Goal: Task Accomplishment & Management: Complete application form

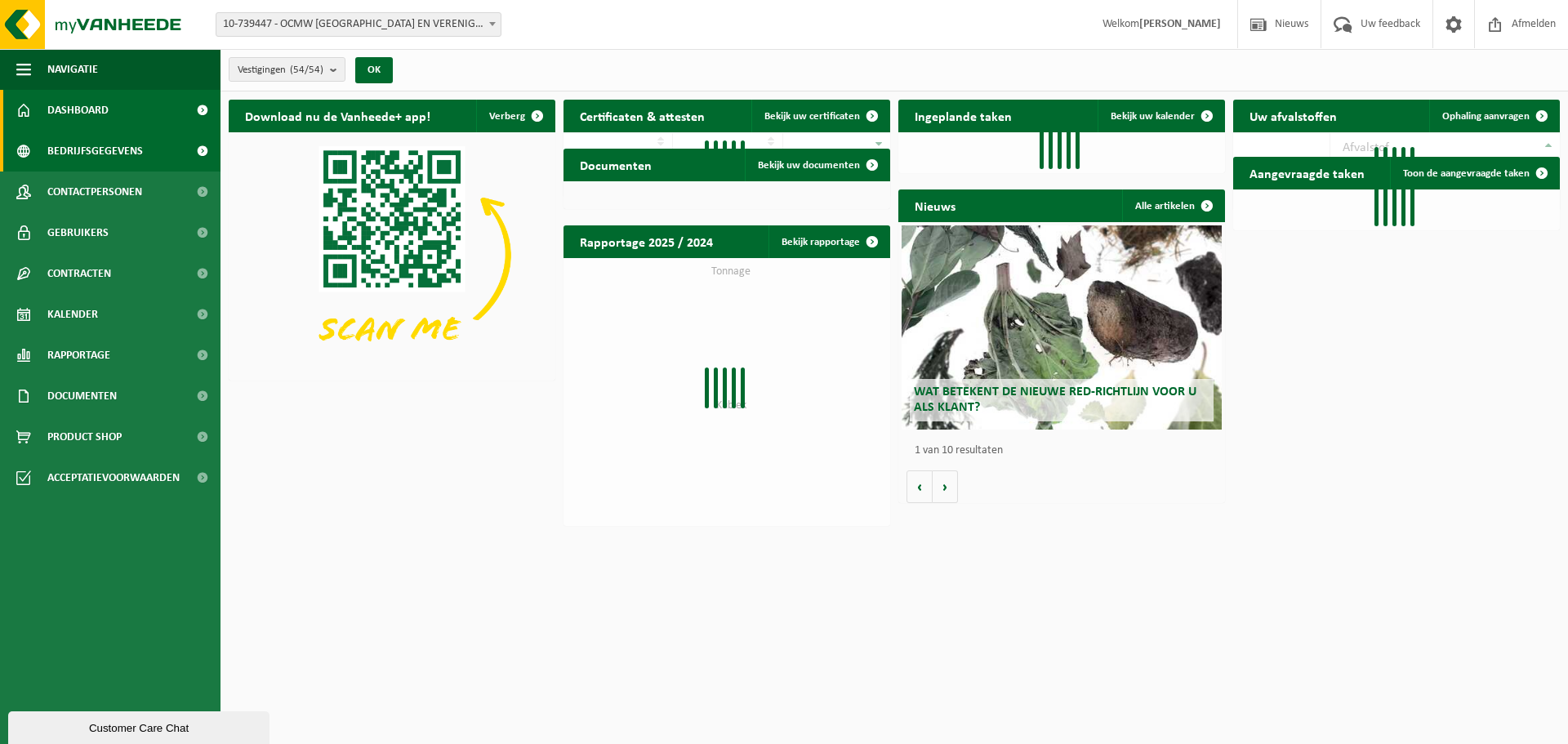
click at [106, 146] on span "Bedrijfsgegevens" at bounding box center [95, 151] width 96 height 40
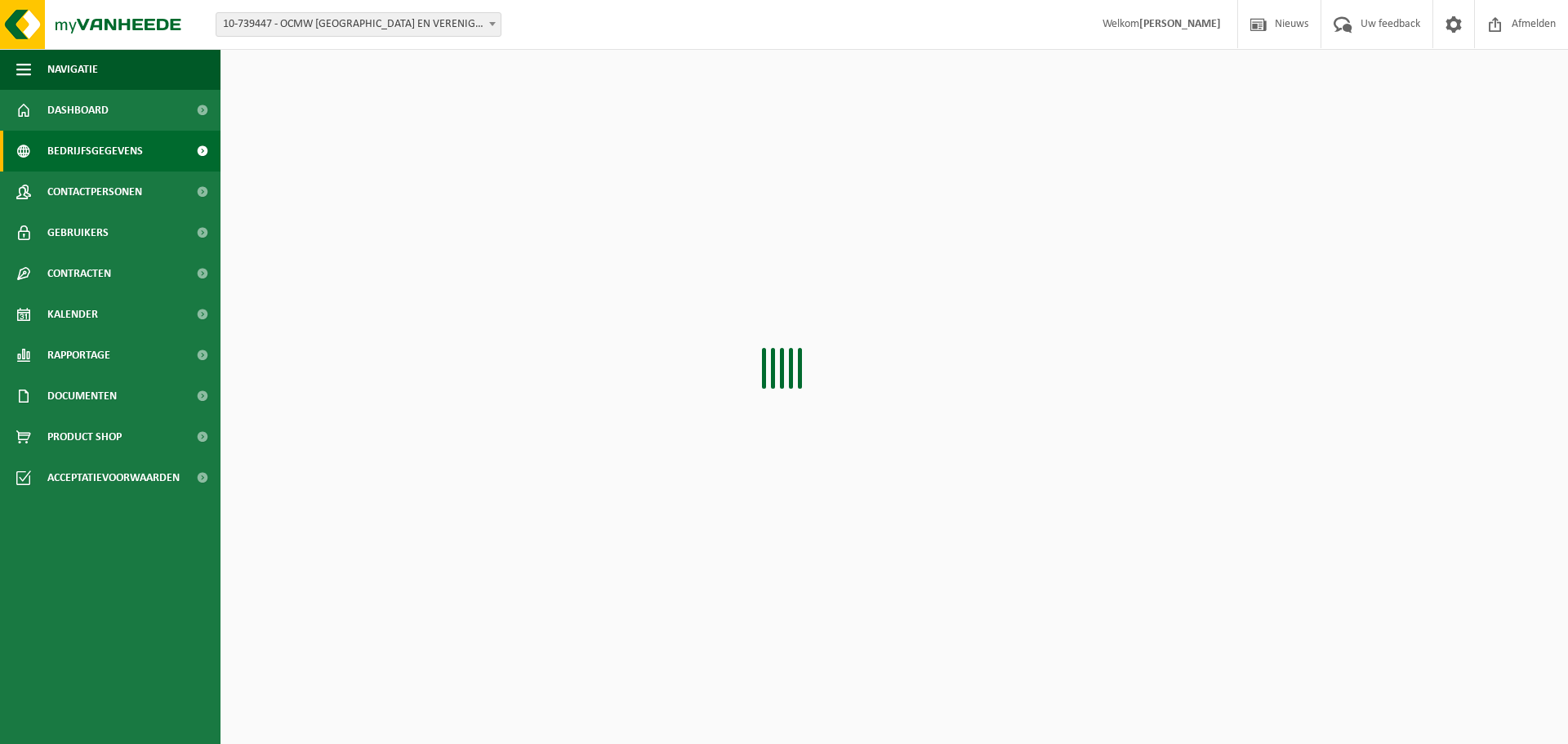
click at [90, 184] on span "Contactpersonen" at bounding box center [94, 191] width 95 height 40
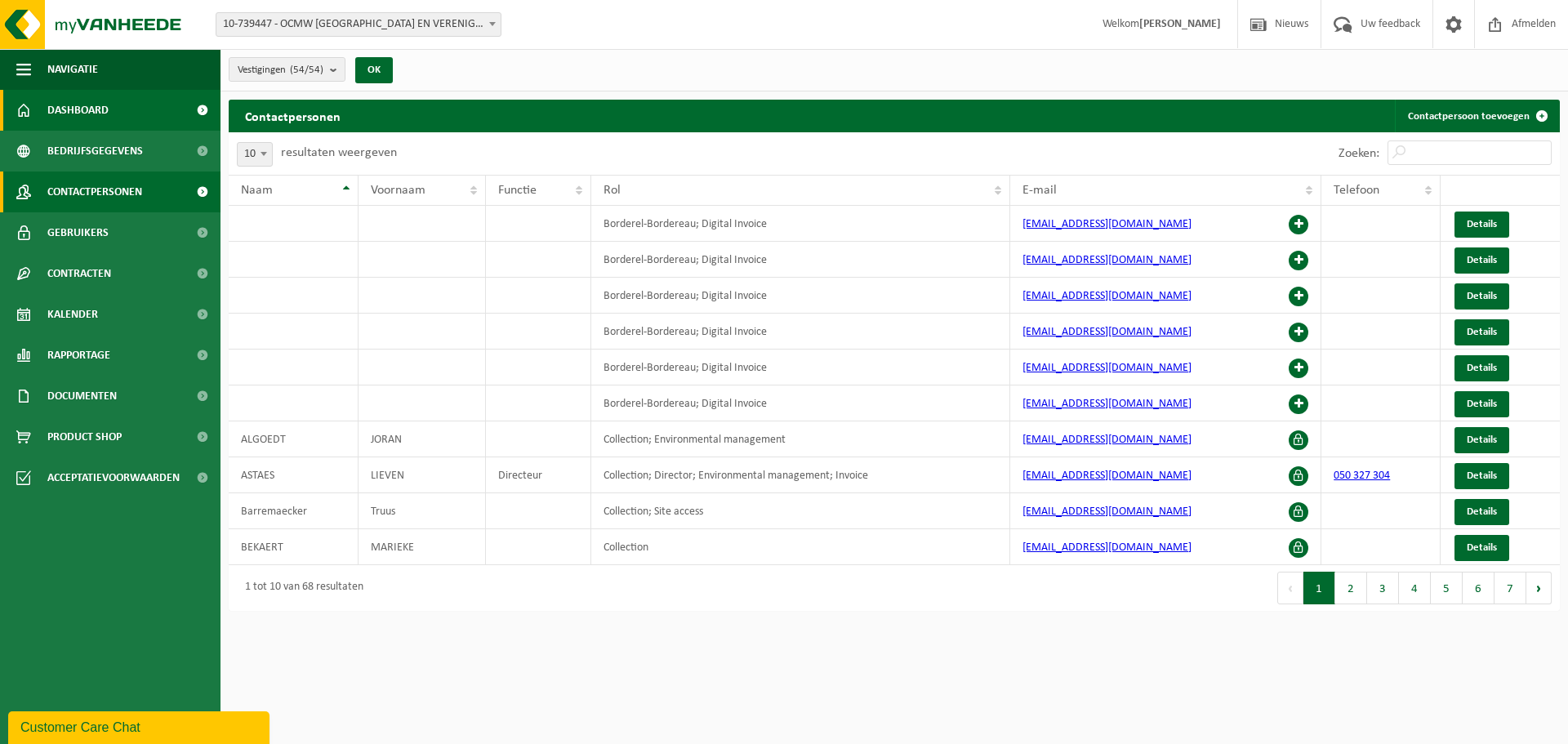
click at [88, 111] on span "Dashboard" at bounding box center [77, 110] width 62 height 40
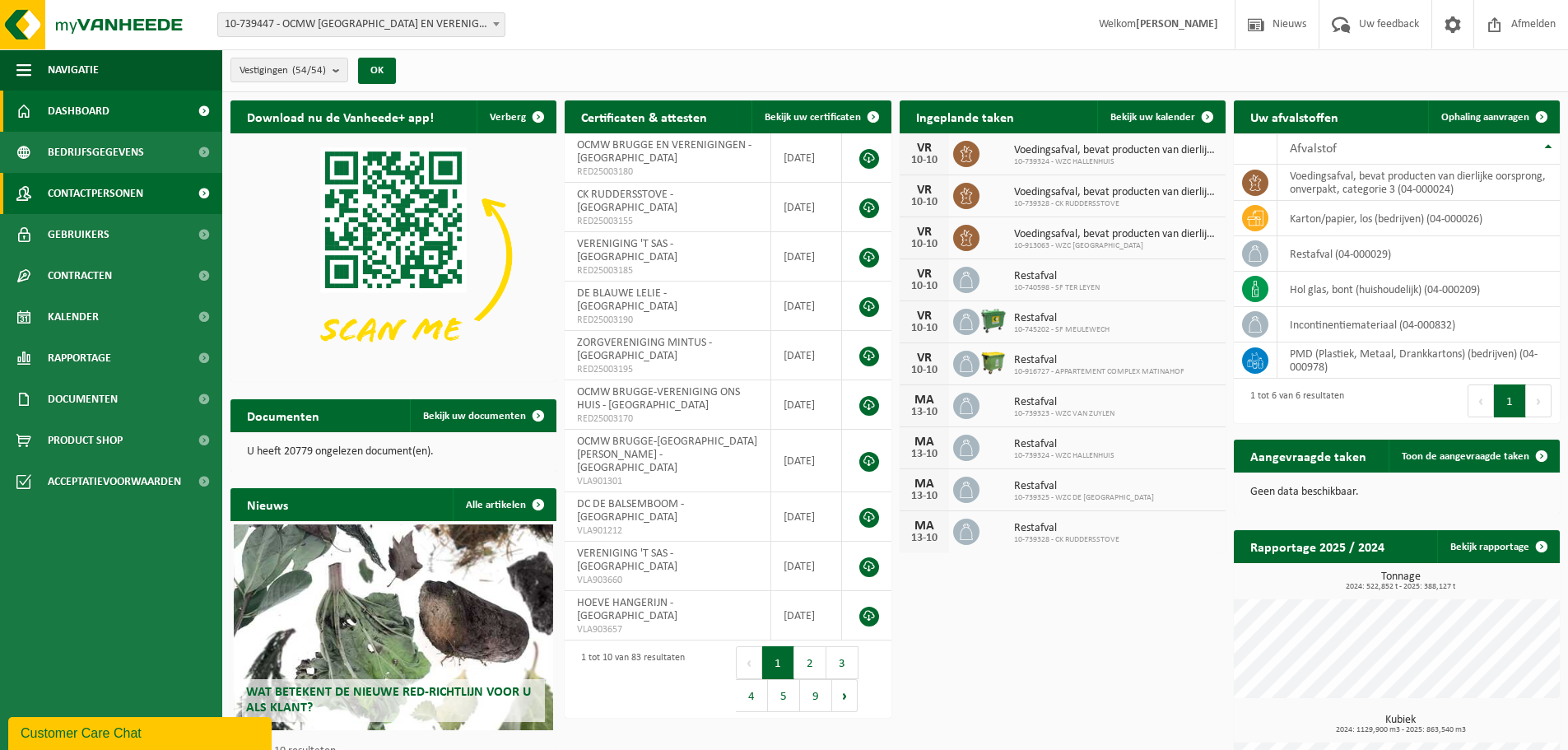
click at [77, 196] on span "Contactpersonen" at bounding box center [95, 193] width 96 height 41
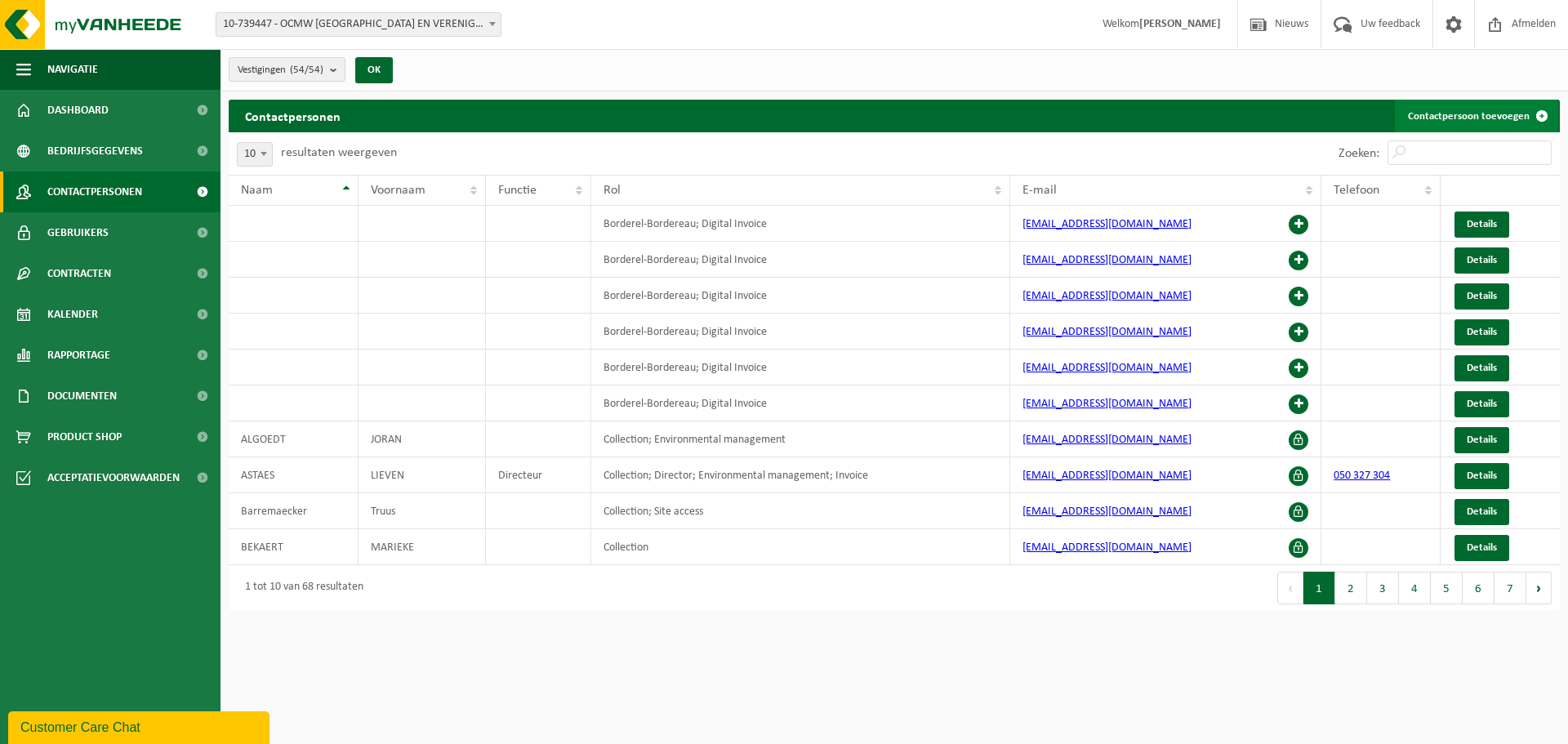
click at [1469, 117] on link "Contactpersoon toevoegen" at bounding box center [1477, 116] width 164 height 33
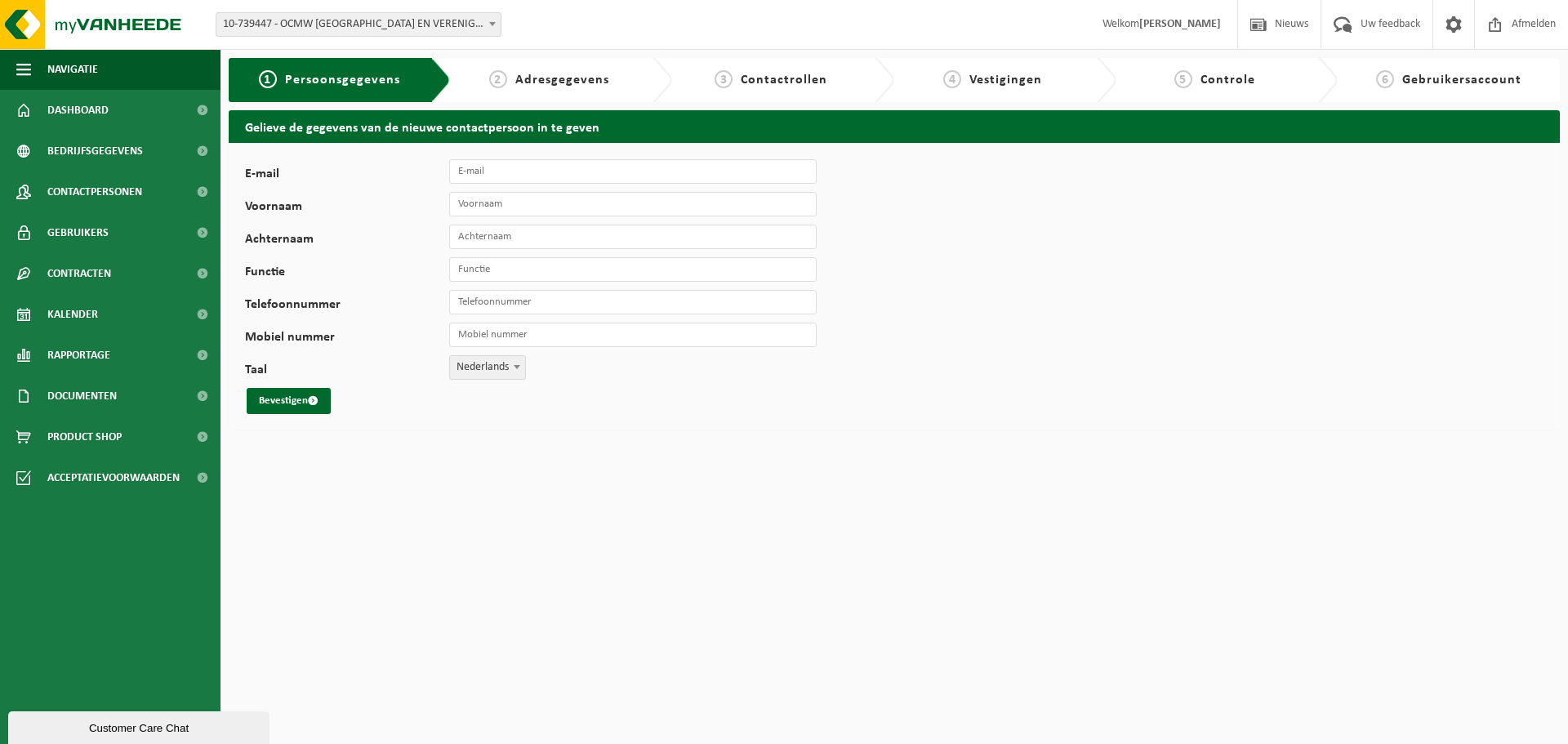
click at [572, 184] on div "E-mail Voornaam Achternaam Functie Telefoonnummer Mobiel nummer Taal Nederlands…" at bounding box center [510, 286] width 531 height 255
click at [577, 176] on input "E-mail" at bounding box center [632, 171] width 367 height 25
type input "[EMAIL_ADDRESS][DOMAIN_NAME]"
type input "Nele"
type input "Demuynck"
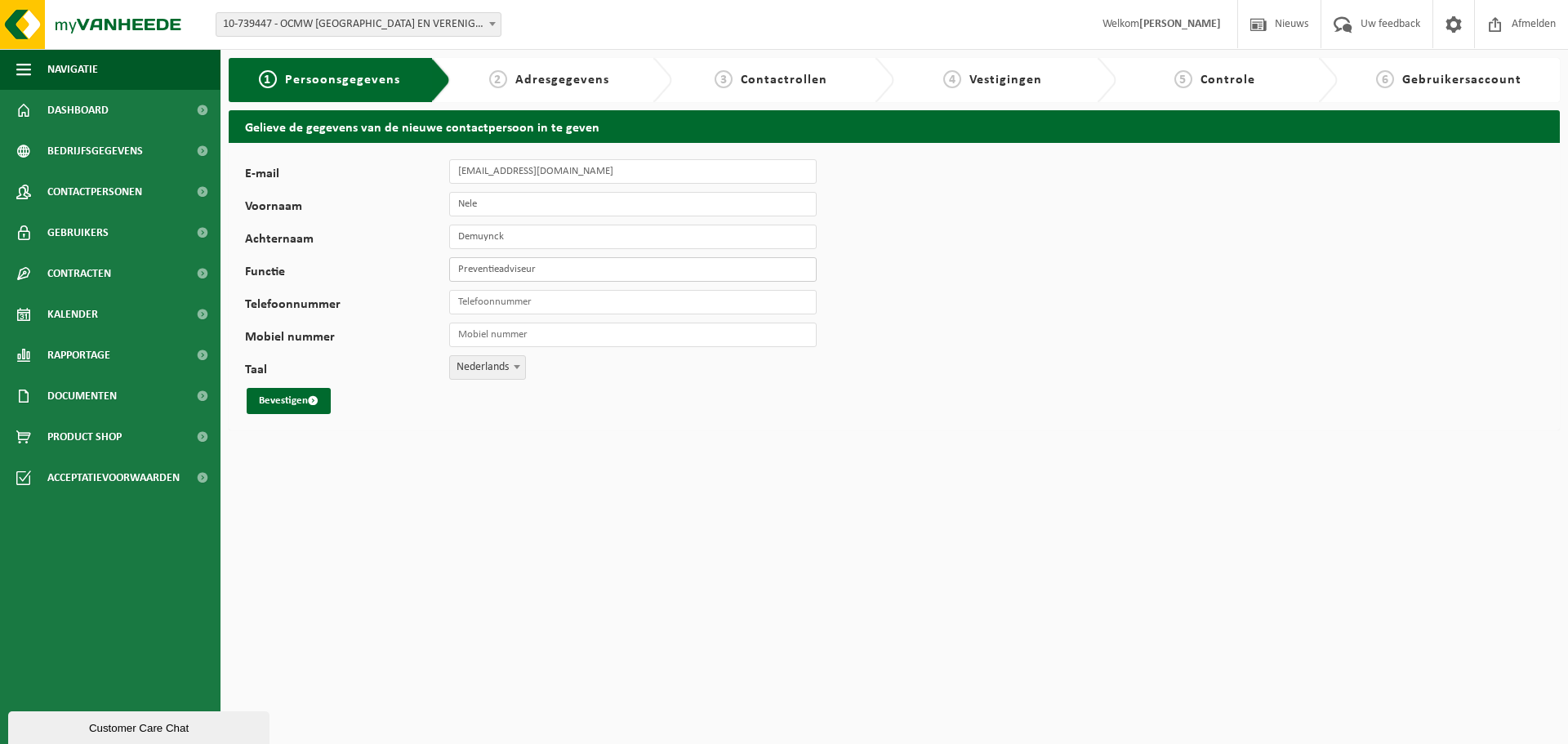
type input "Preventieadviseur"
click at [618, 300] on input "Telefoonnummer" at bounding box center [632, 302] width 367 height 25
click at [503, 304] on input "05047" at bounding box center [632, 302] width 367 height 25
type input "+32 50 47 53 54"
drag, startPoint x: 555, startPoint y: 397, endPoint x: 437, endPoint y: 411, distance: 118.8
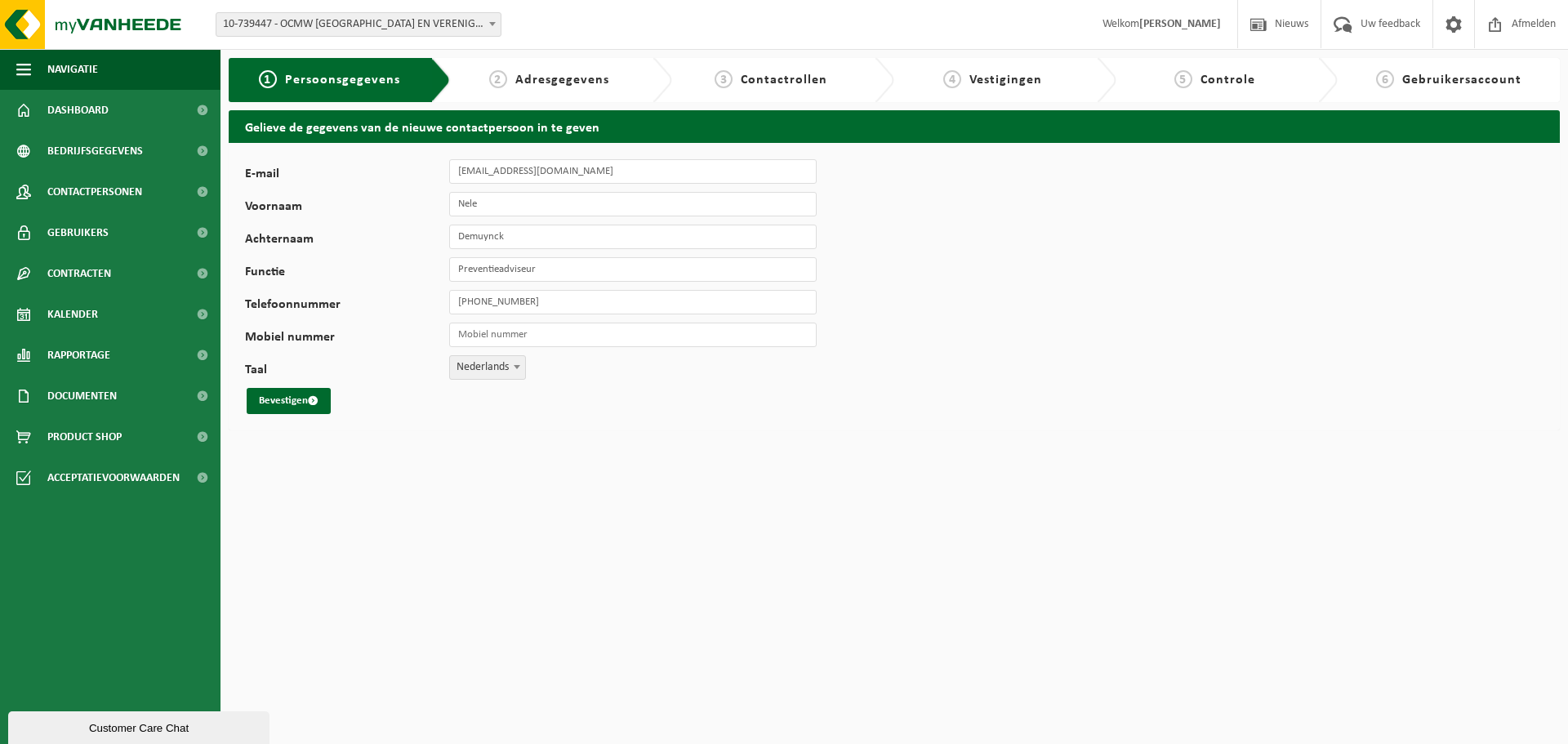
click at [555, 399] on div "Bevestigen" at bounding box center [510, 401] width 531 height 26
click at [302, 400] on button "Bevestigen" at bounding box center [288, 401] width 84 height 26
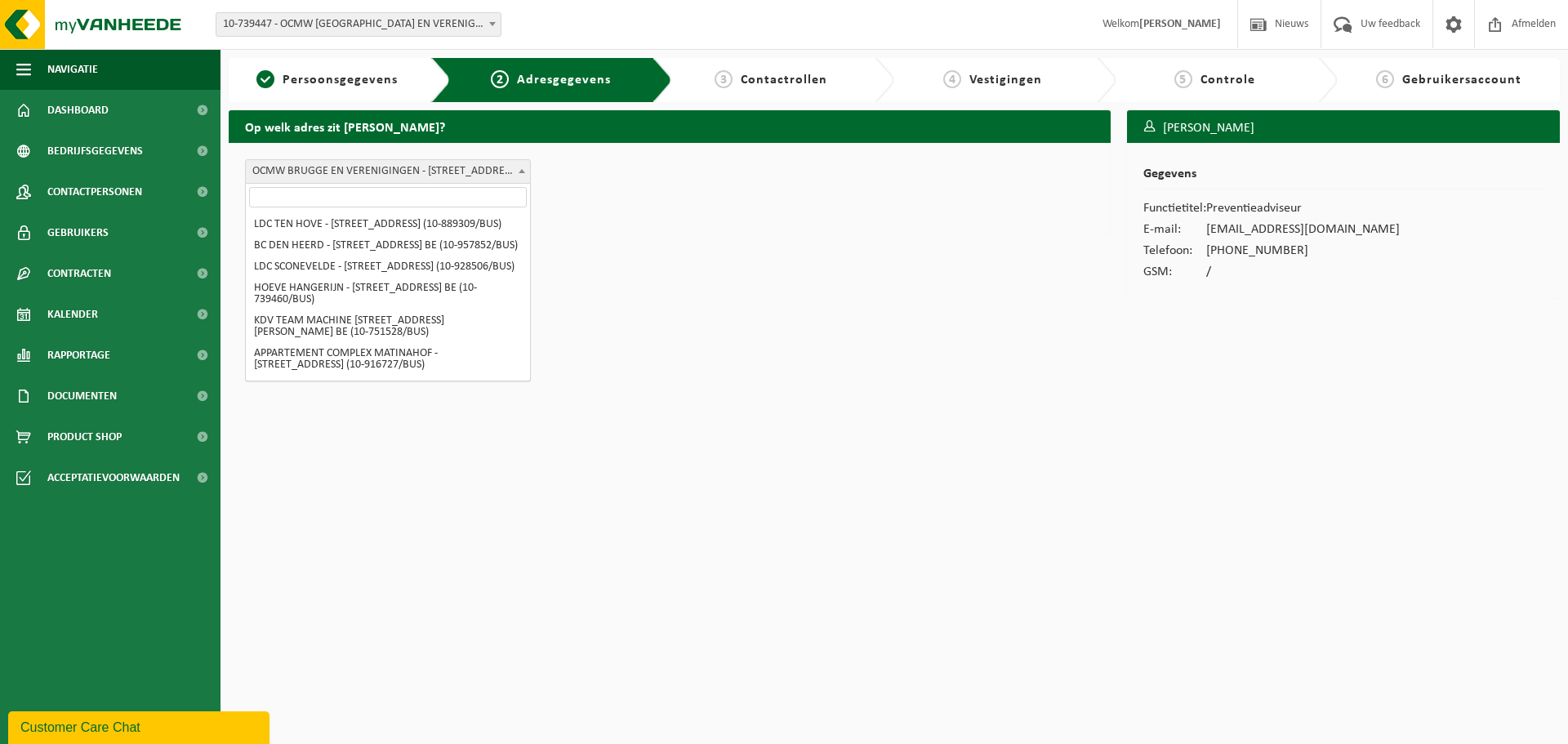
click at [520, 175] on span at bounding box center [522, 170] width 17 height 21
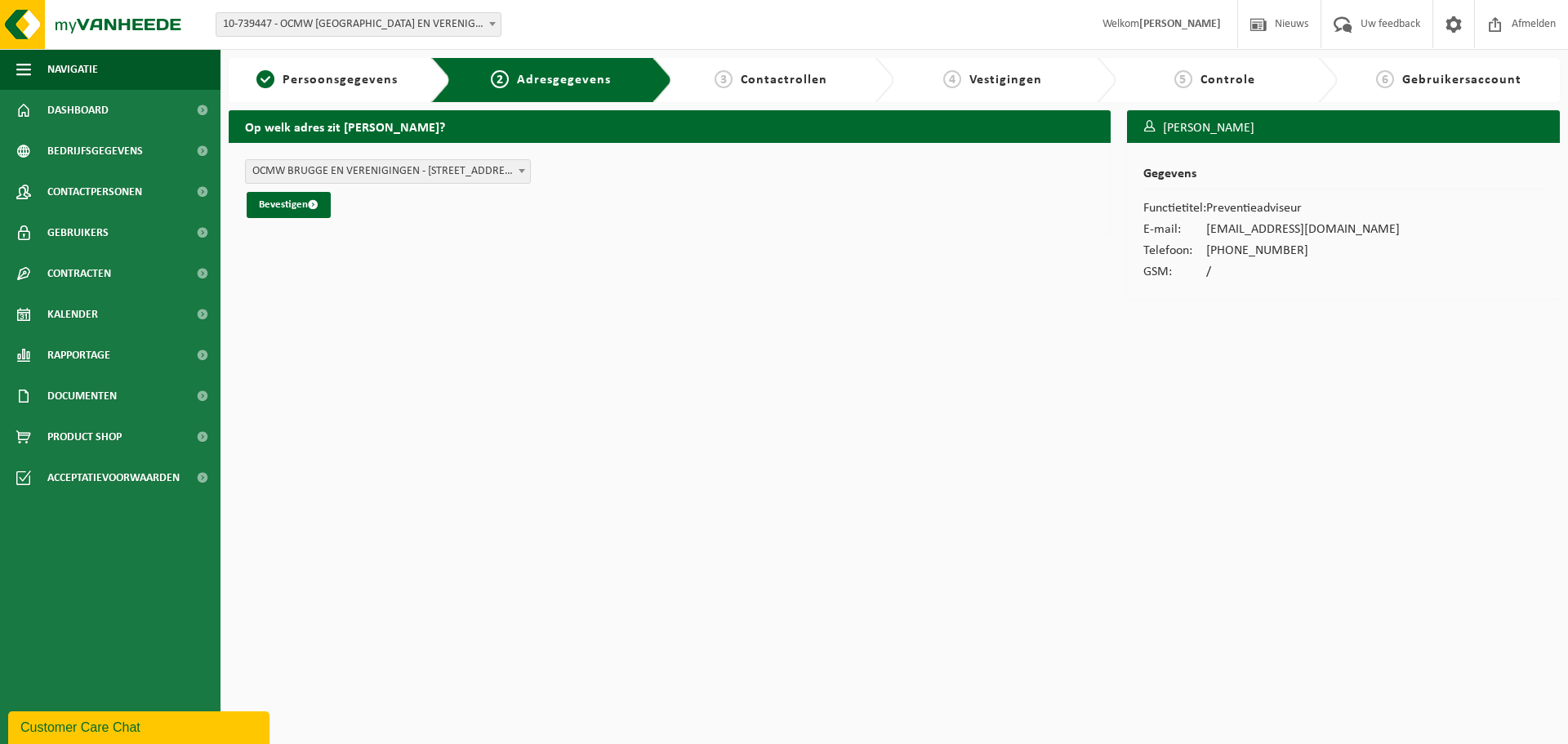
click at [680, 283] on div "Op welk adres zit Nele Demuynck? LDC TEN HOVE - BARRIERESTRAAT 13 , 8200 SINT-M…" at bounding box center [670, 209] width 898 height 197
click at [300, 205] on button "Bevestigen" at bounding box center [288, 205] width 84 height 26
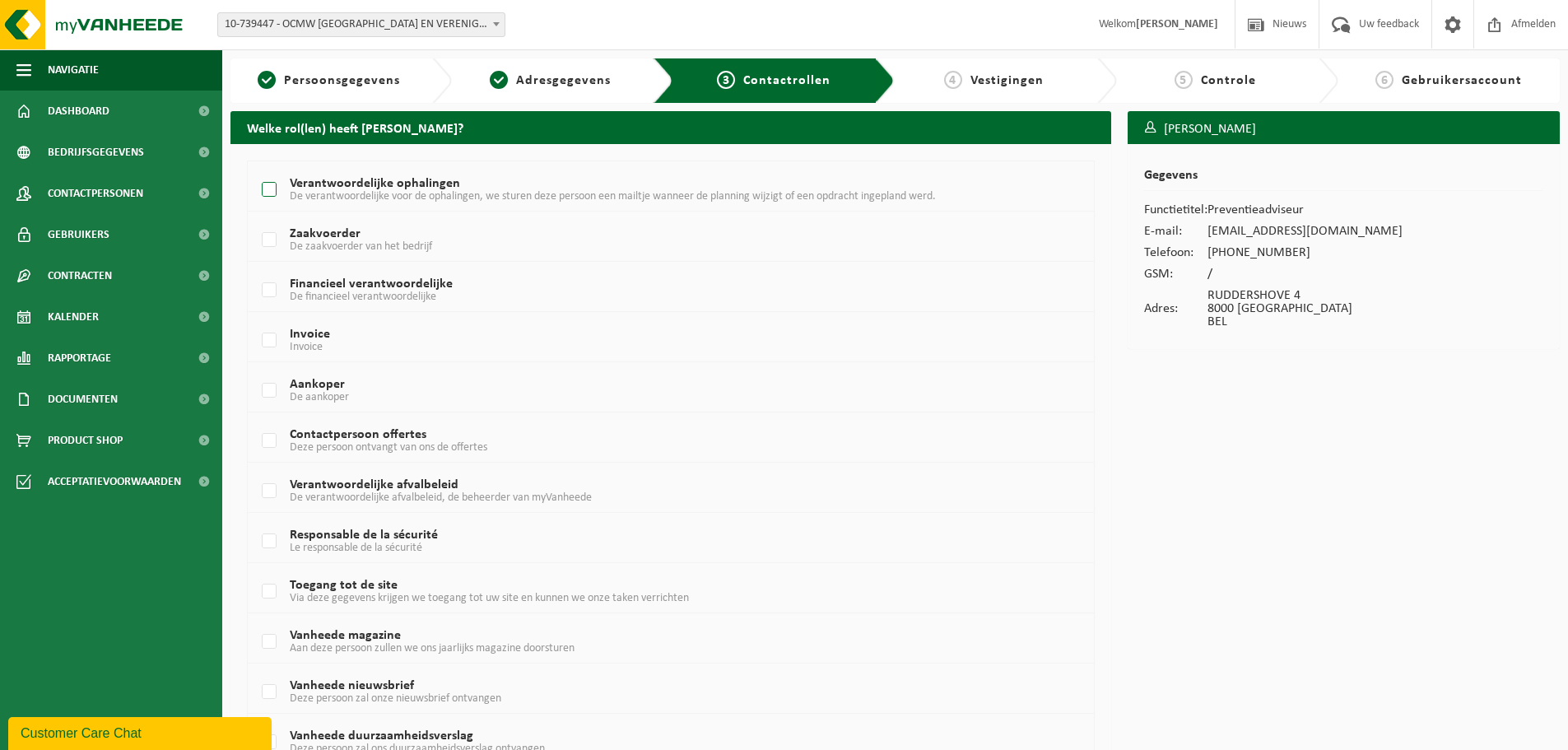
click at [271, 188] on label "Verantwoordelijke ophalingen De verantwoordelijke voor de ophalingen, we sturen…" at bounding box center [635, 190] width 754 height 25
click at [256, 170] on input "Verantwoordelijke ophalingen De verantwoordelijke voor de ophalingen, we sturen…" at bounding box center [255, 169] width 1 height 1
click at [272, 188] on label "Verantwoordelijke ophalingen De verantwoordelijke voor de ophalingen, we sturen…" at bounding box center [635, 190] width 754 height 25
click at [256, 170] on input "Verantwoordelijke ophalingen De verantwoordelijke voor de ophalingen, we sturen…" at bounding box center [255, 169] width 1 height 1
checkbox input "false"
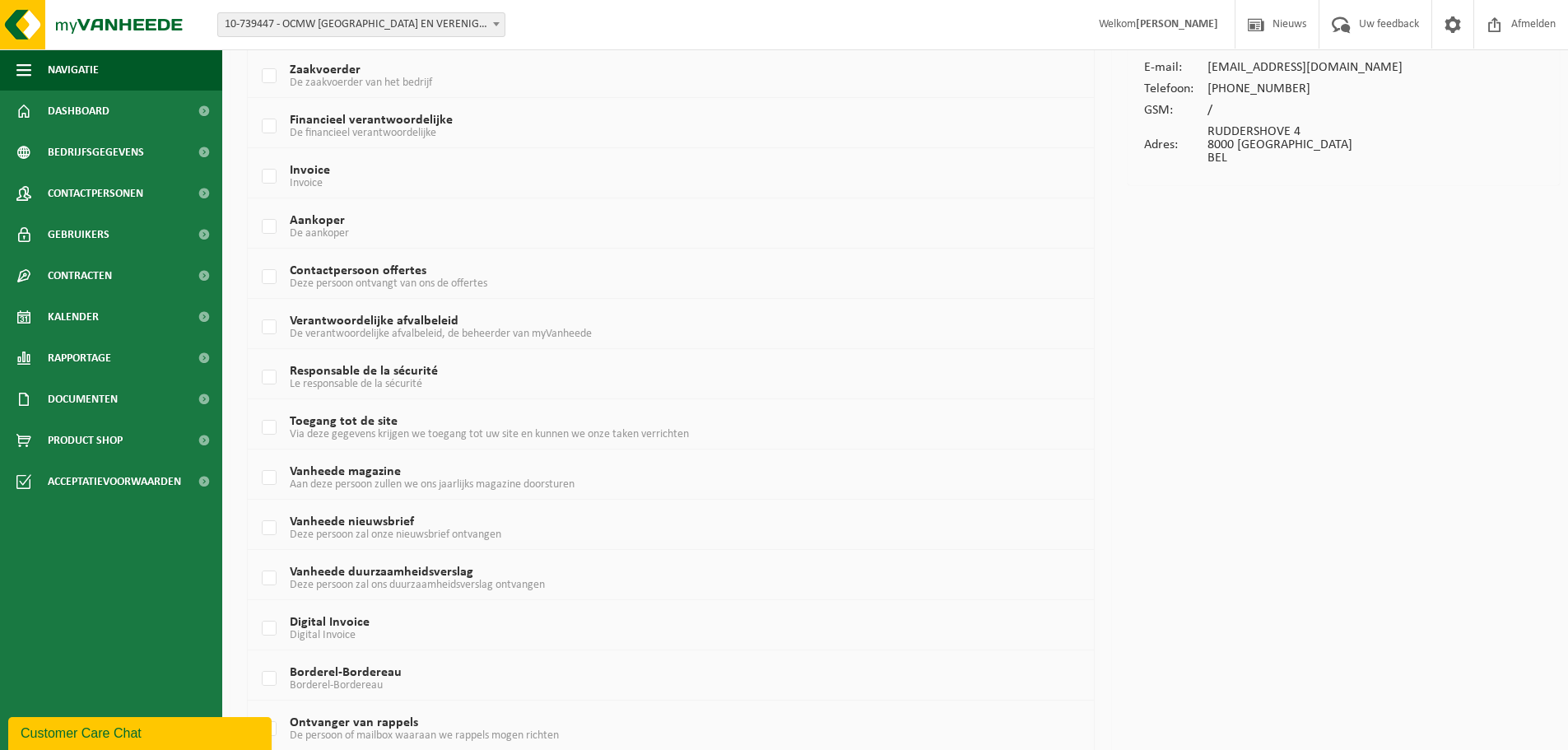
scroll to position [165, 0]
click at [267, 426] on label "Toegang tot de site Via deze gegevens krijgen we toegang tot uw site en kunnen …" at bounding box center [635, 426] width 754 height 25
click at [256, 407] on input "Toegang tot de site Via deze gegevens krijgen we toegang tot uw site en kunnen …" at bounding box center [255, 406] width 1 height 1
checkbox input "true"
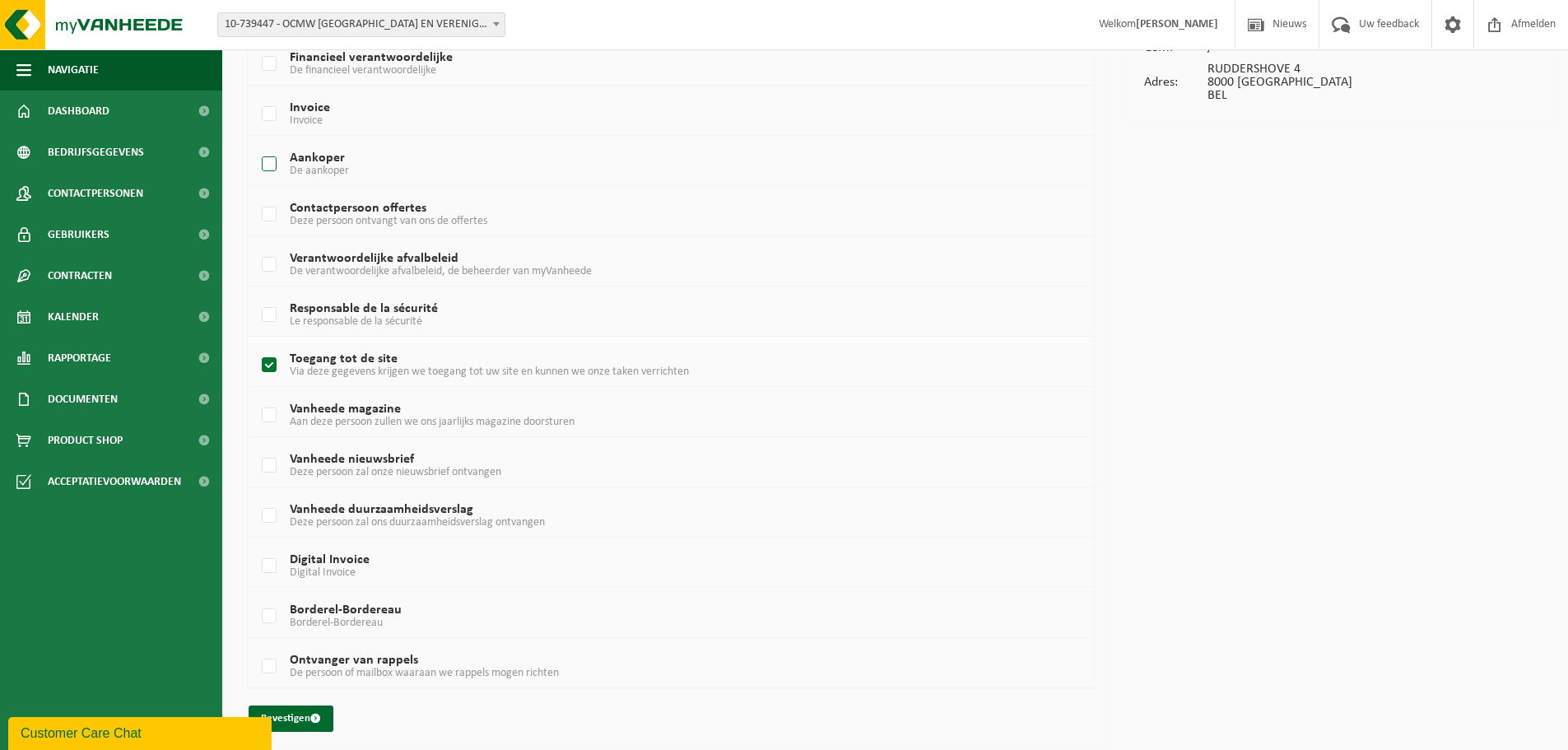
scroll to position [232, 0]
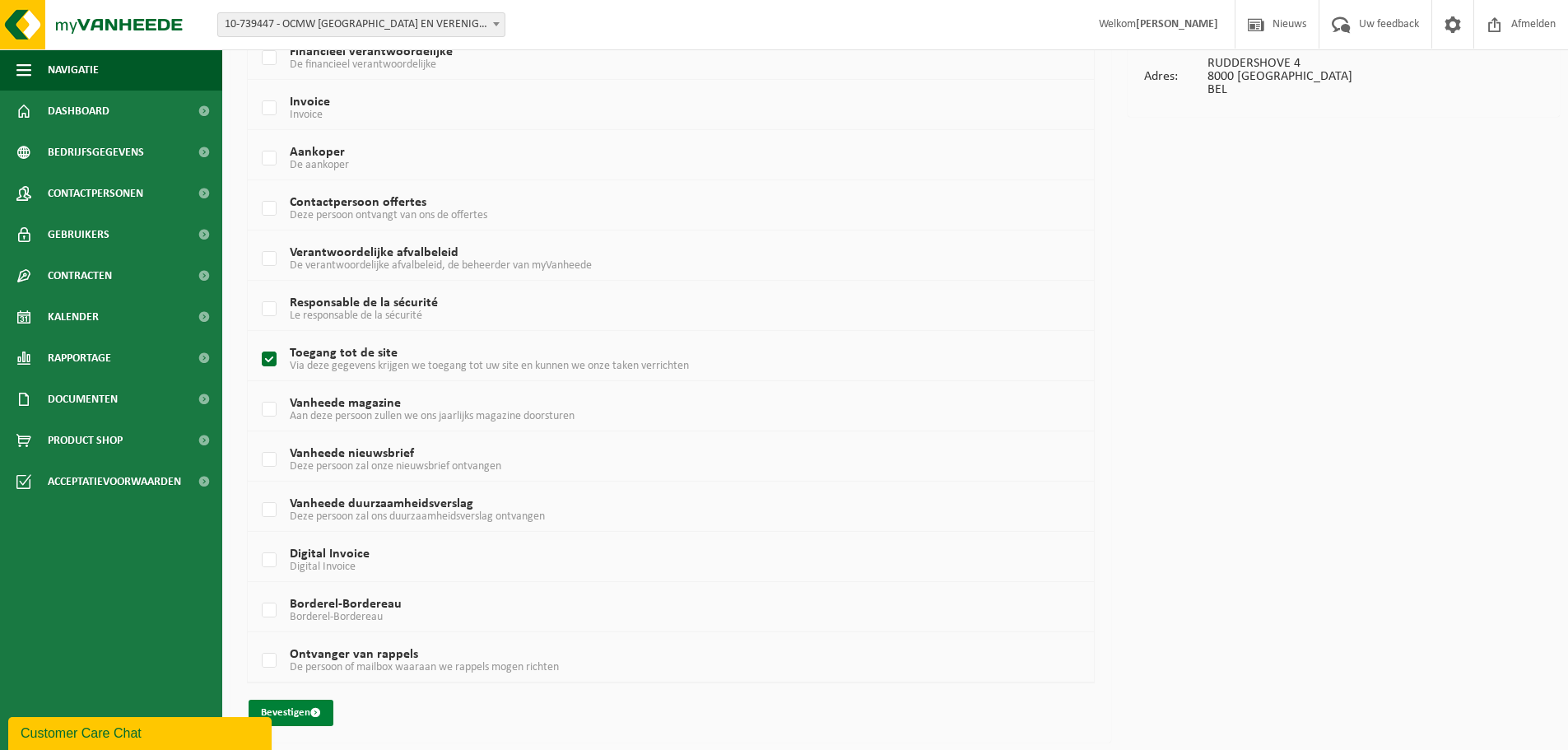
click at [292, 712] on button "Bevestigen" at bounding box center [290, 713] width 84 height 26
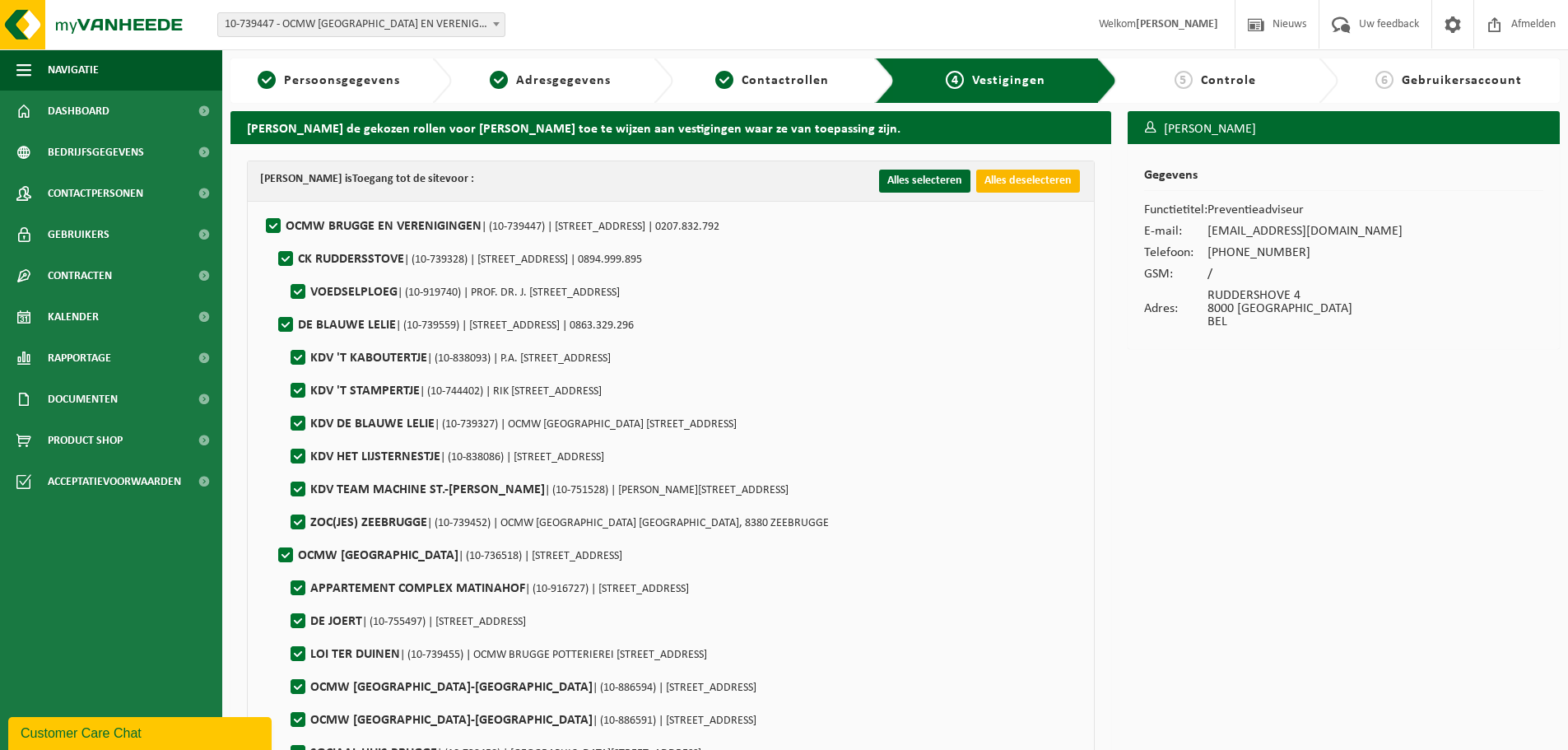
click at [1008, 180] on button "Alles deselecteren" at bounding box center [1028, 181] width 104 height 23
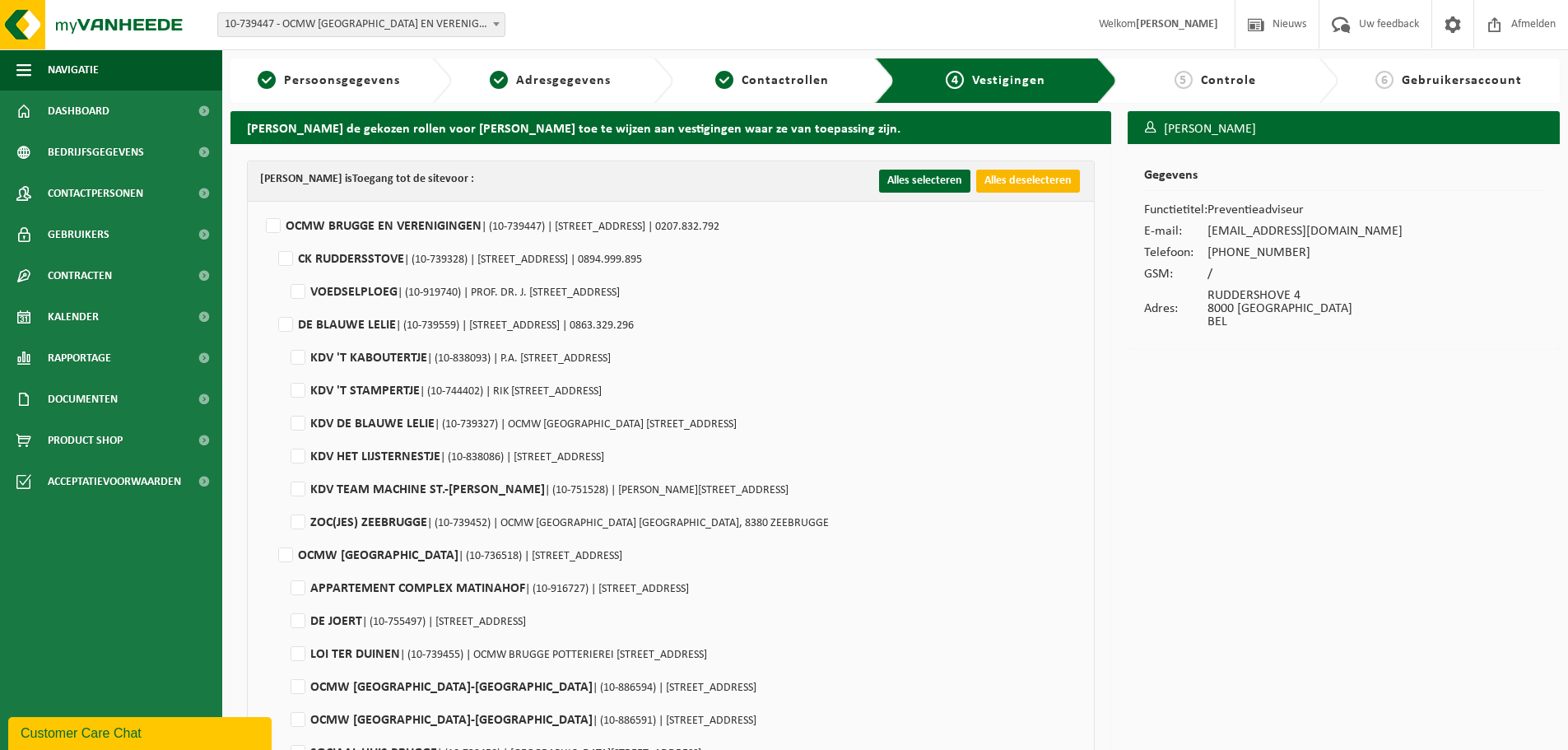
checkbox input "false"
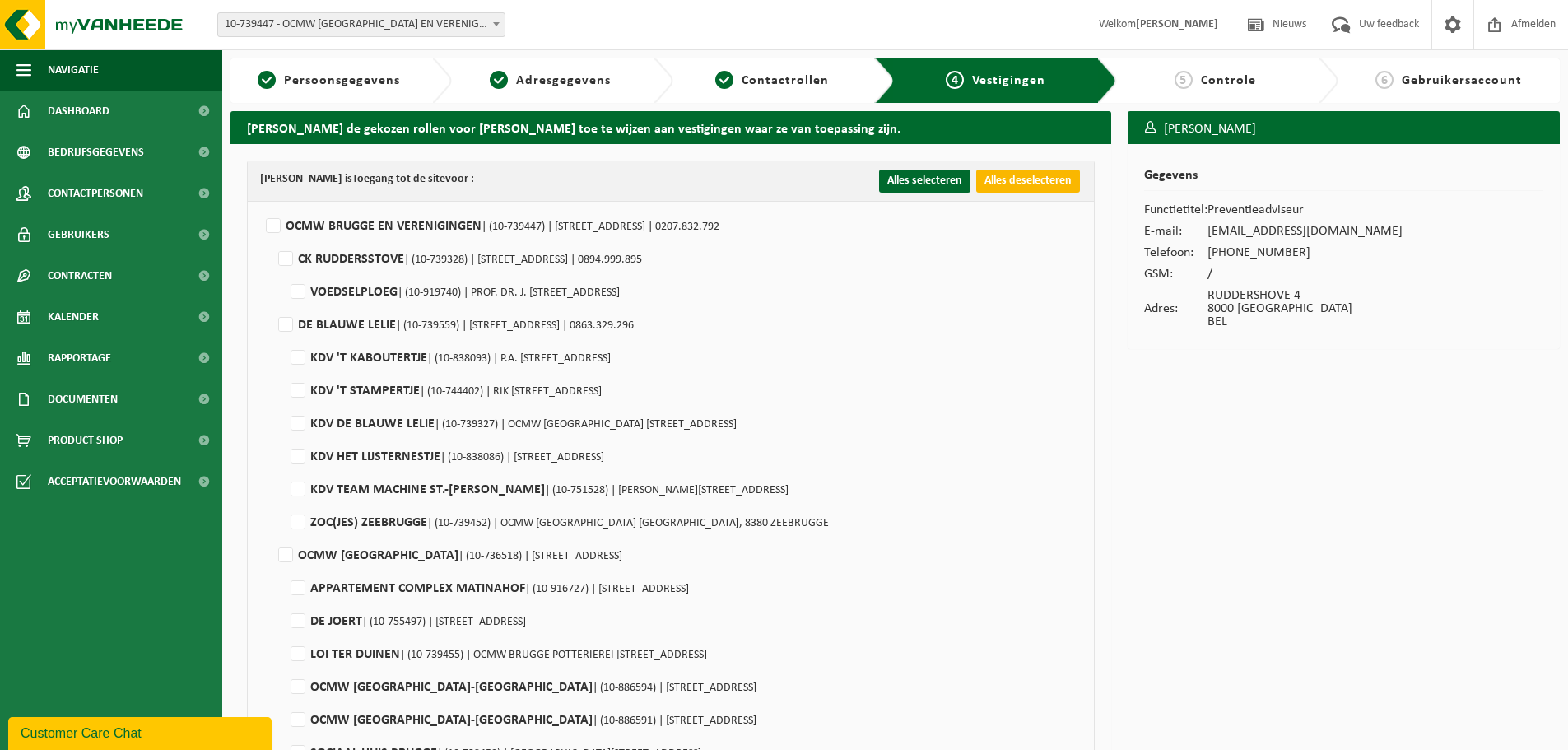
checkbox input "false"
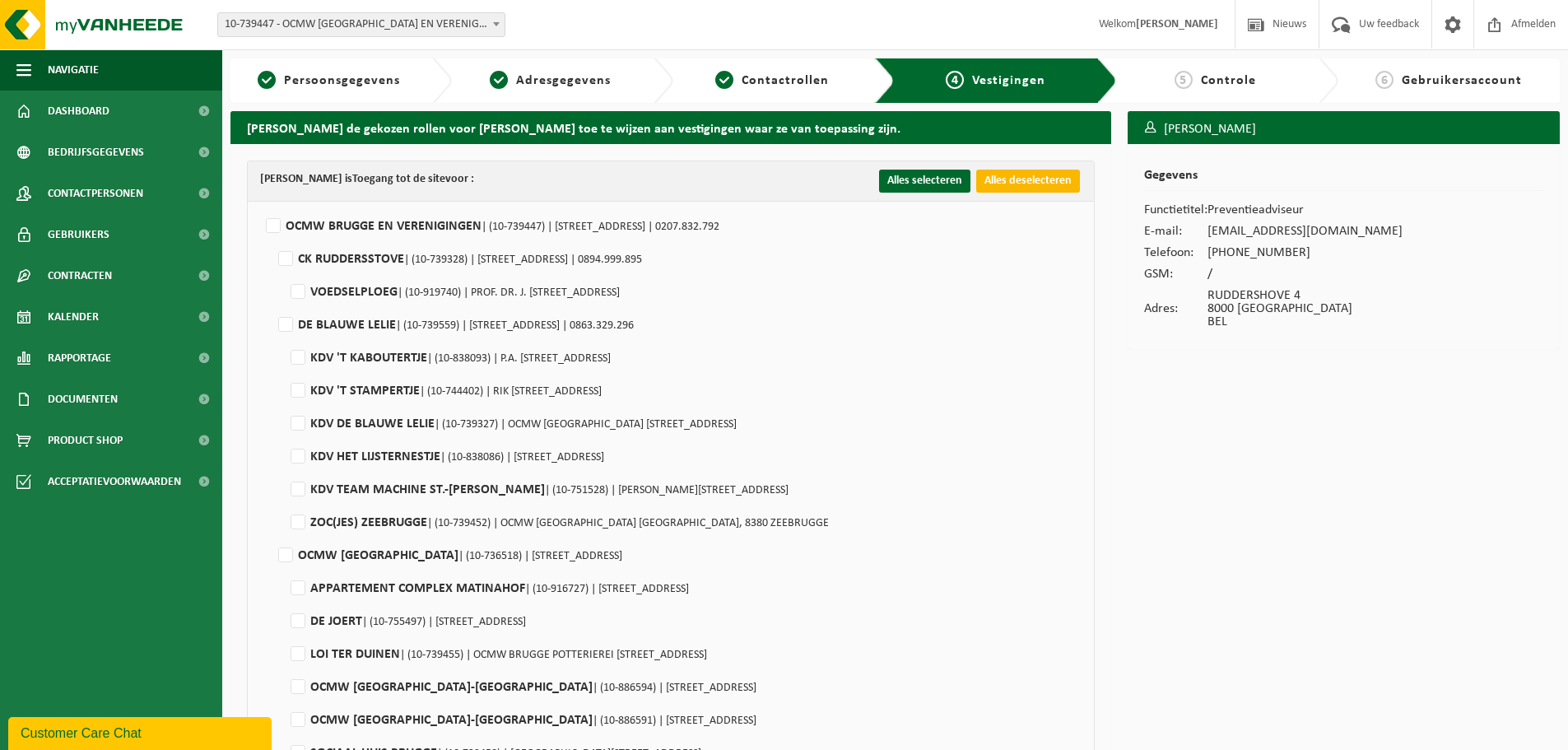
checkbox input "false"
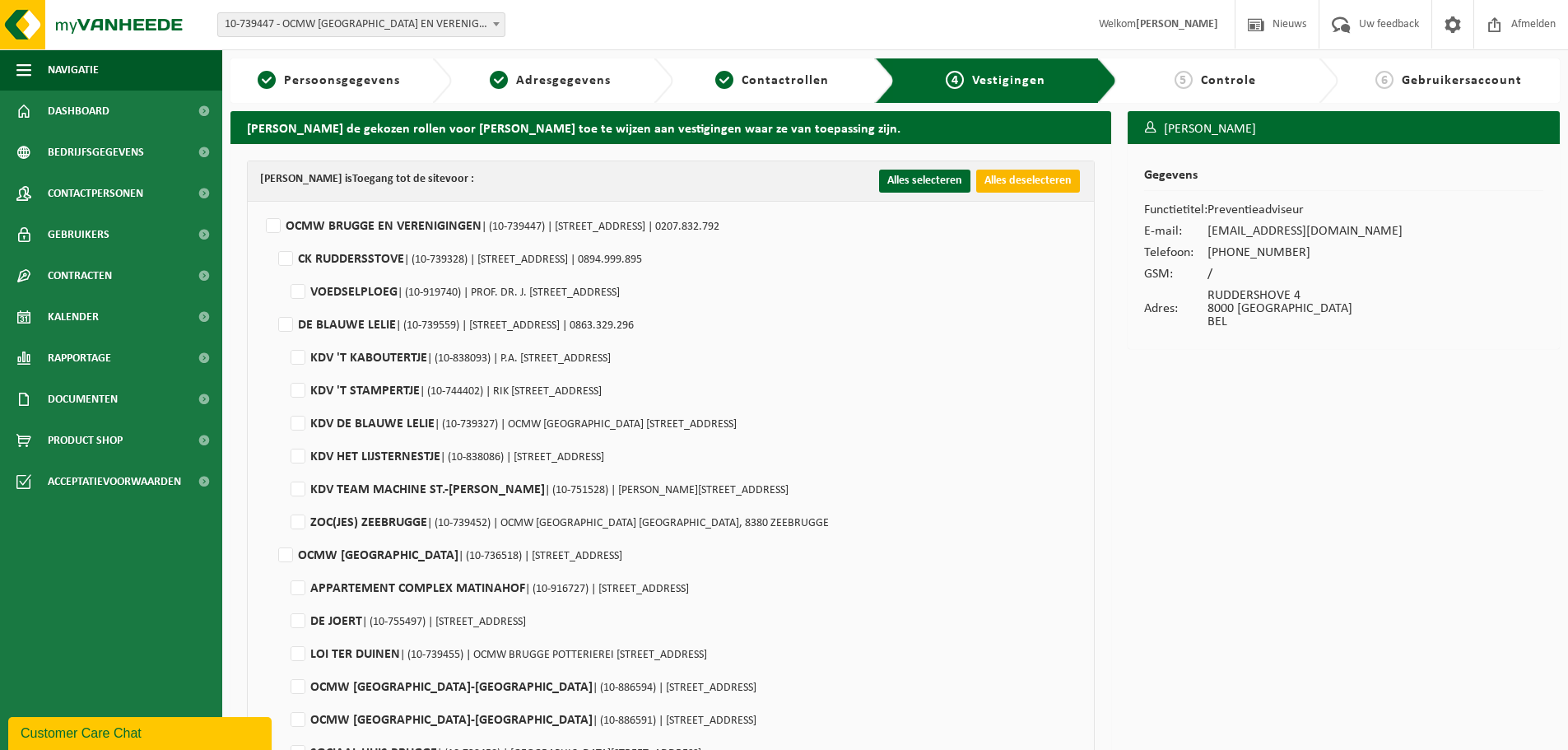
checkbox input "false"
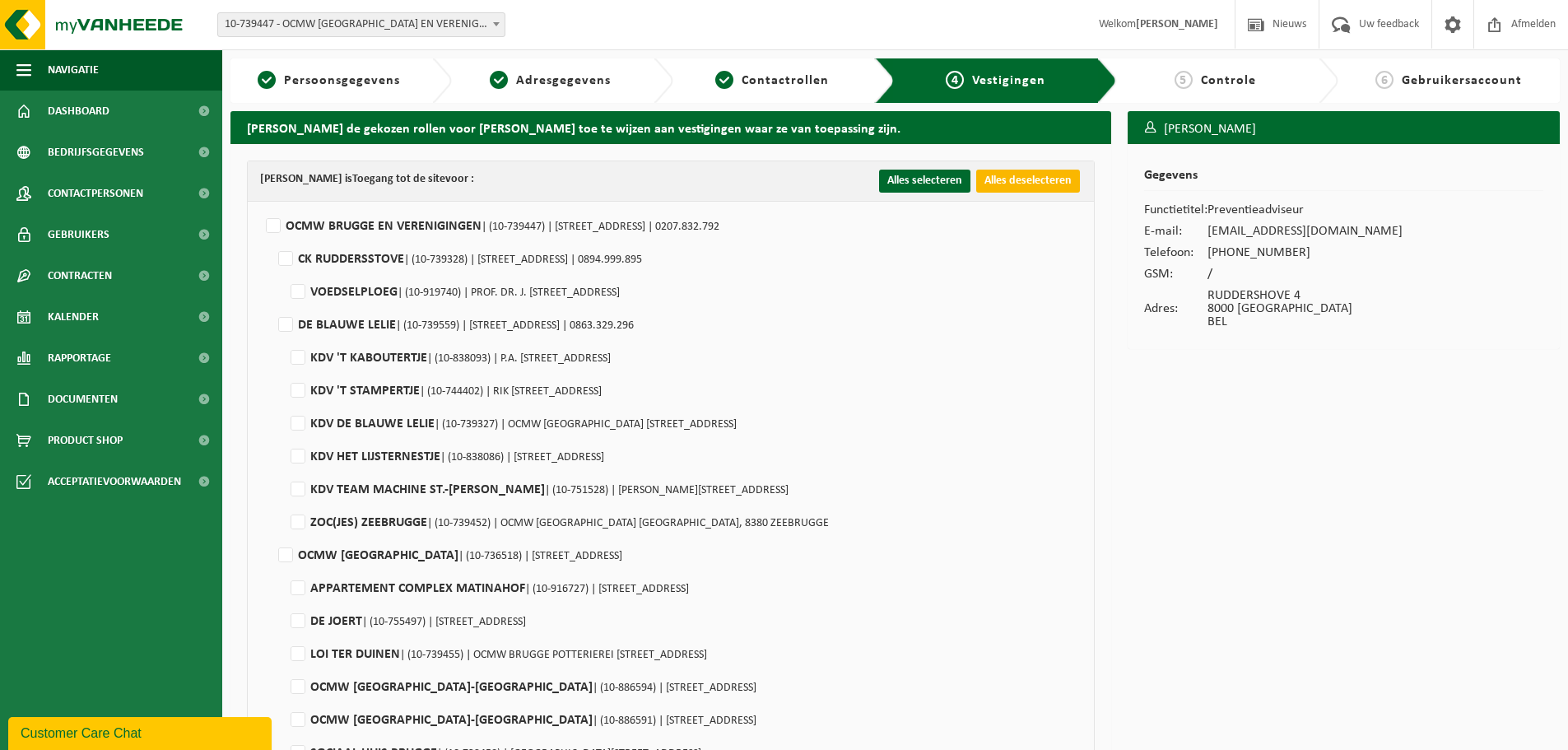
checkbox input "false"
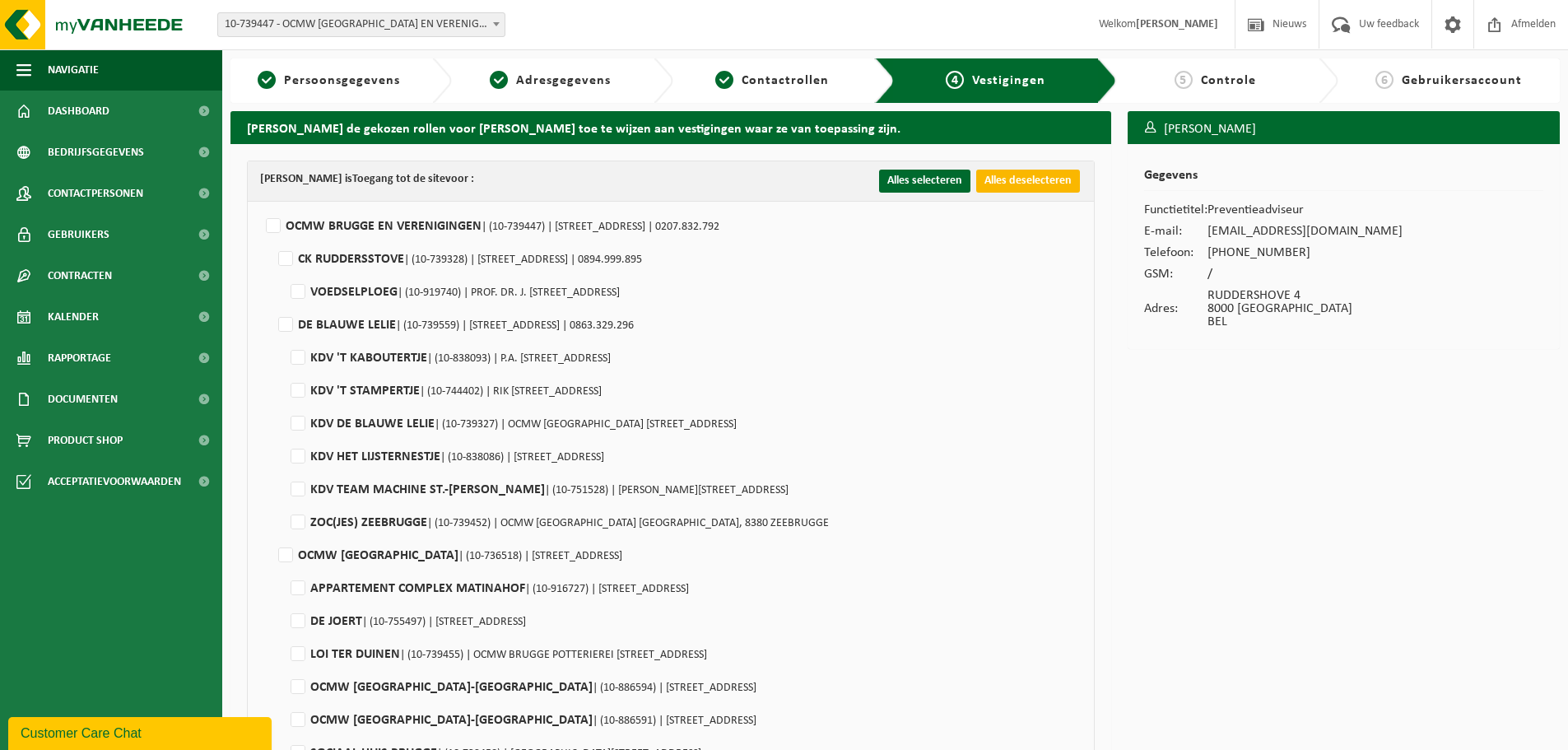
checkbox input "false"
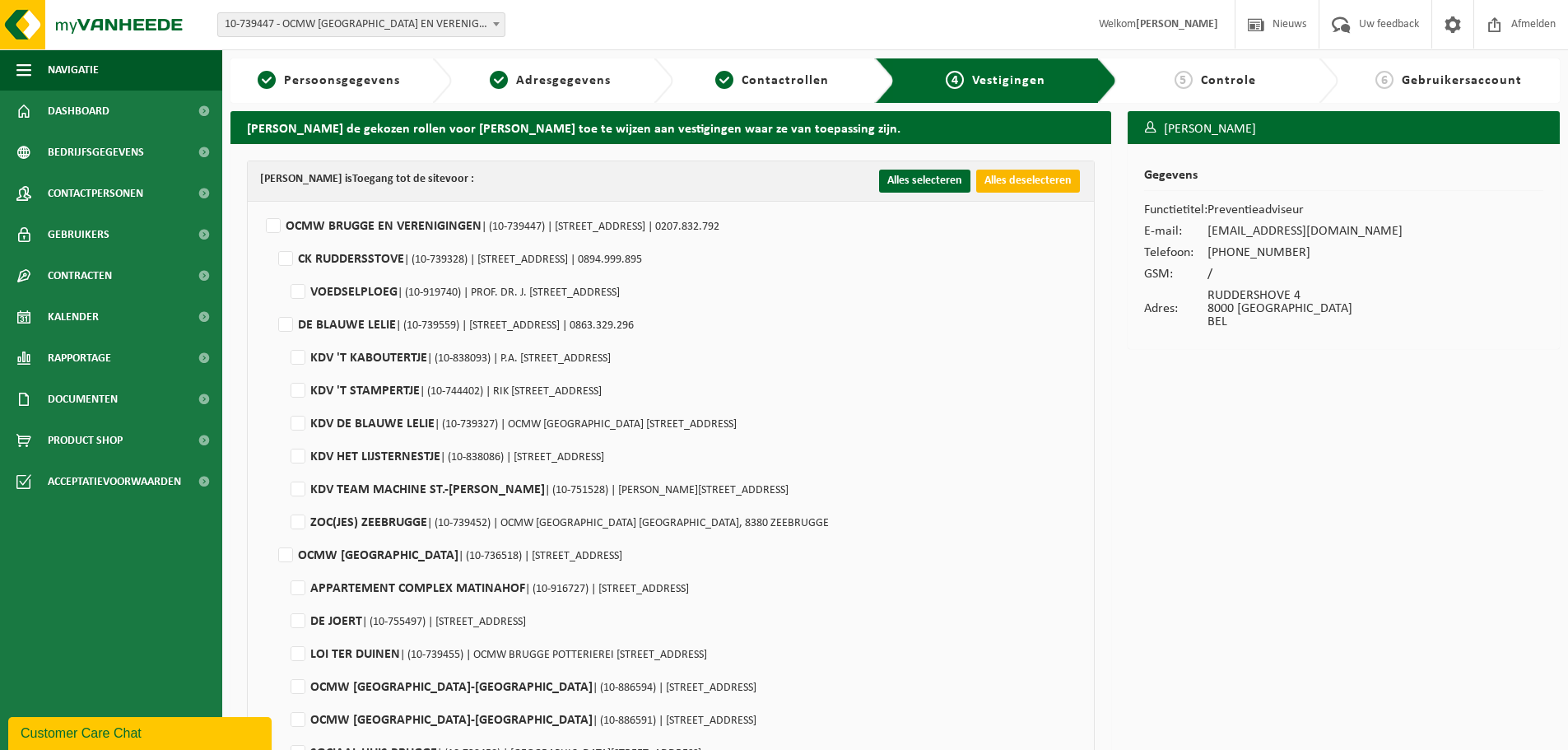
checkbox input "false"
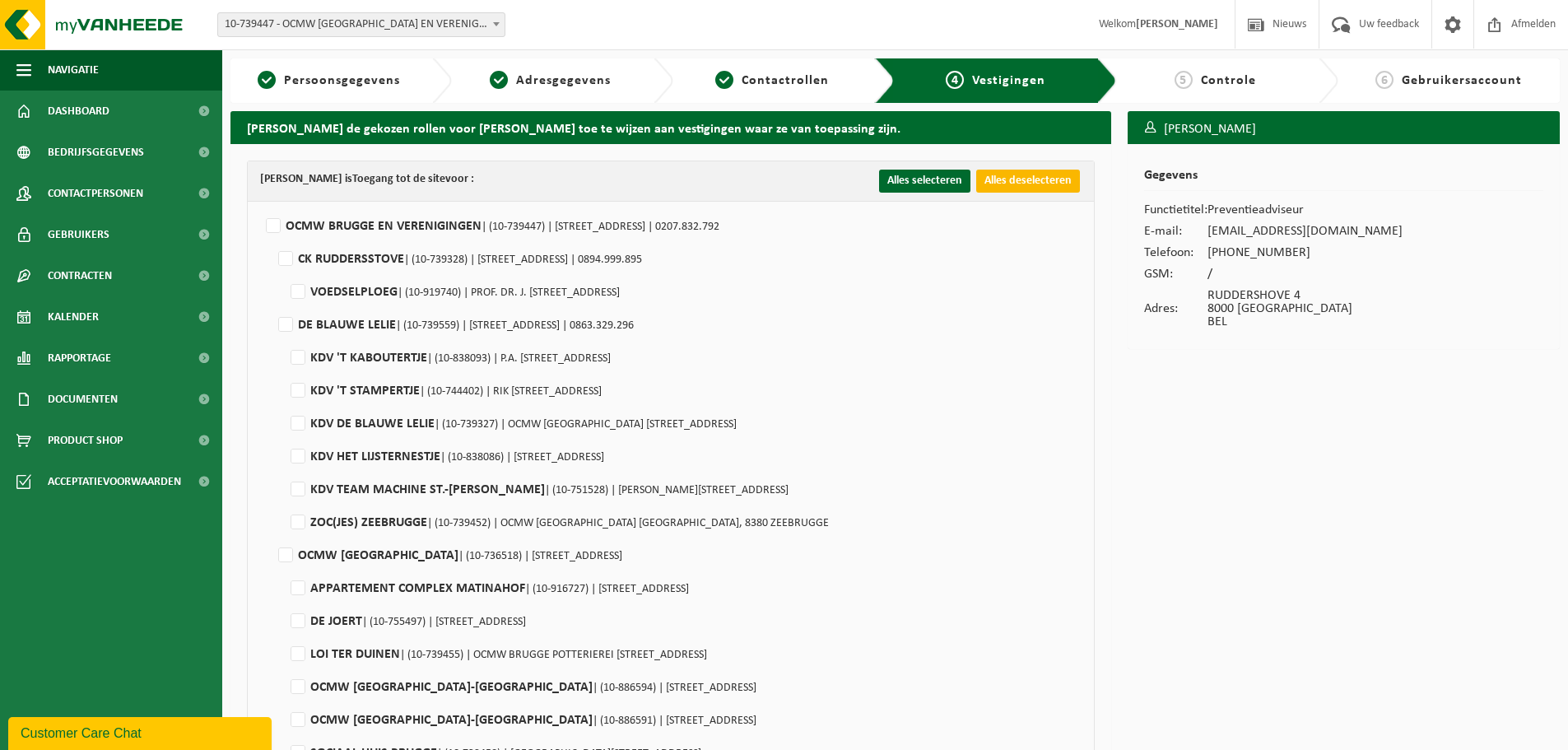
checkbox input "false"
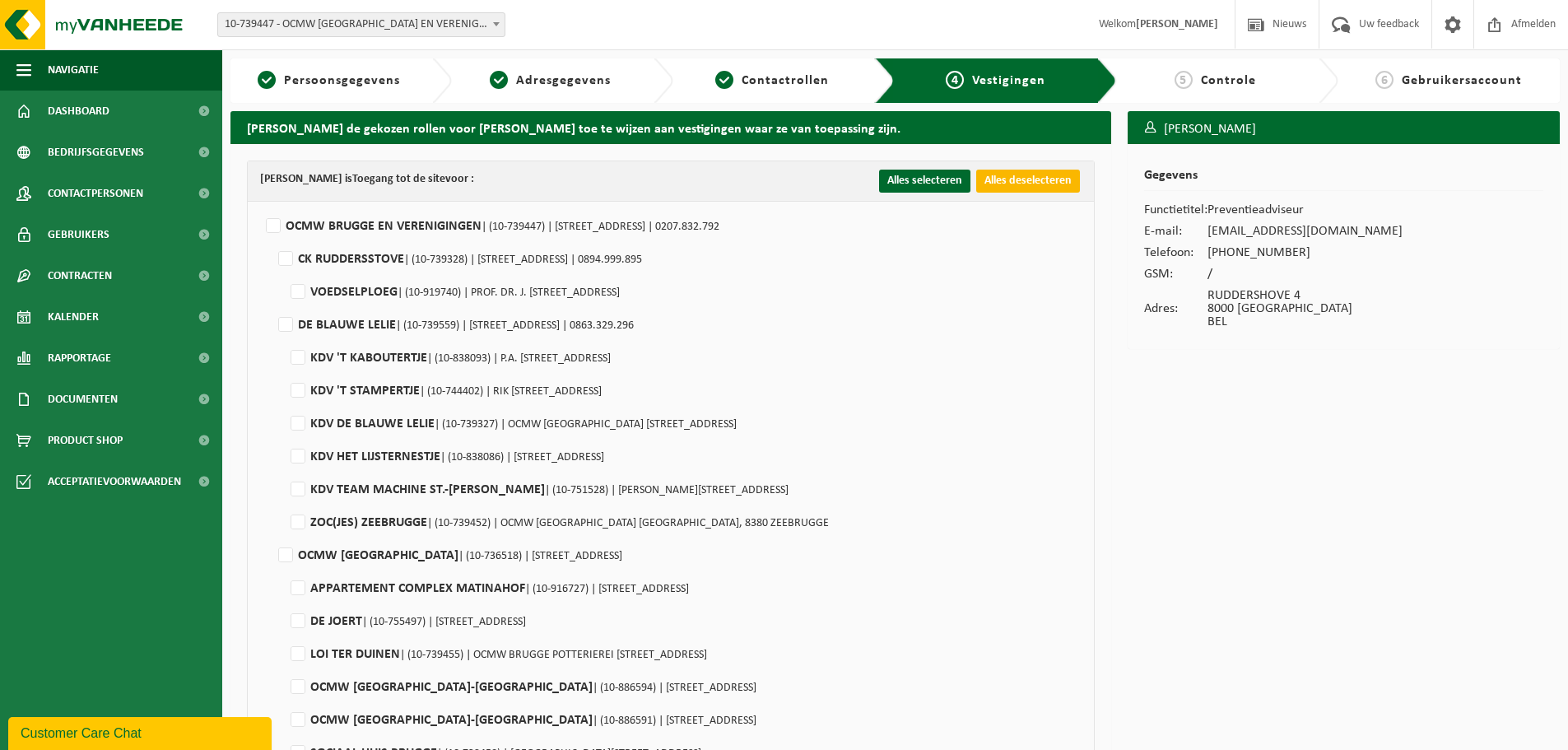
checkbox input "false"
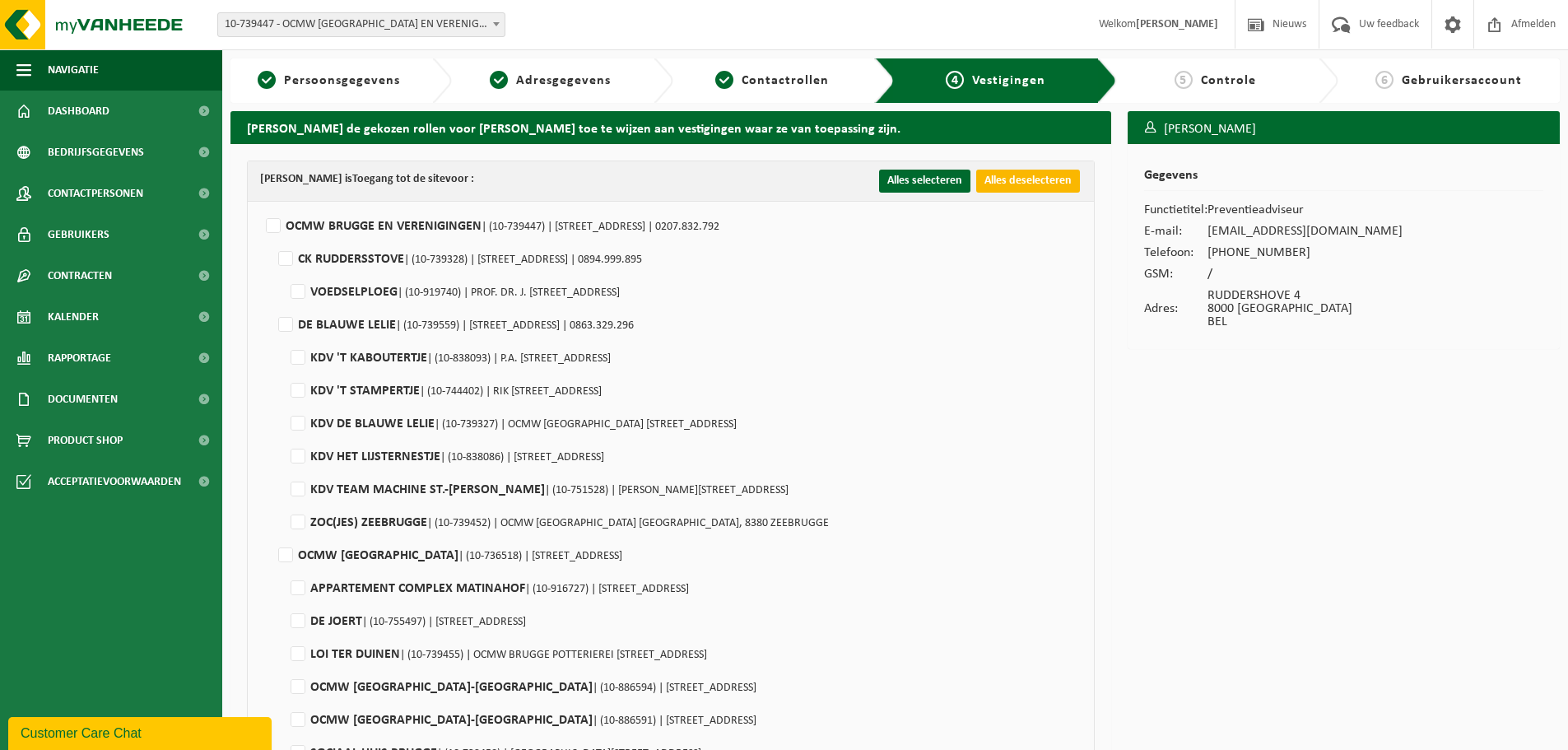
checkbox input "false"
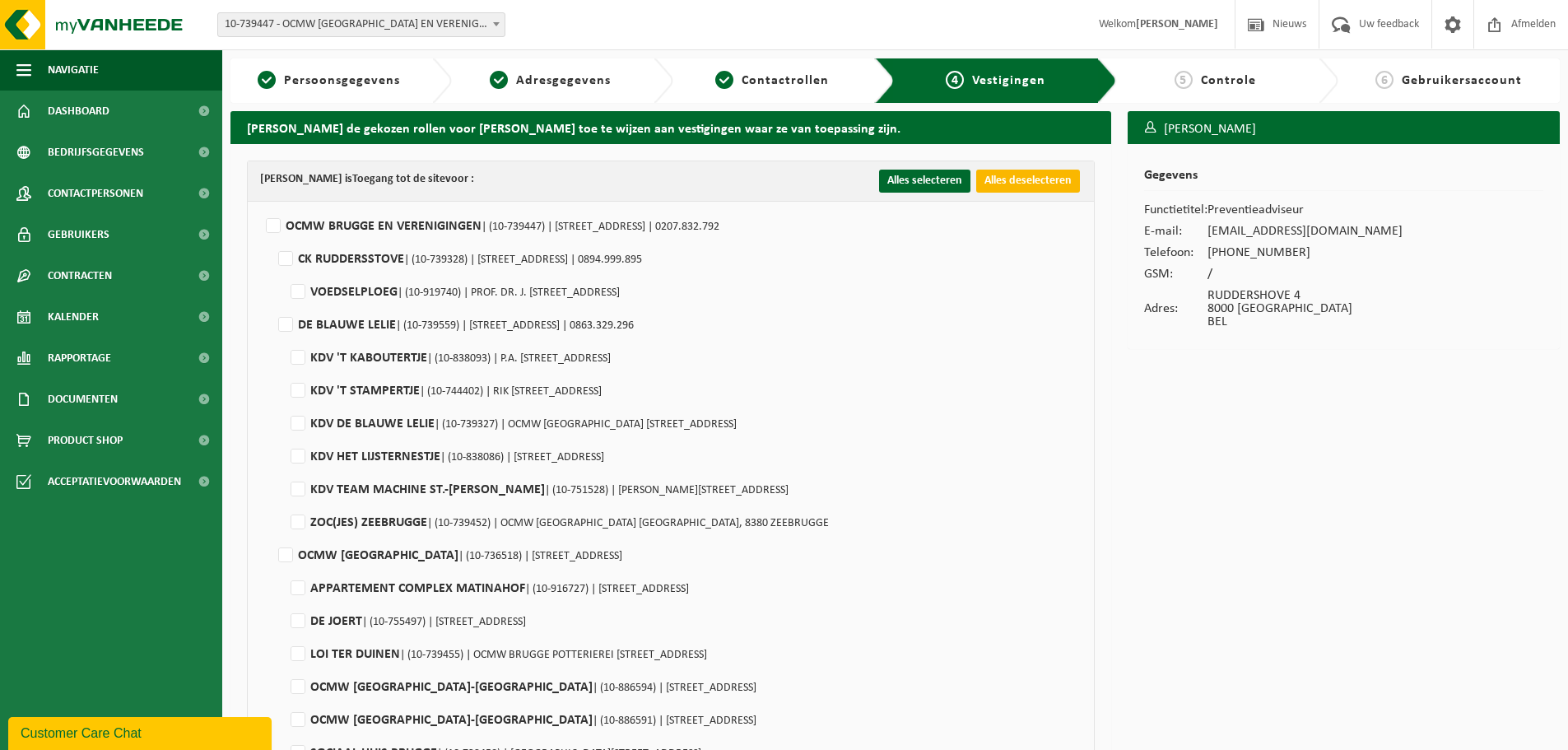
checkbox input "false"
click at [274, 230] on label"] "OCMW BRUGGE EN VERENIGINGEN | (10-739447) | RUDDERSHOVE 4, 8000 BRUGGE | 0207.8…" at bounding box center [491, 226] width 457 height 25
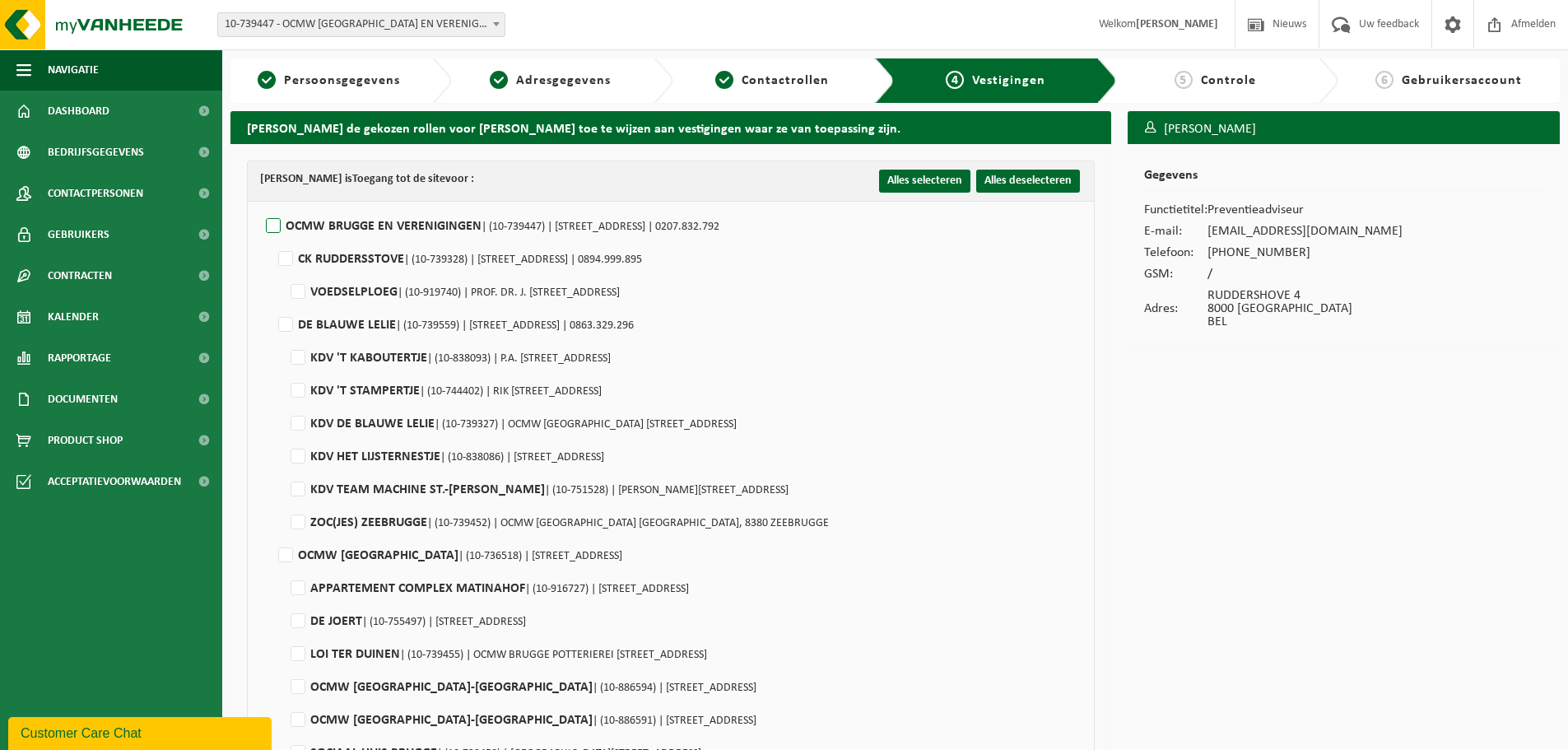
click at [261, 206] on input "OCMW BRUGGE EN VERENIGINGEN | (10-739447) | RUDDERSHOVE 4, 8000 BRUGGE | 0207.8…" at bounding box center [260, 205] width 1 height 1
checkbox input "true"
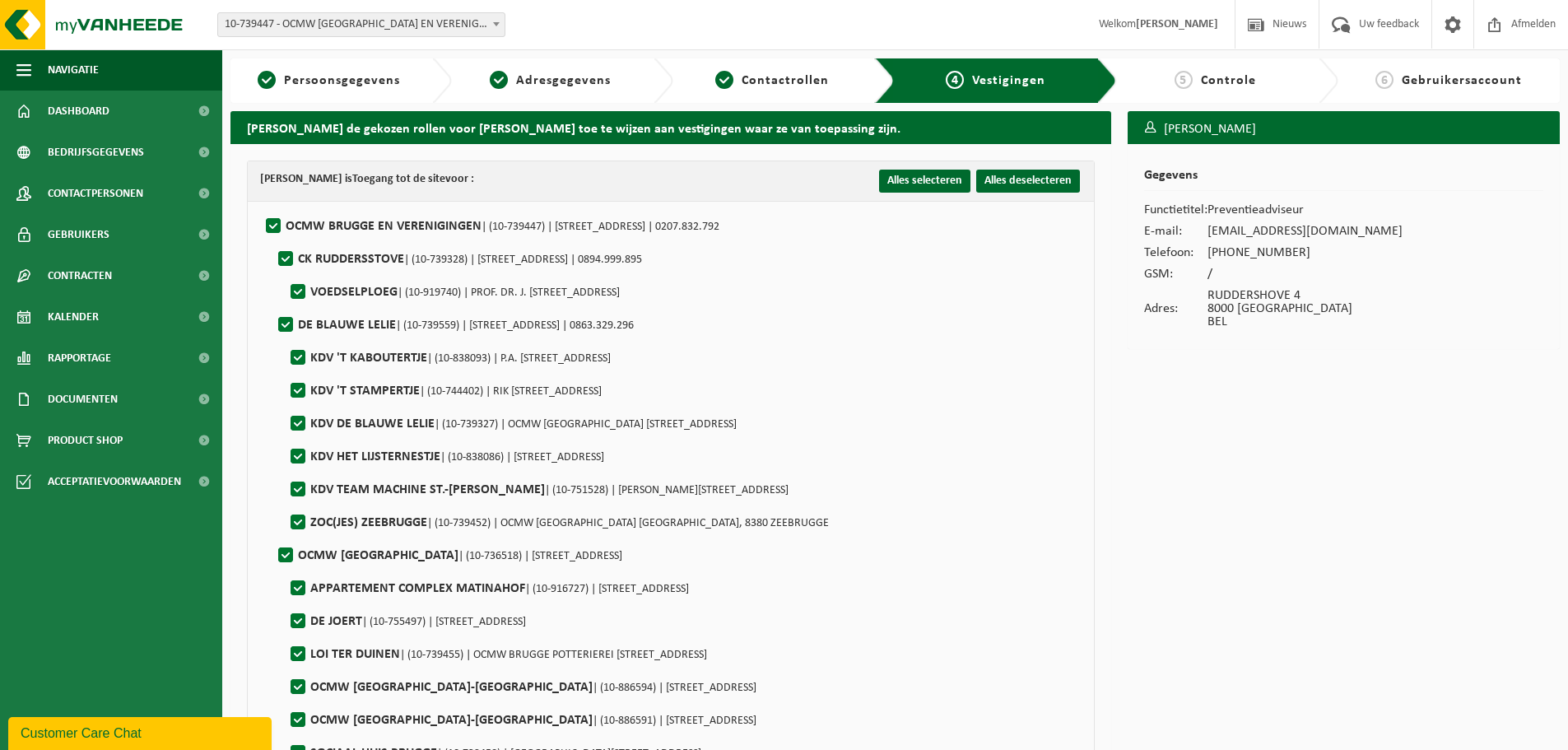
checkbox input "true"
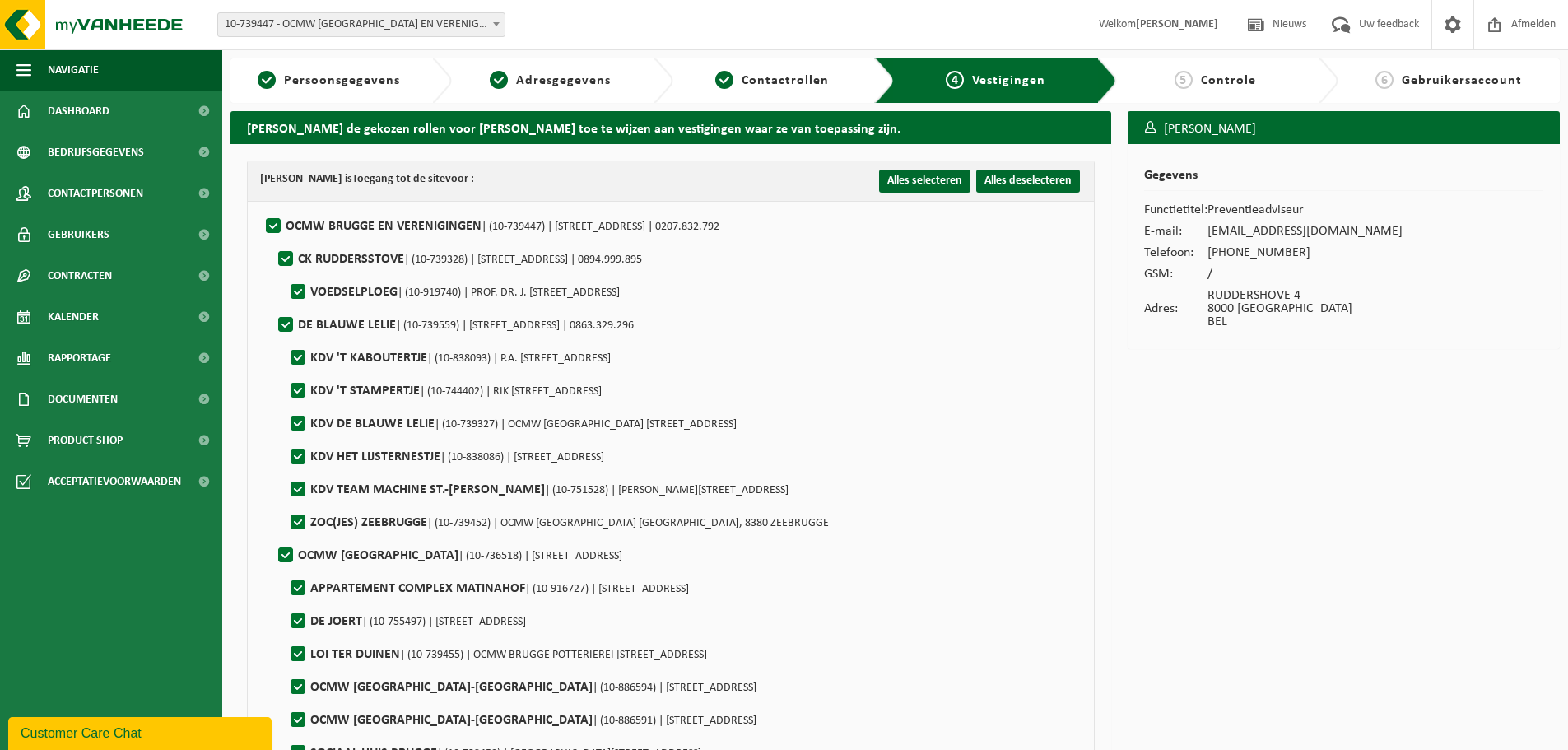
checkbox input "true"
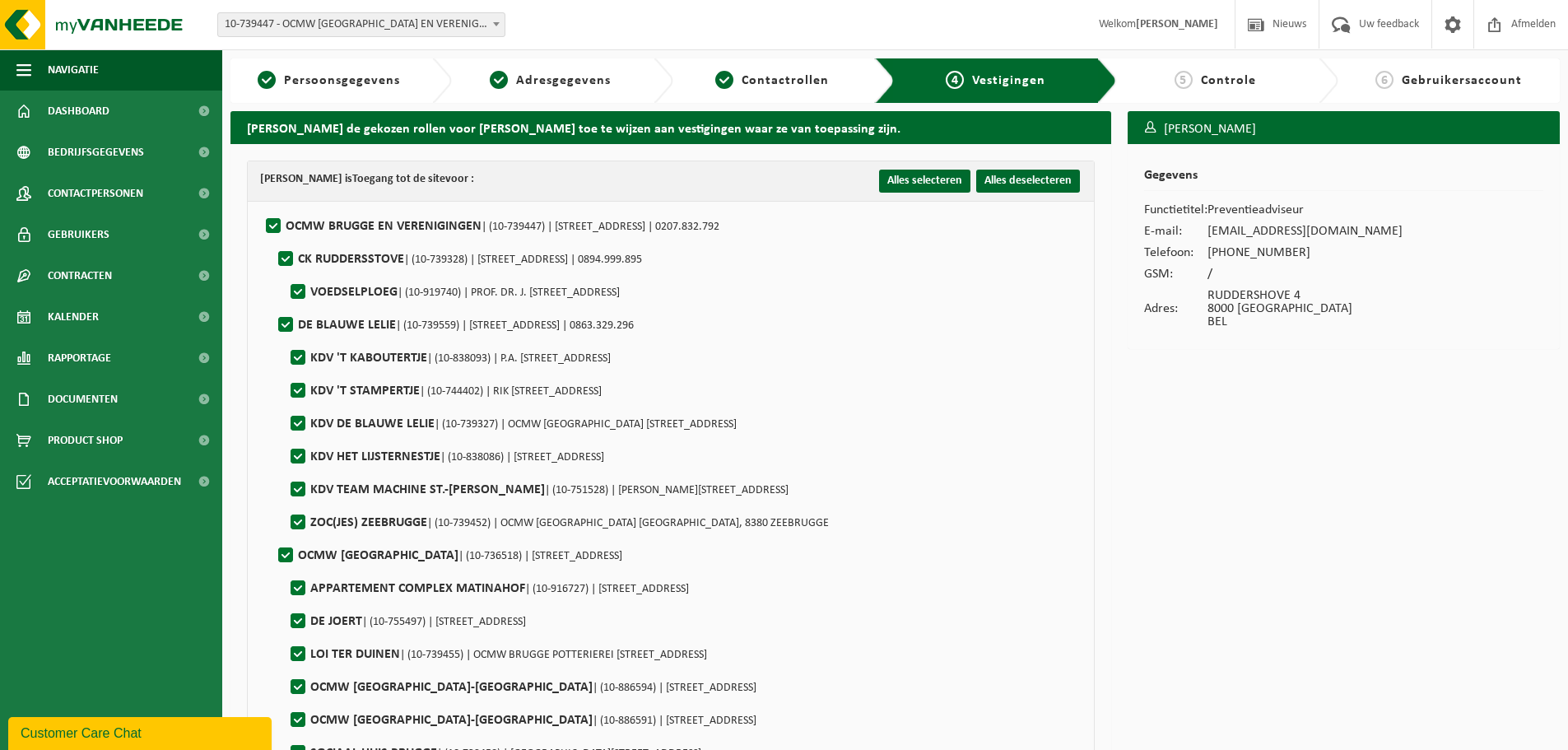
checkbox input "true"
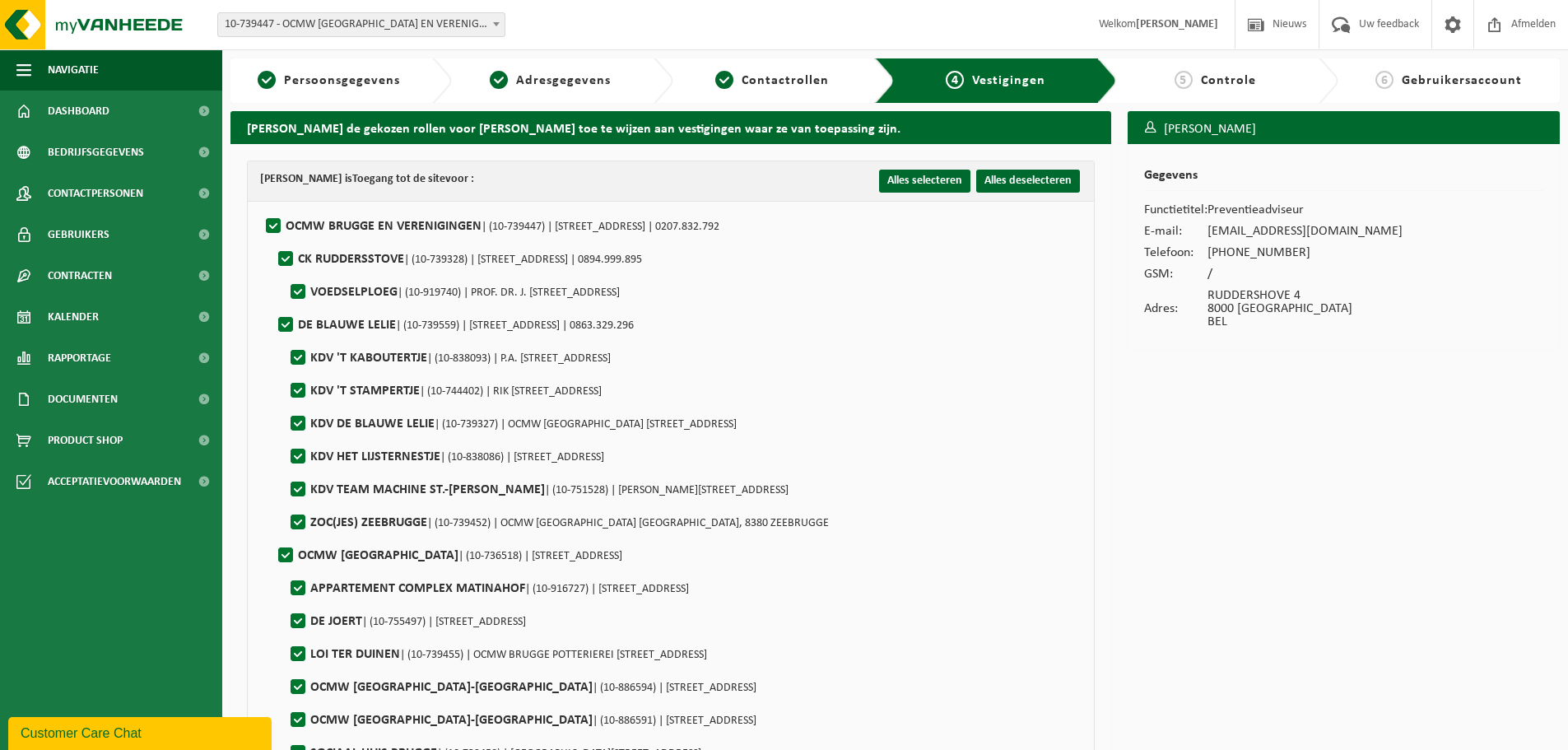
checkbox input "true"
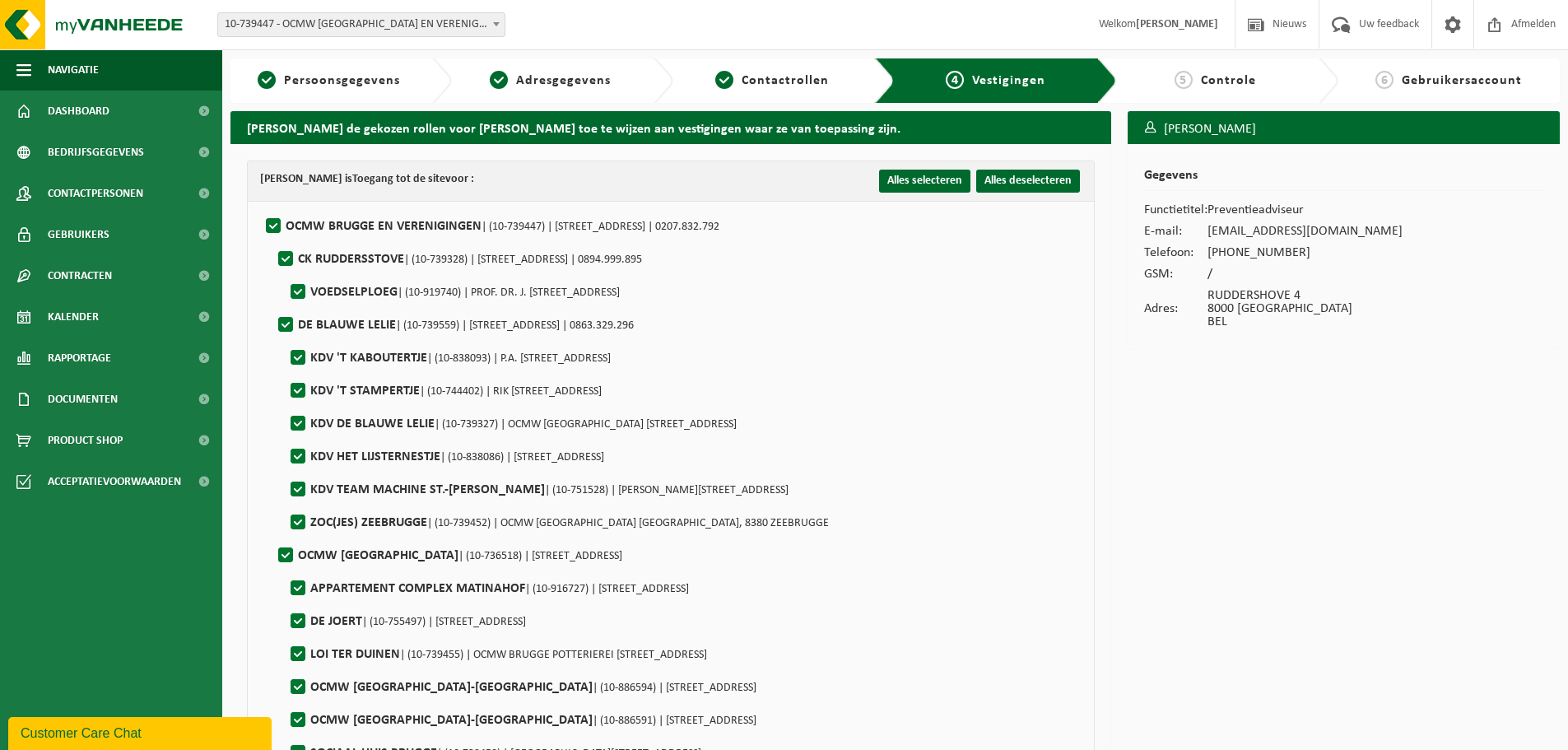
checkbox input "true"
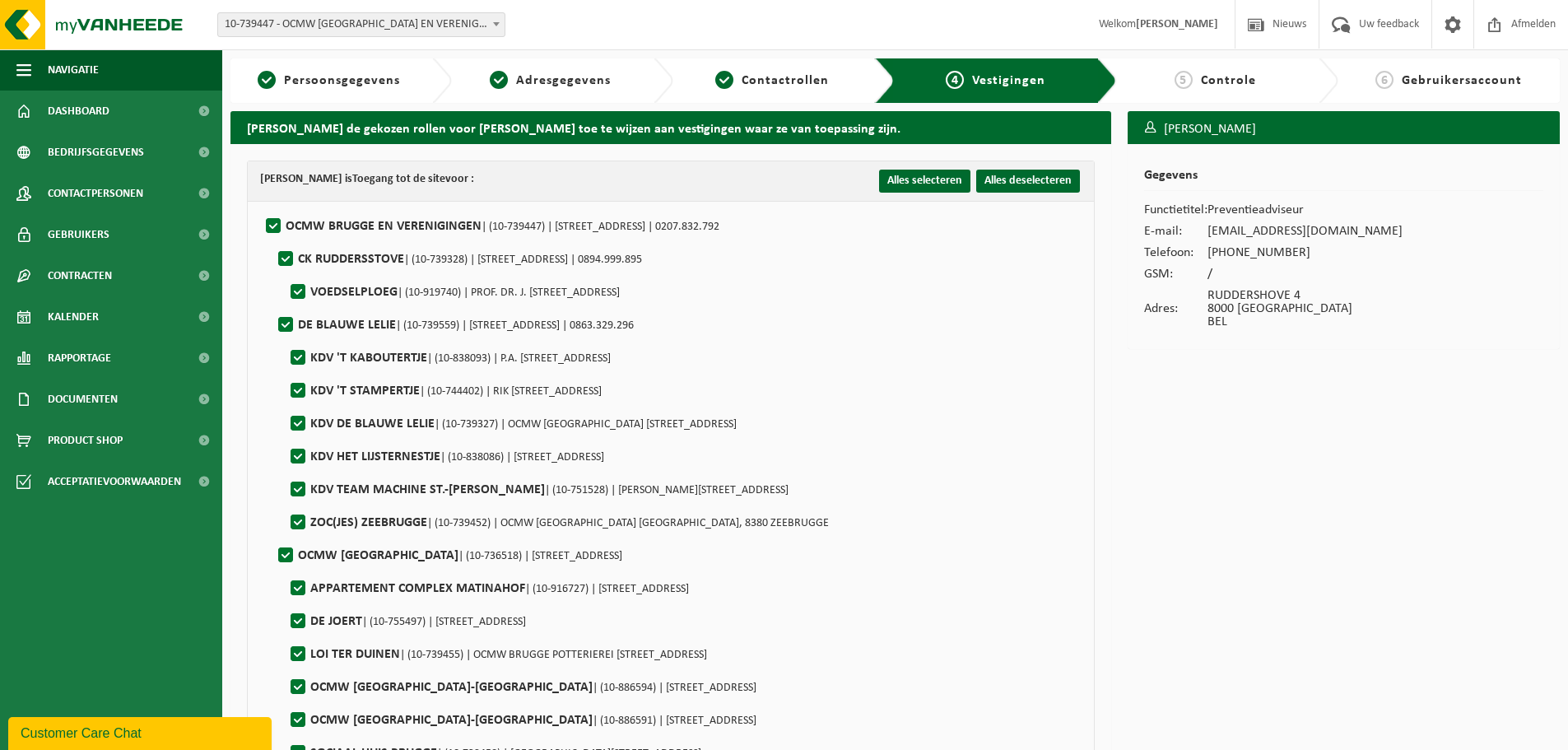
checkbox input "true"
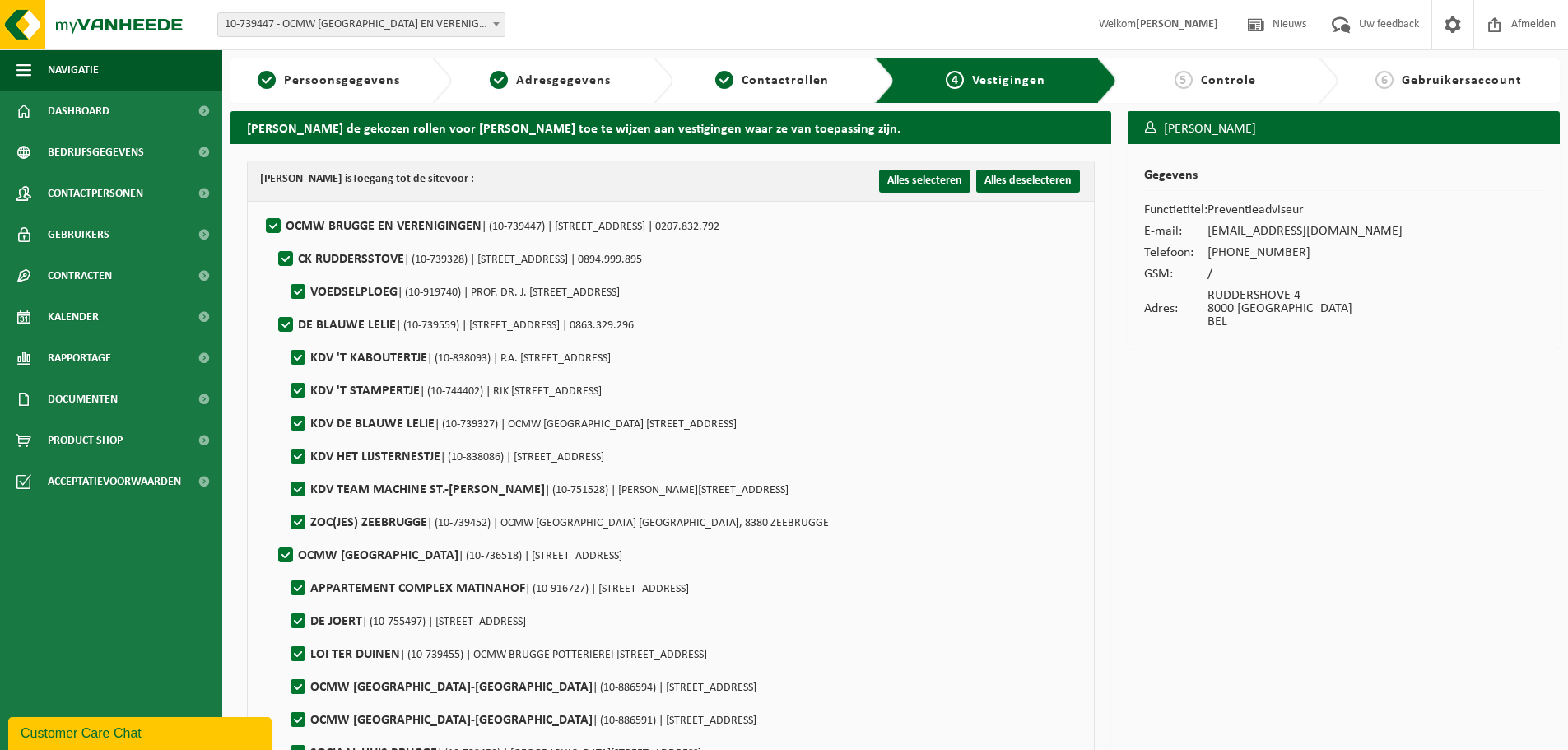
checkbox input "true"
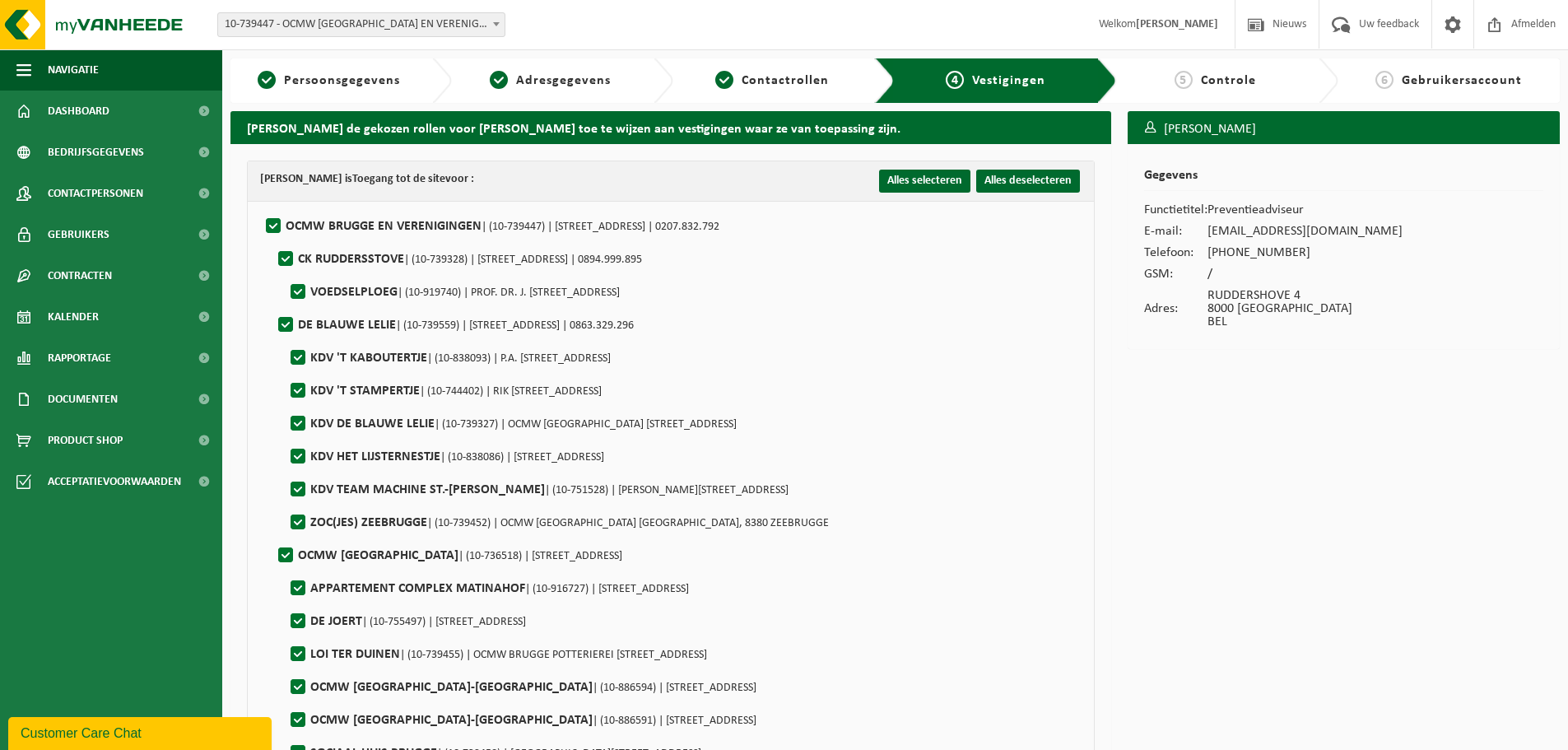
checkbox input "true"
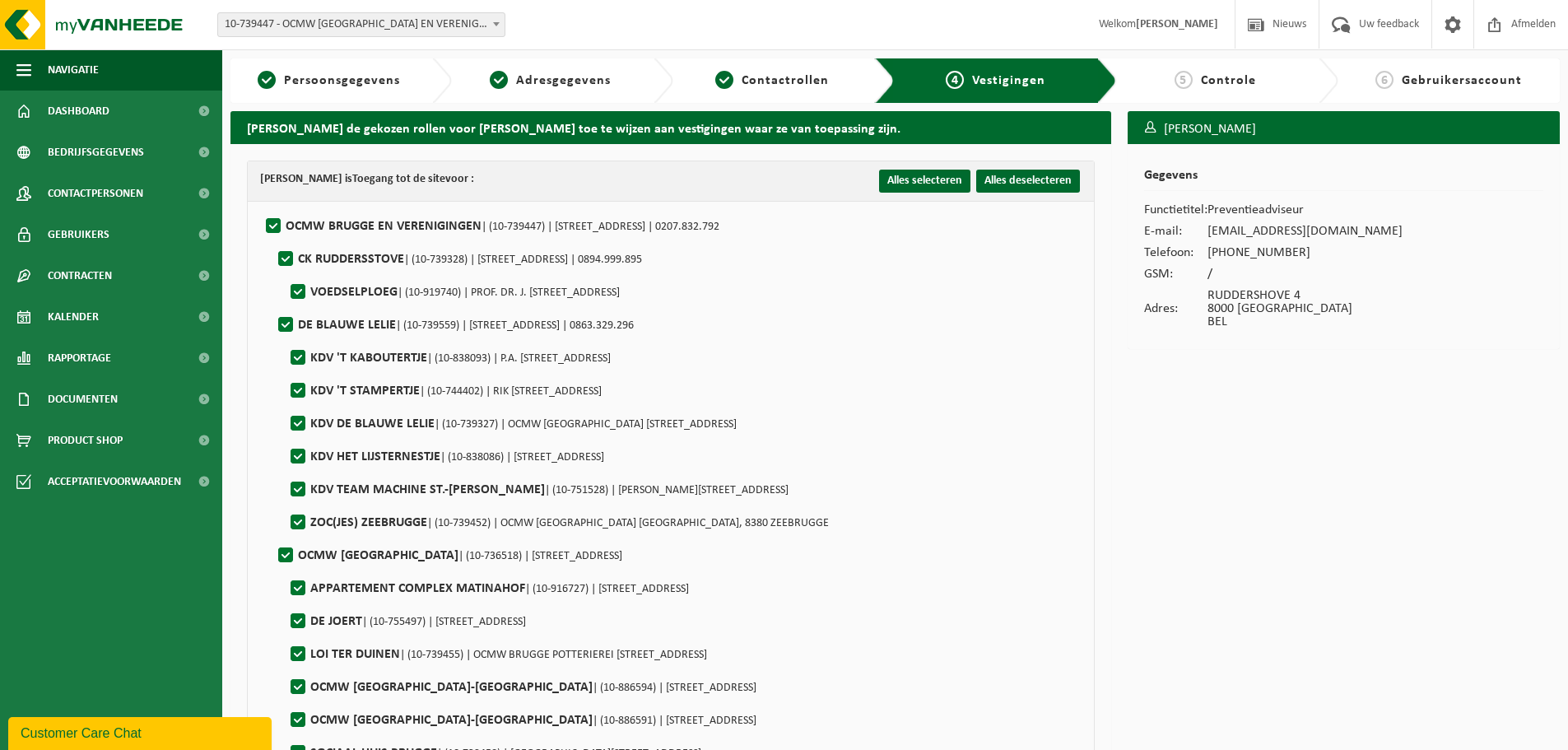
checkbox input "true"
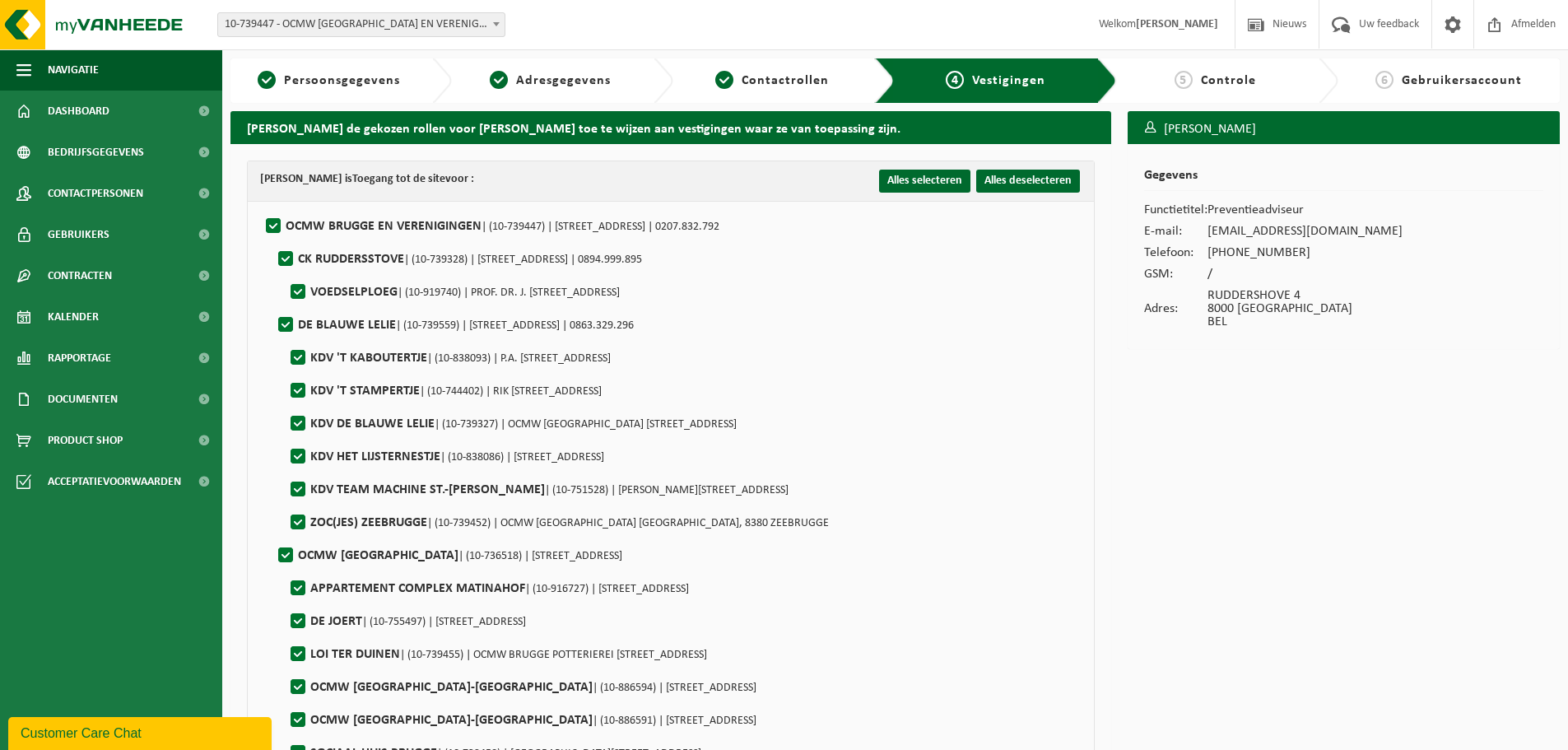
checkbox input "true"
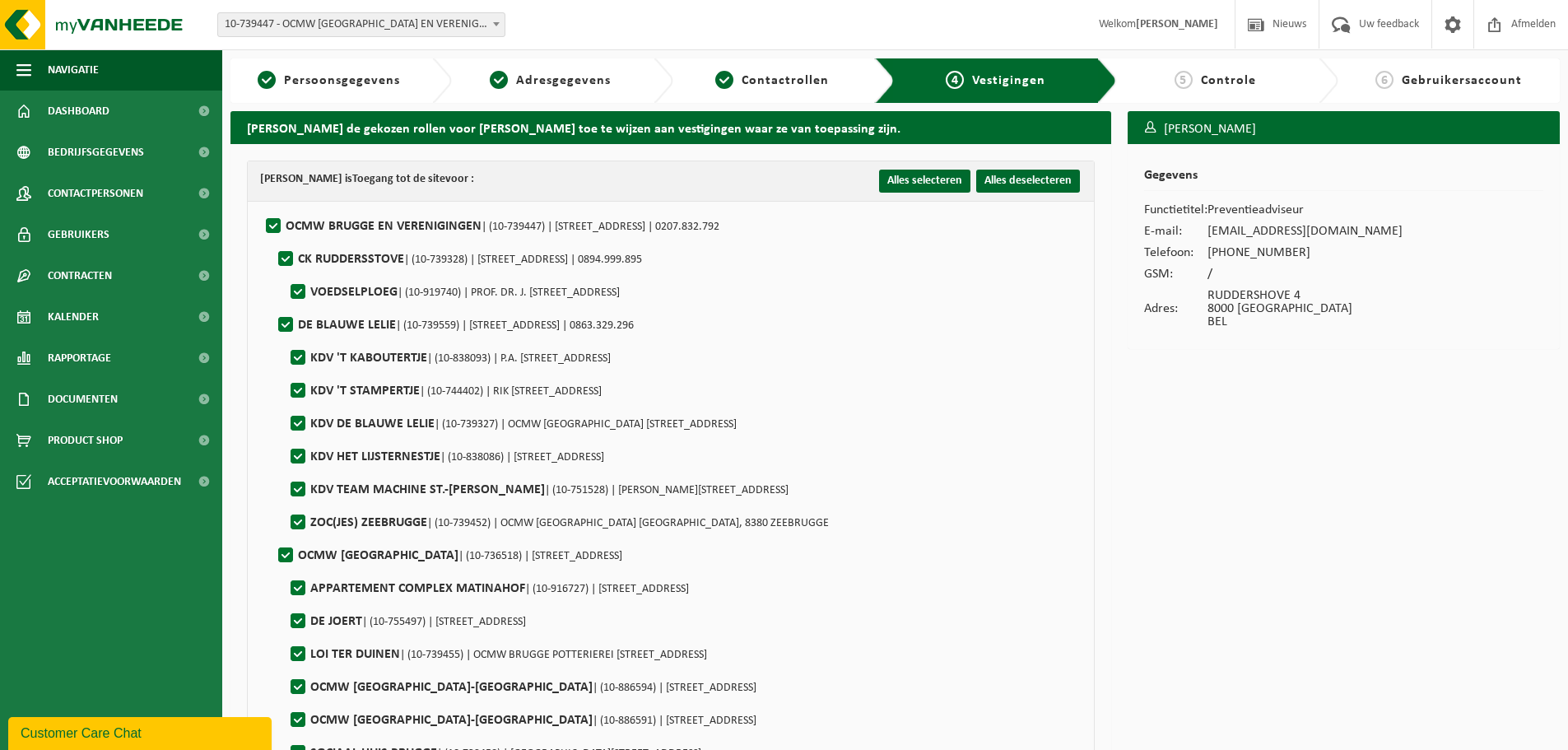
checkbox input "true"
click at [274, 230] on label"] "OCMW BRUGGE EN VERENIGINGEN | (10-739447) | RUDDERSHOVE 4, 8000 BRUGGE | 0207.8…" at bounding box center [491, 226] width 457 height 25
click at [261, 206] on input "OCMW BRUGGE EN VERENIGINGEN | (10-739447) | RUDDERSHOVE 4, 8000 BRUGGE | 0207.8…" at bounding box center [260, 205] width 1 height 1
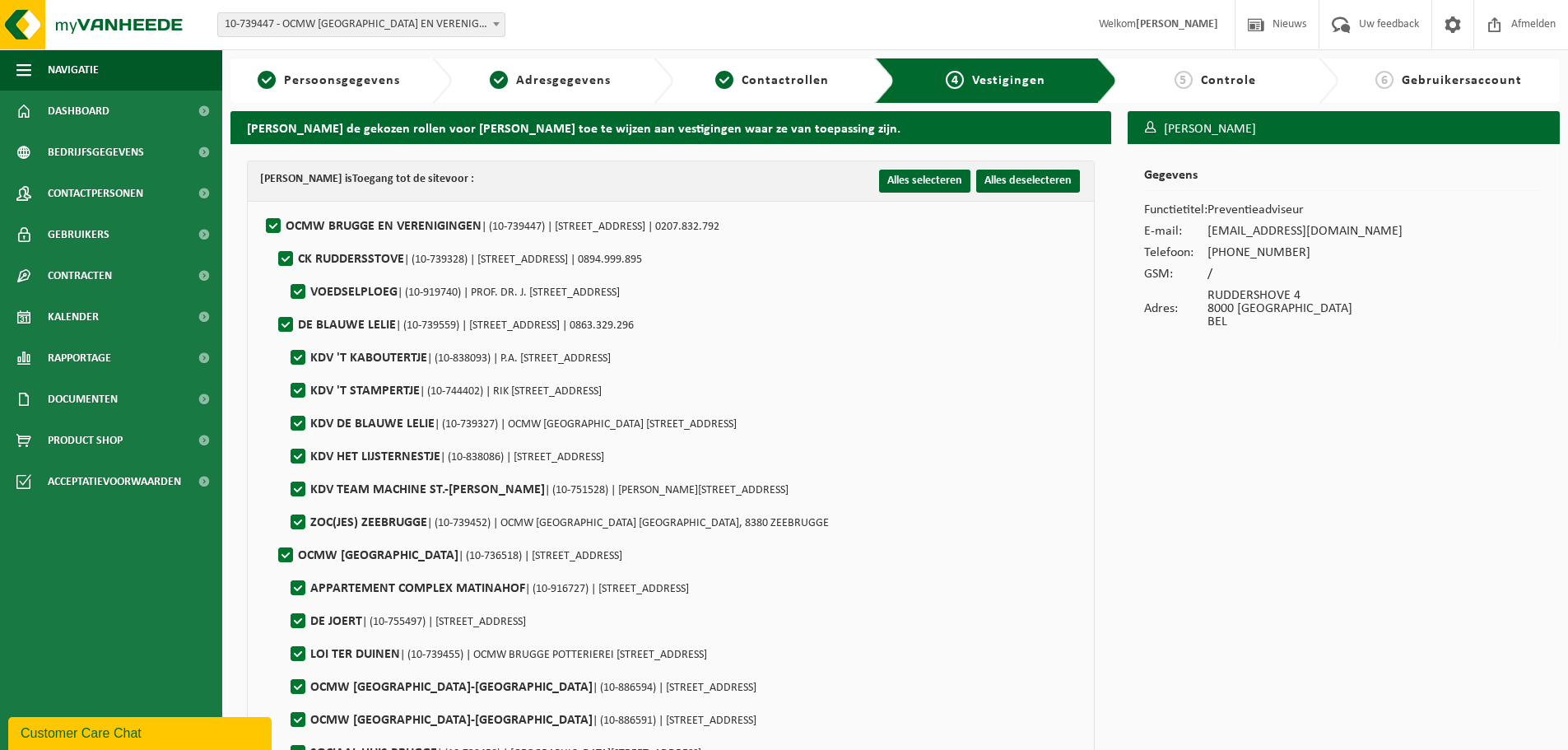
checkbox input "false"
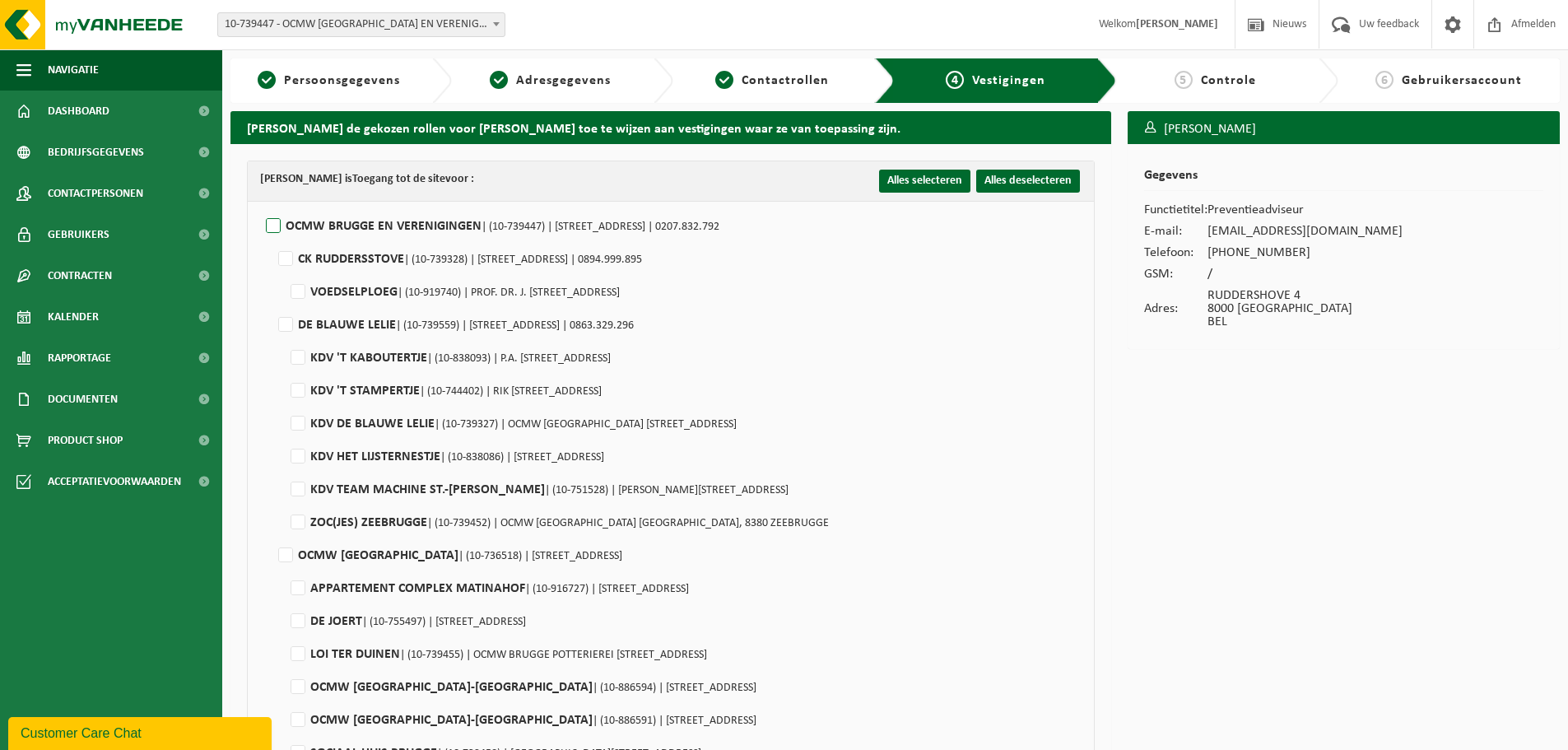
checkbox input "false"
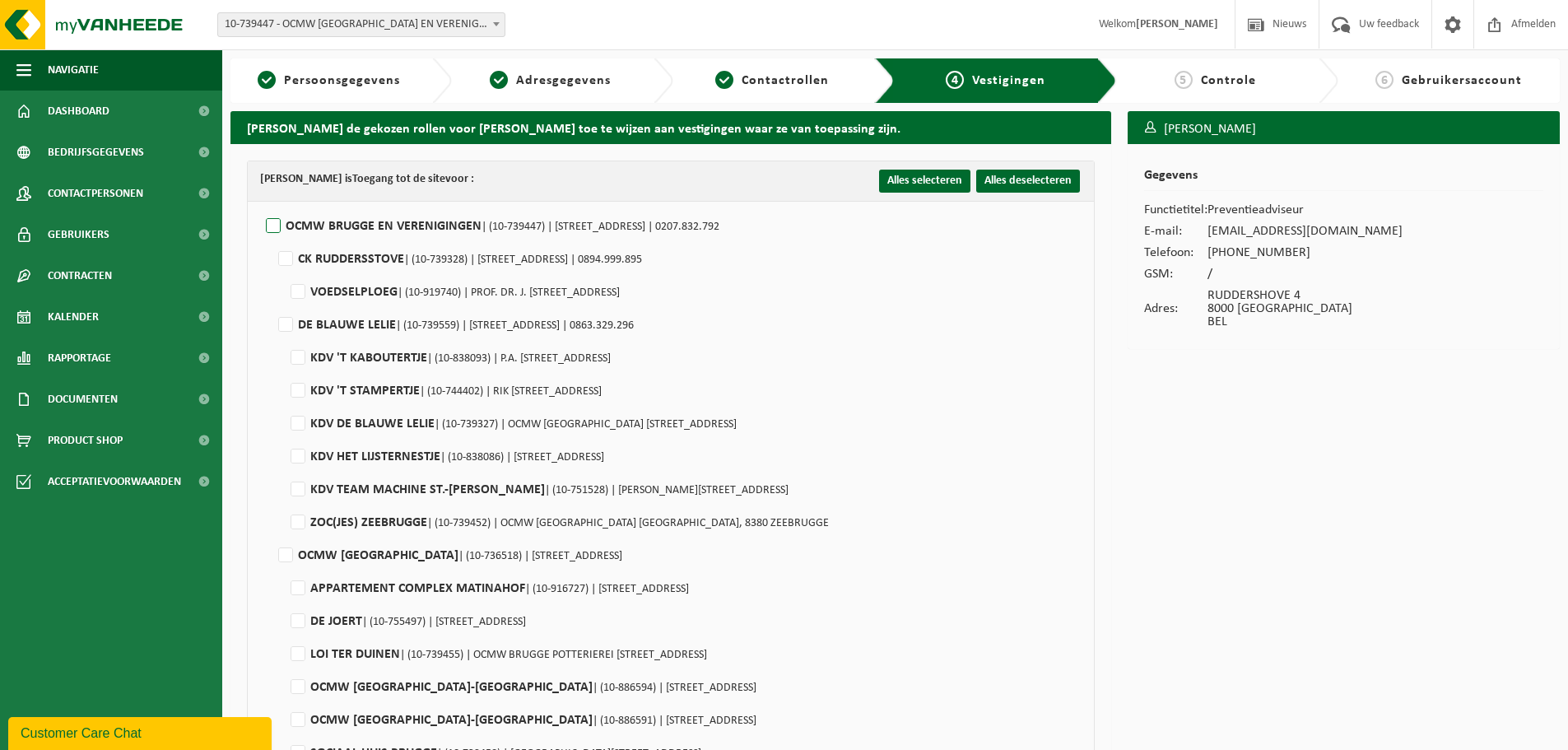
checkbox input "false"
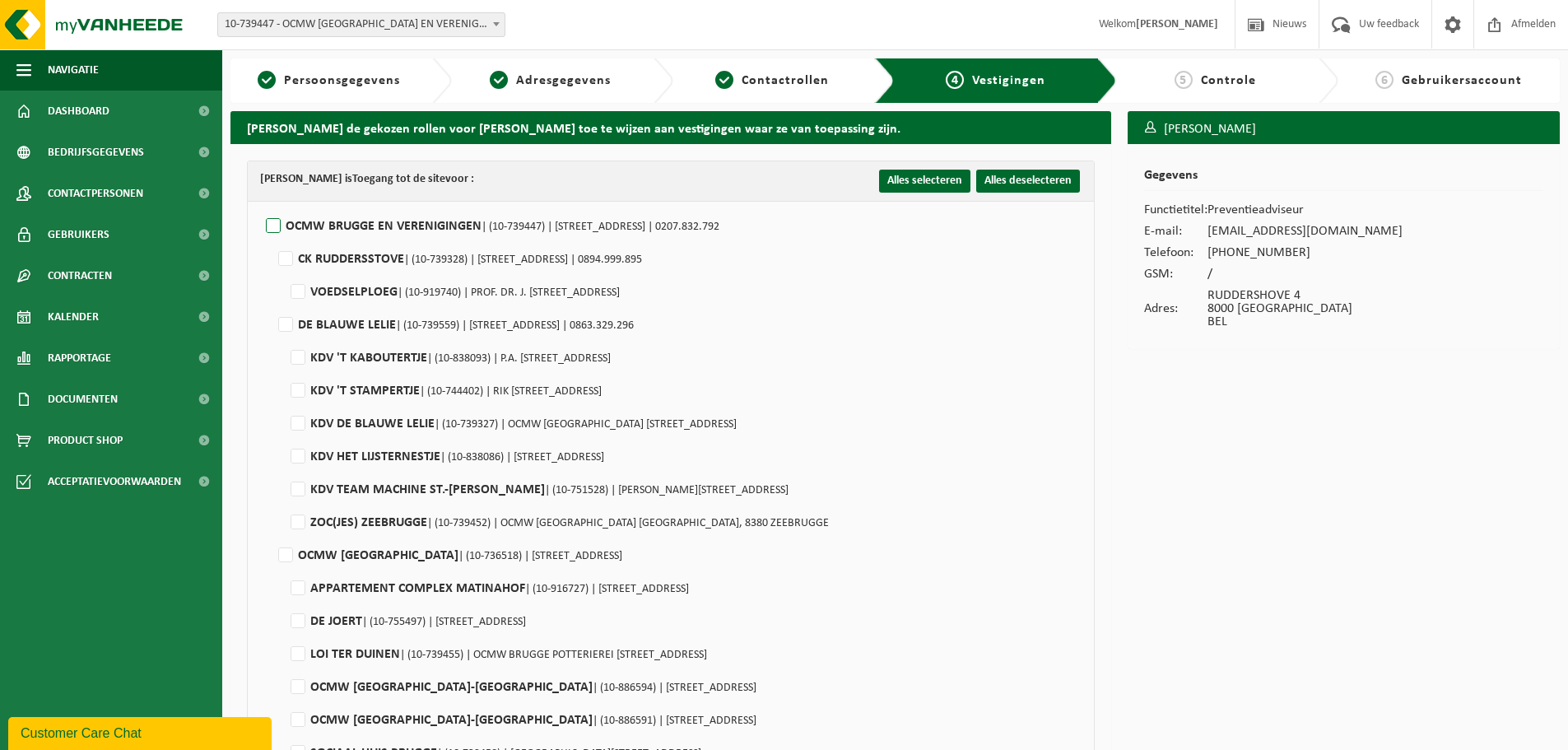
checkbox input "false"
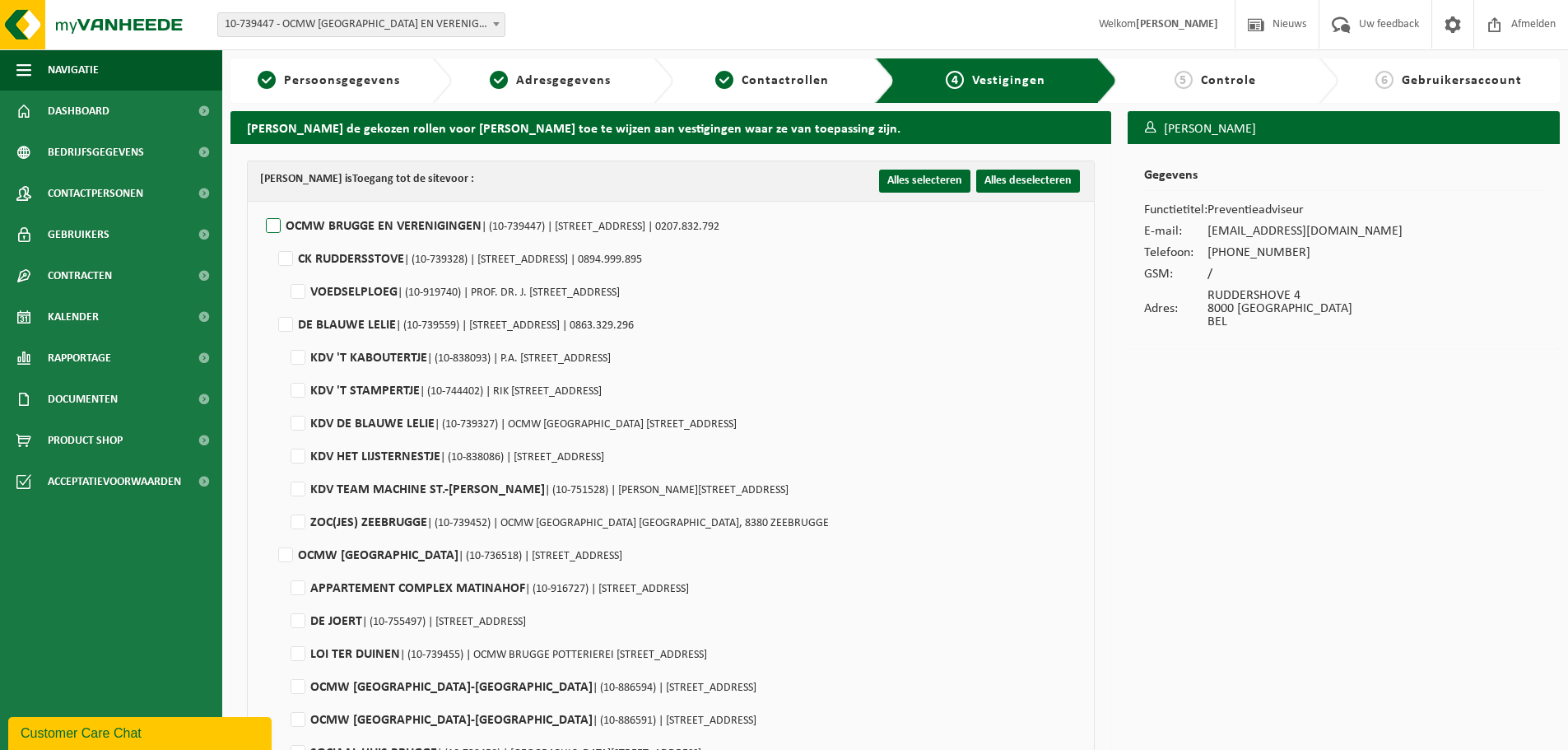
checkbox input "false"
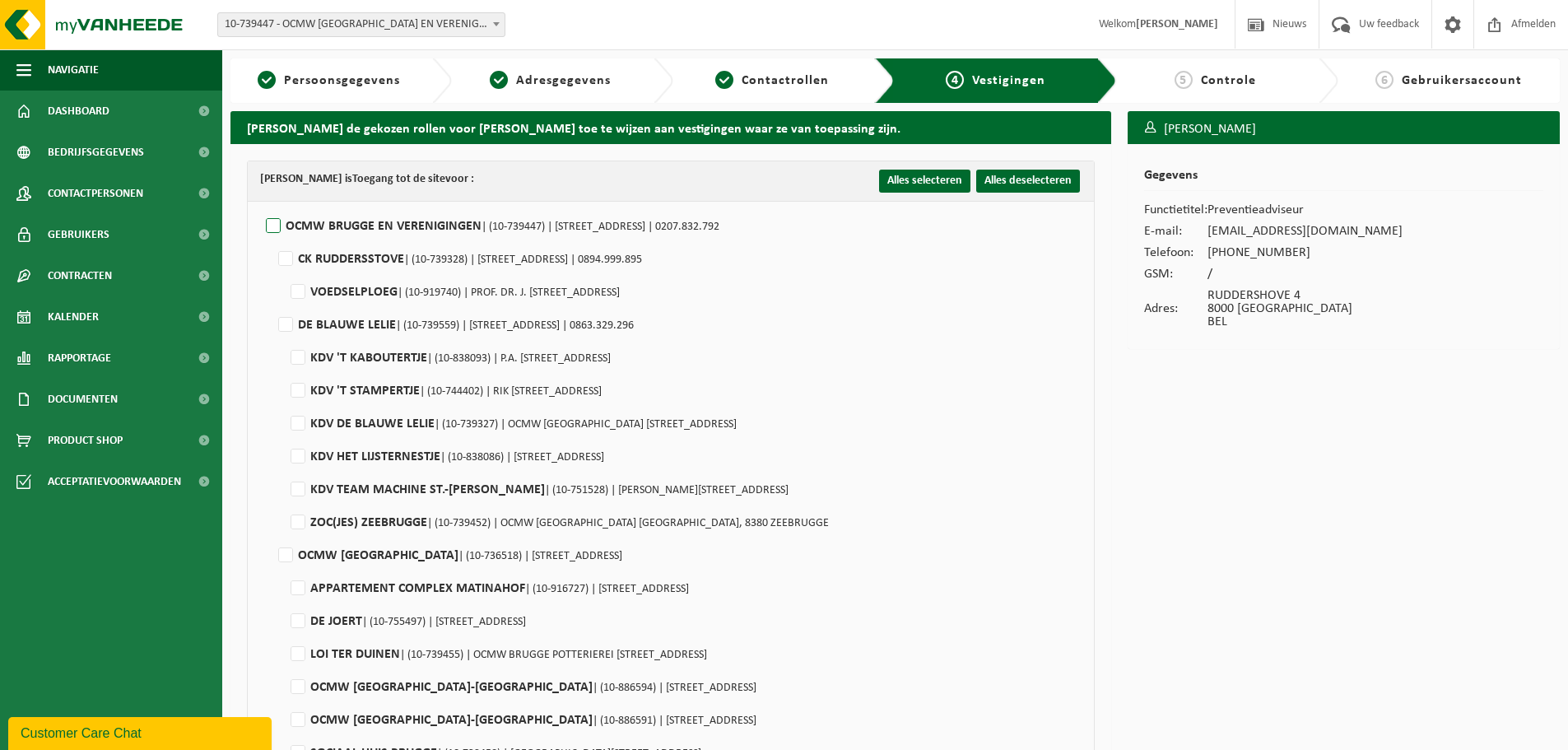
checkbox input "false"
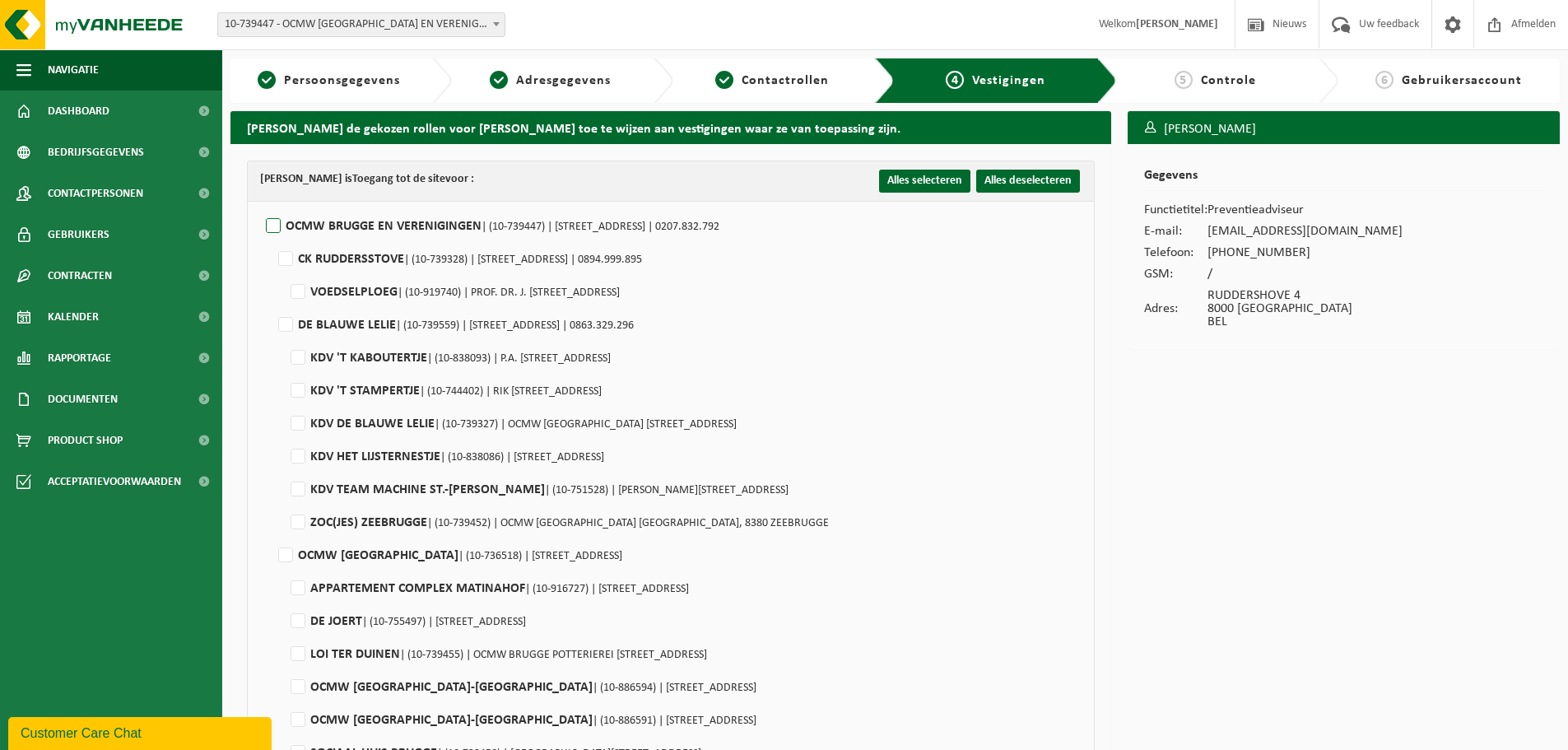
checkbox input "false"
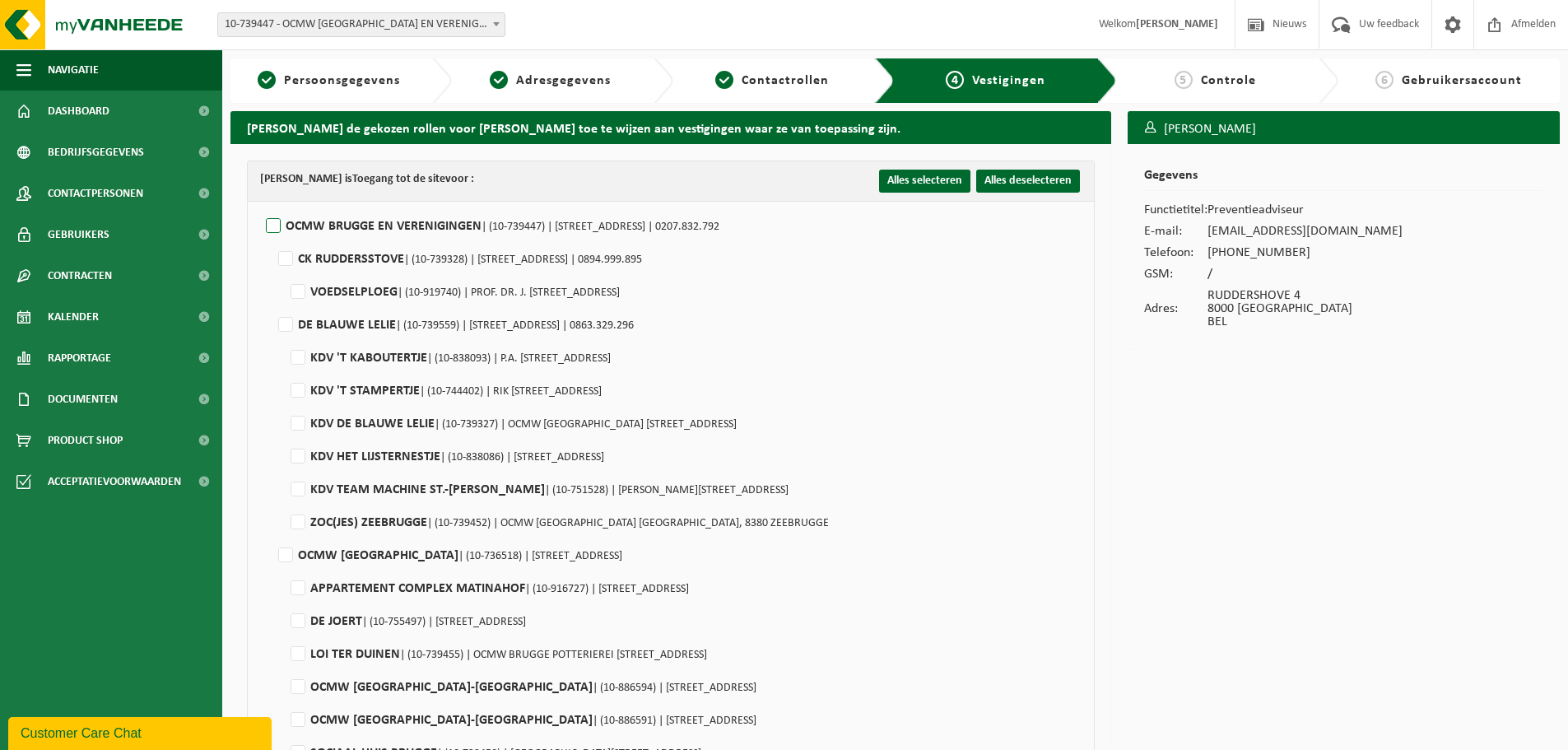
checkbox input "false"
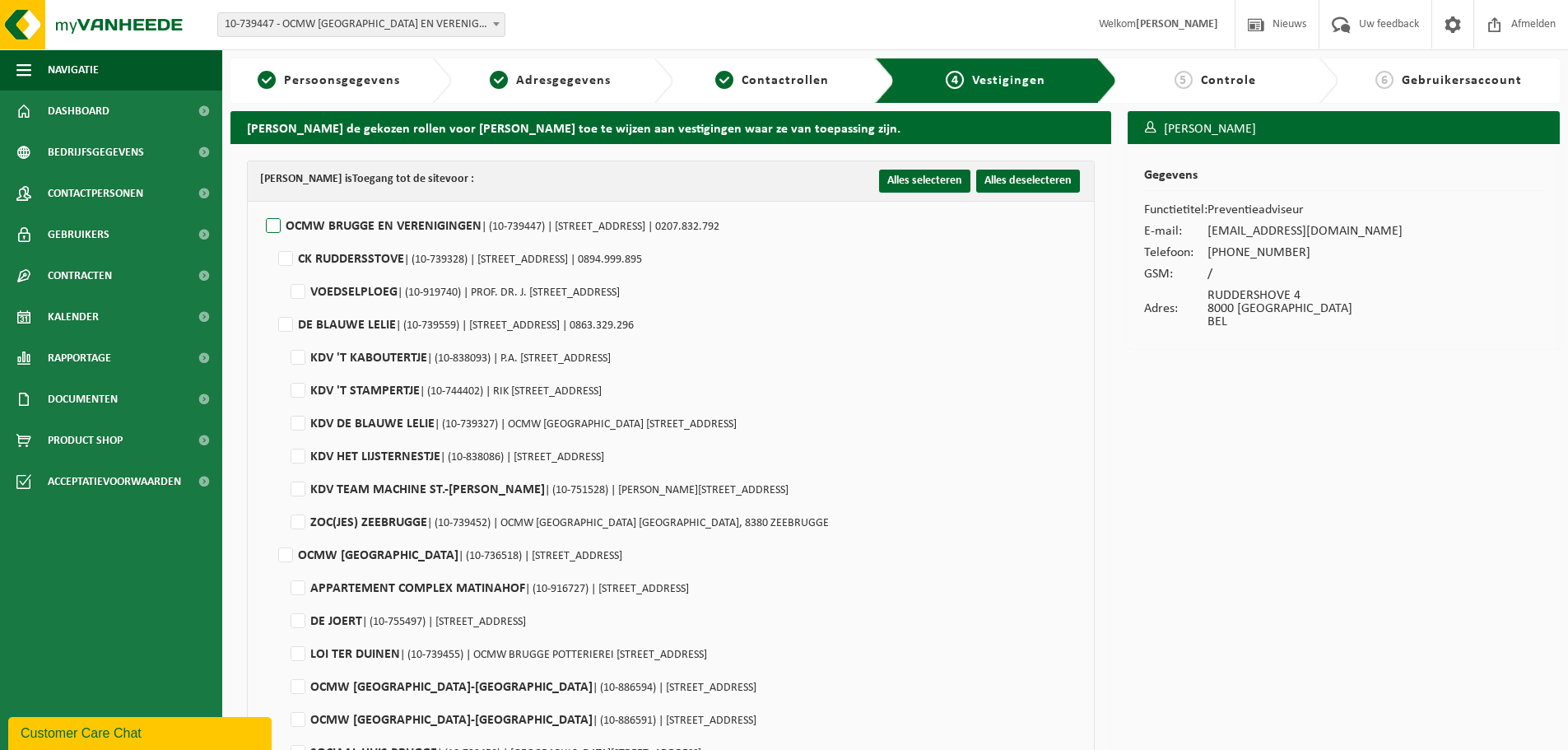
checkbox input "false"
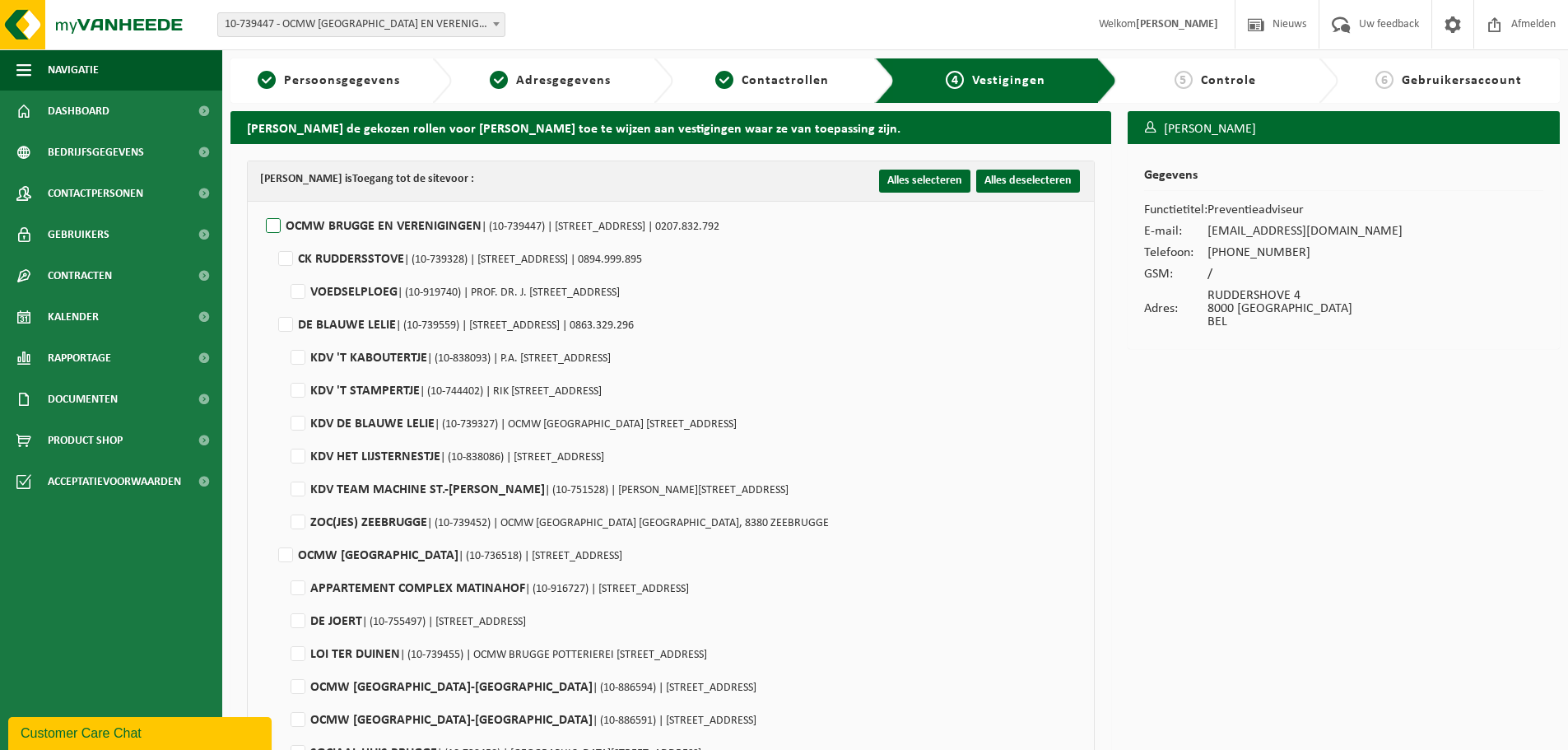
checkbox input "false"
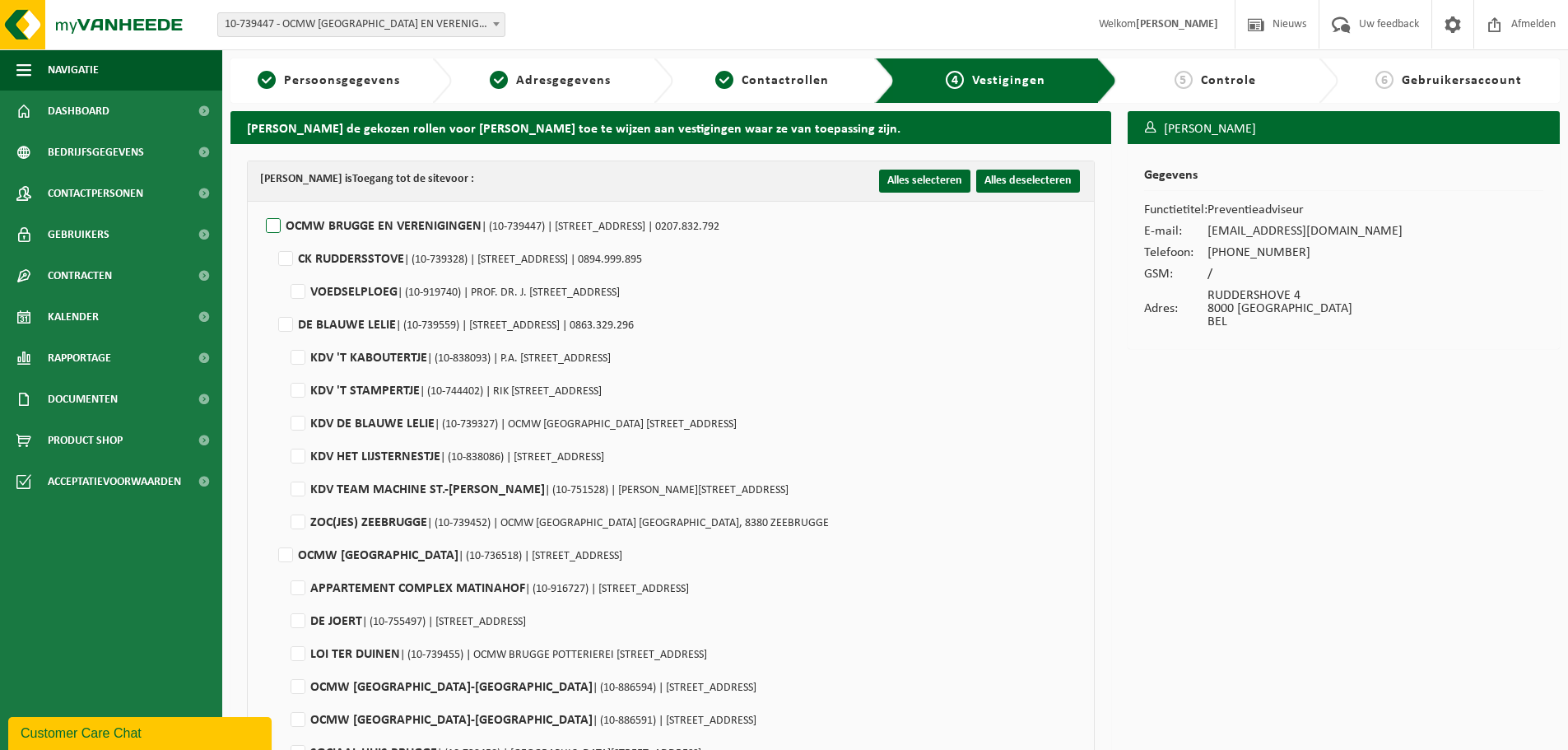
checkbox input "false"
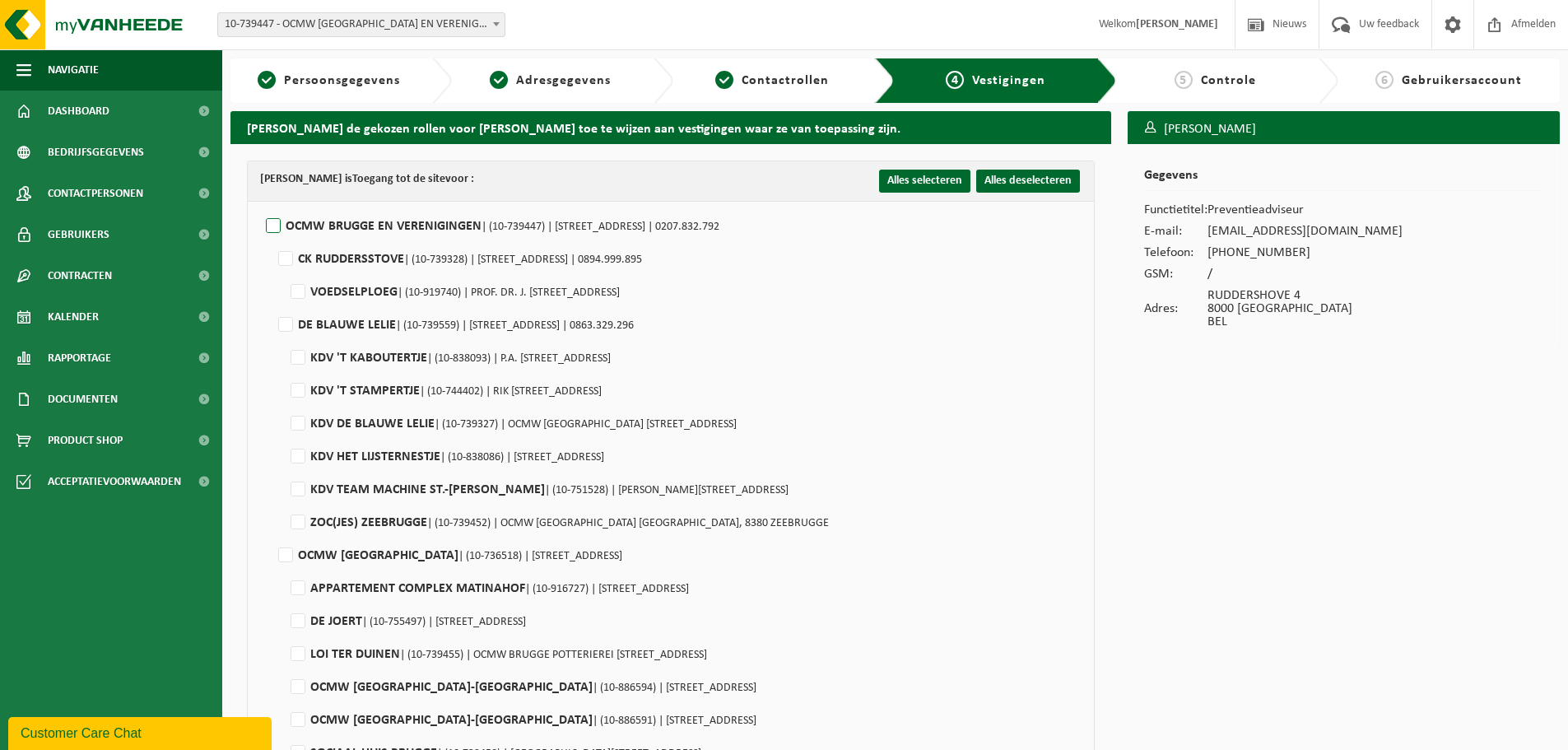
checkbox input "false"
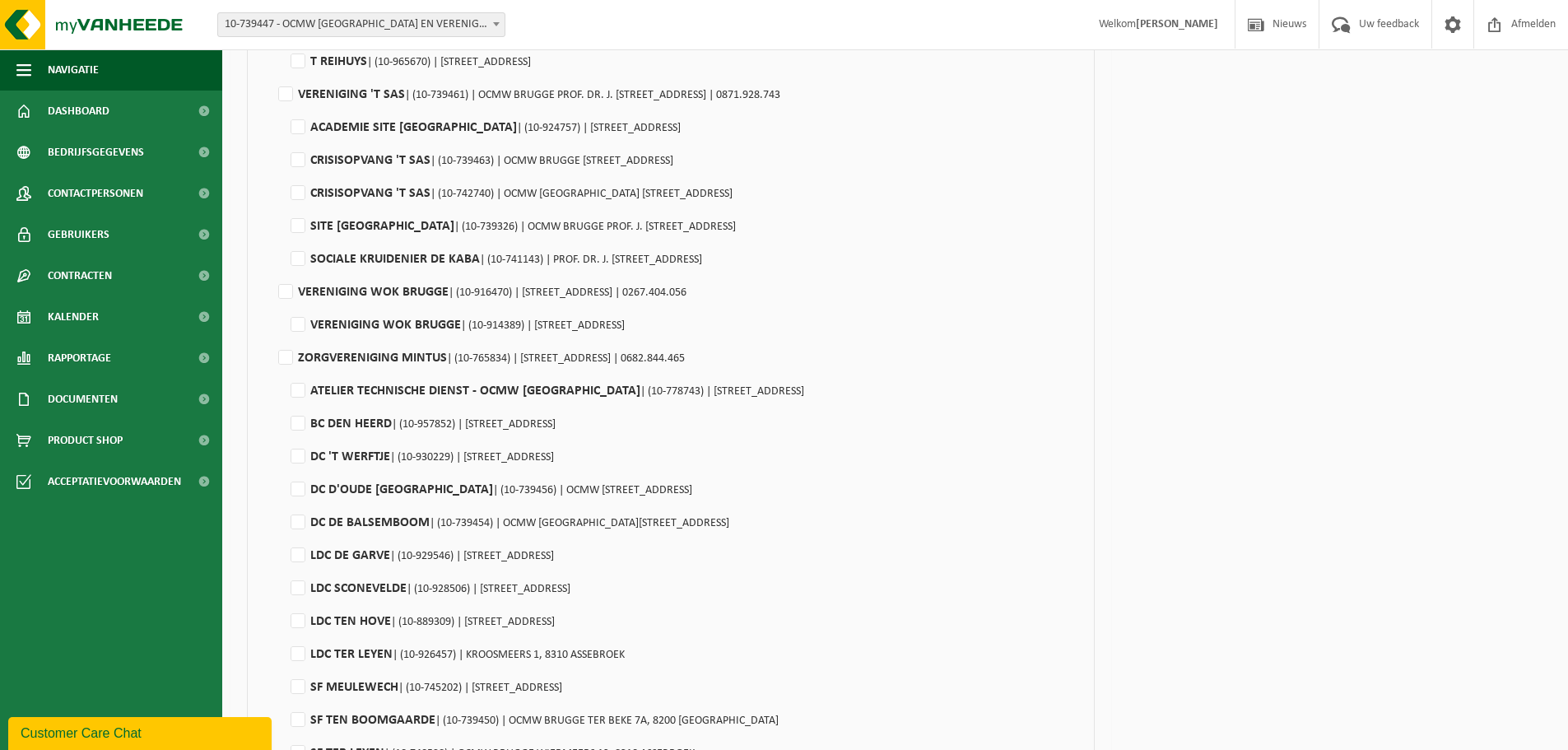
scroll to position [1070, 0]
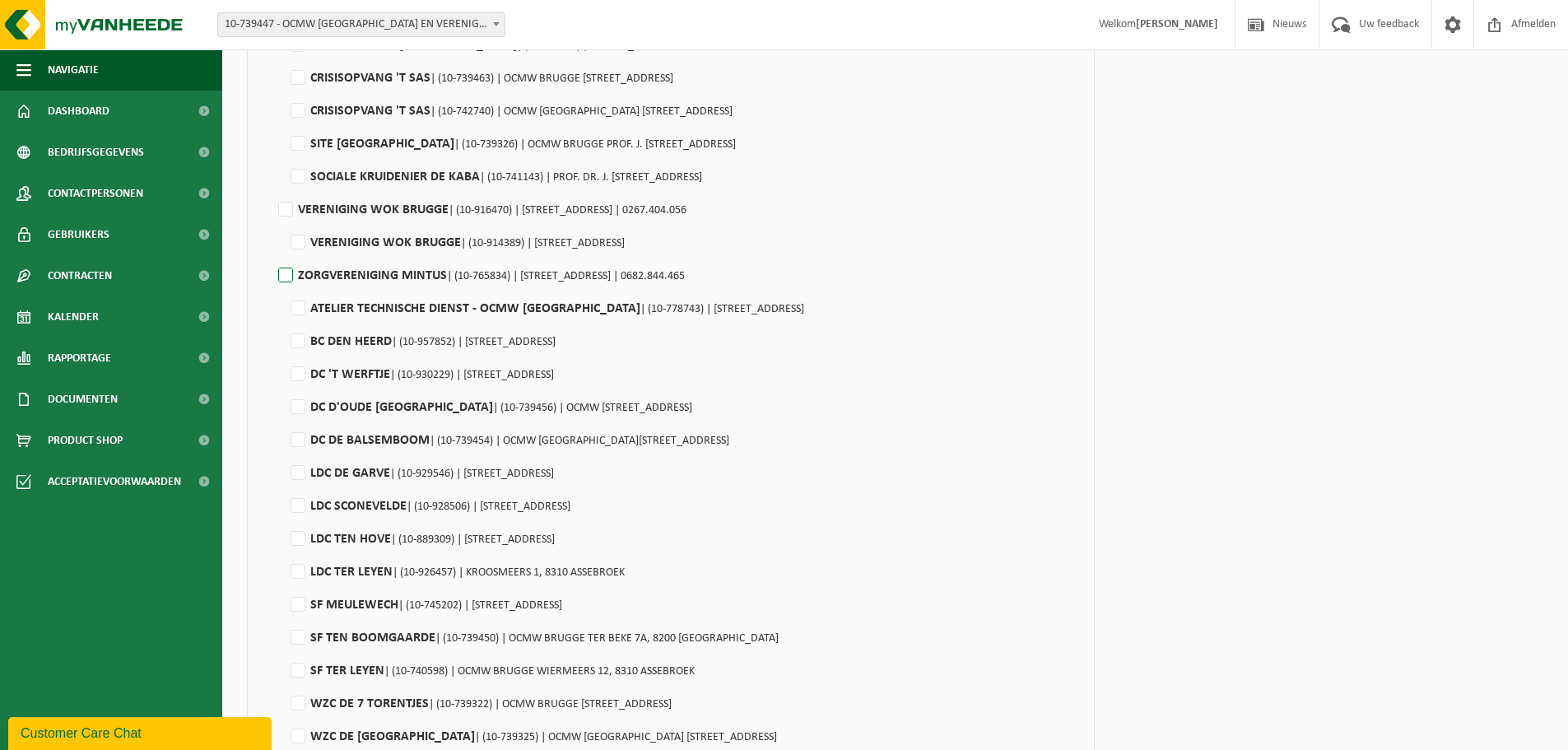
click at [287, 276] on label"] "ZORGVERENIGING MINTUS | (10-765834) | RUDDERSHOVE 4, 8000 BRUGGE | 0682.844.465" at bounding box center [480, 275] width 410 height 25
click at [273, 255] on input "ZORGVERENIGING MINTUS | (10-765834) | RUDDERSHOVE 4, 8000 BRUGGE | 0682.844.465" at bounding box center [272, 254] width 1 height 1
checkbox input "true"
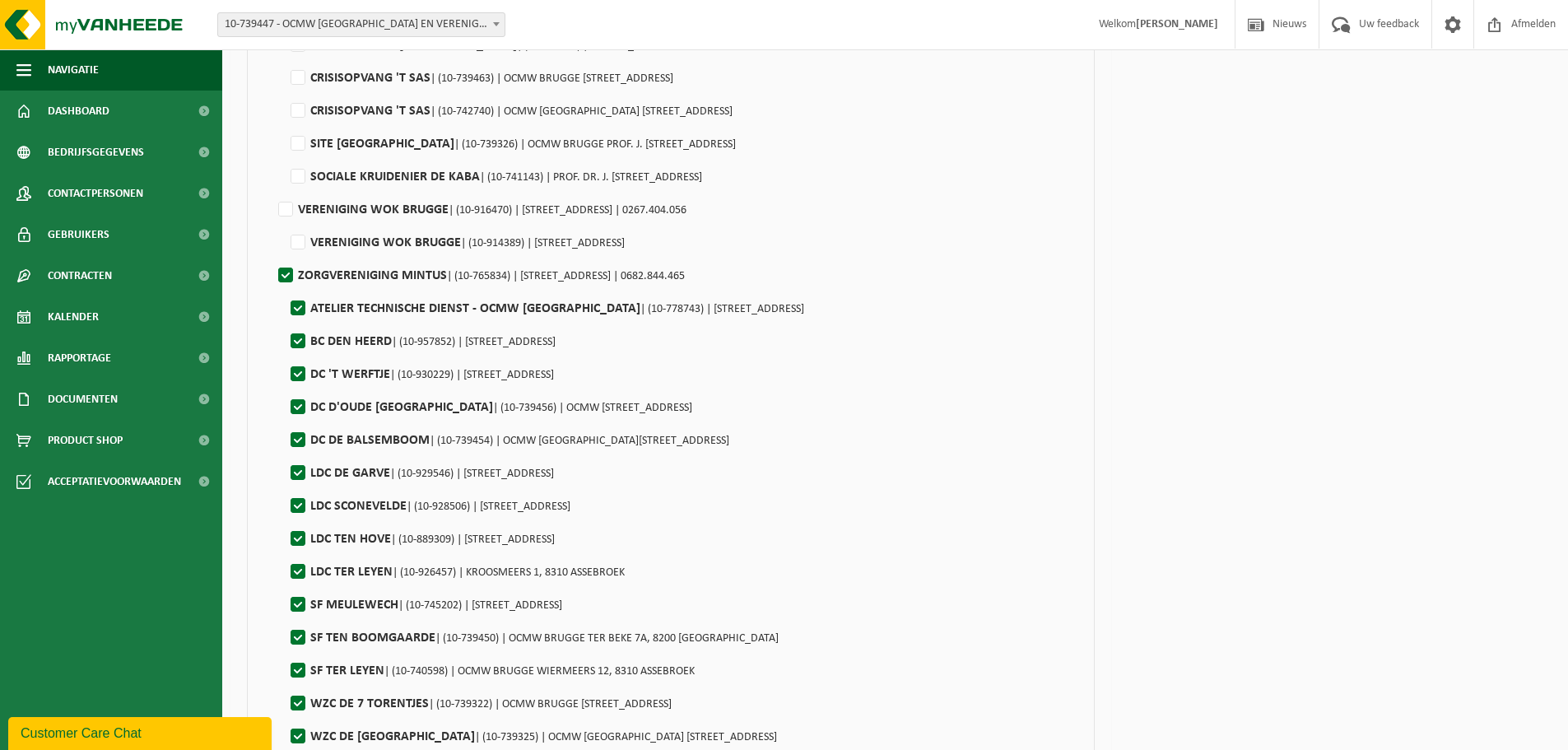
checkbox input "true"
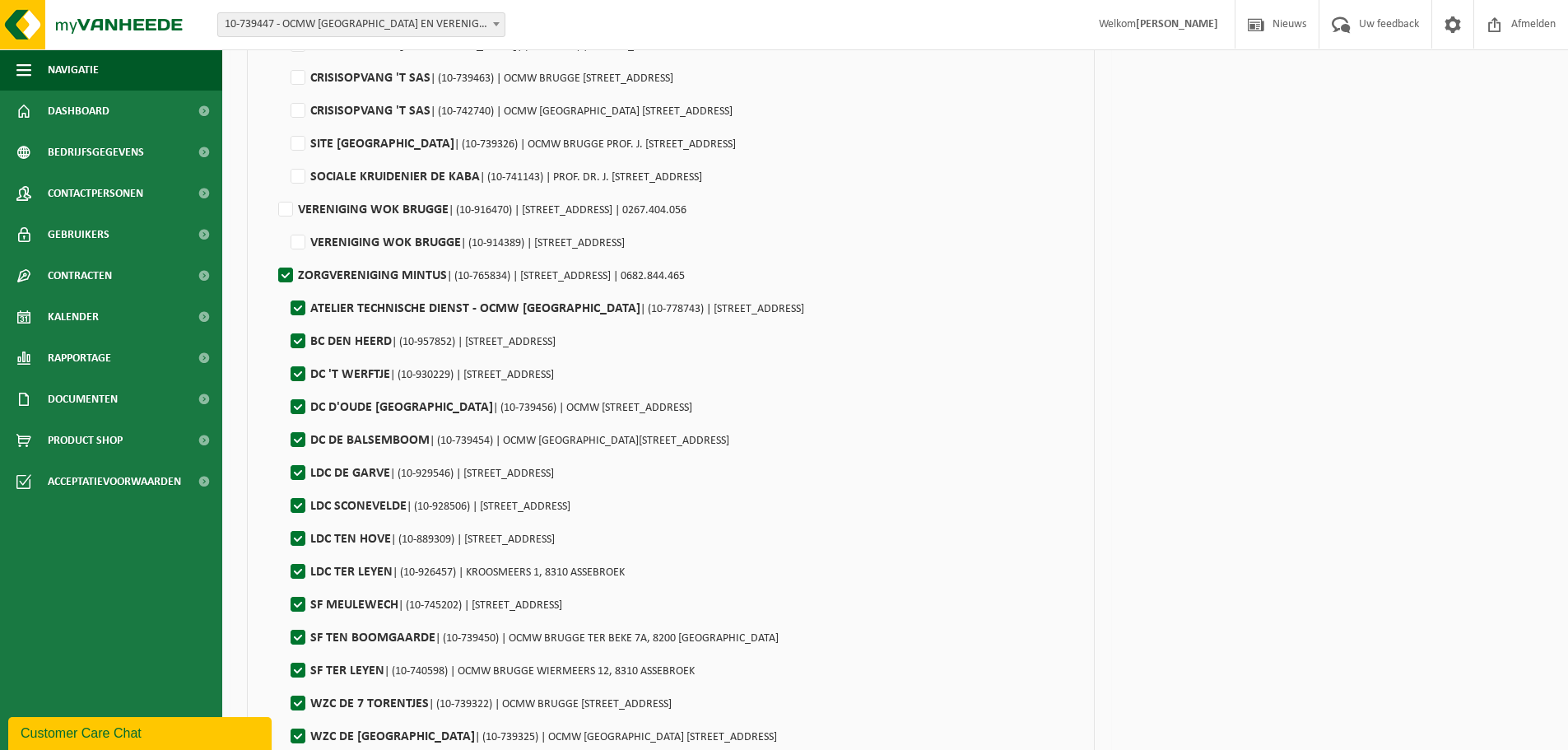
checkbox input "true"
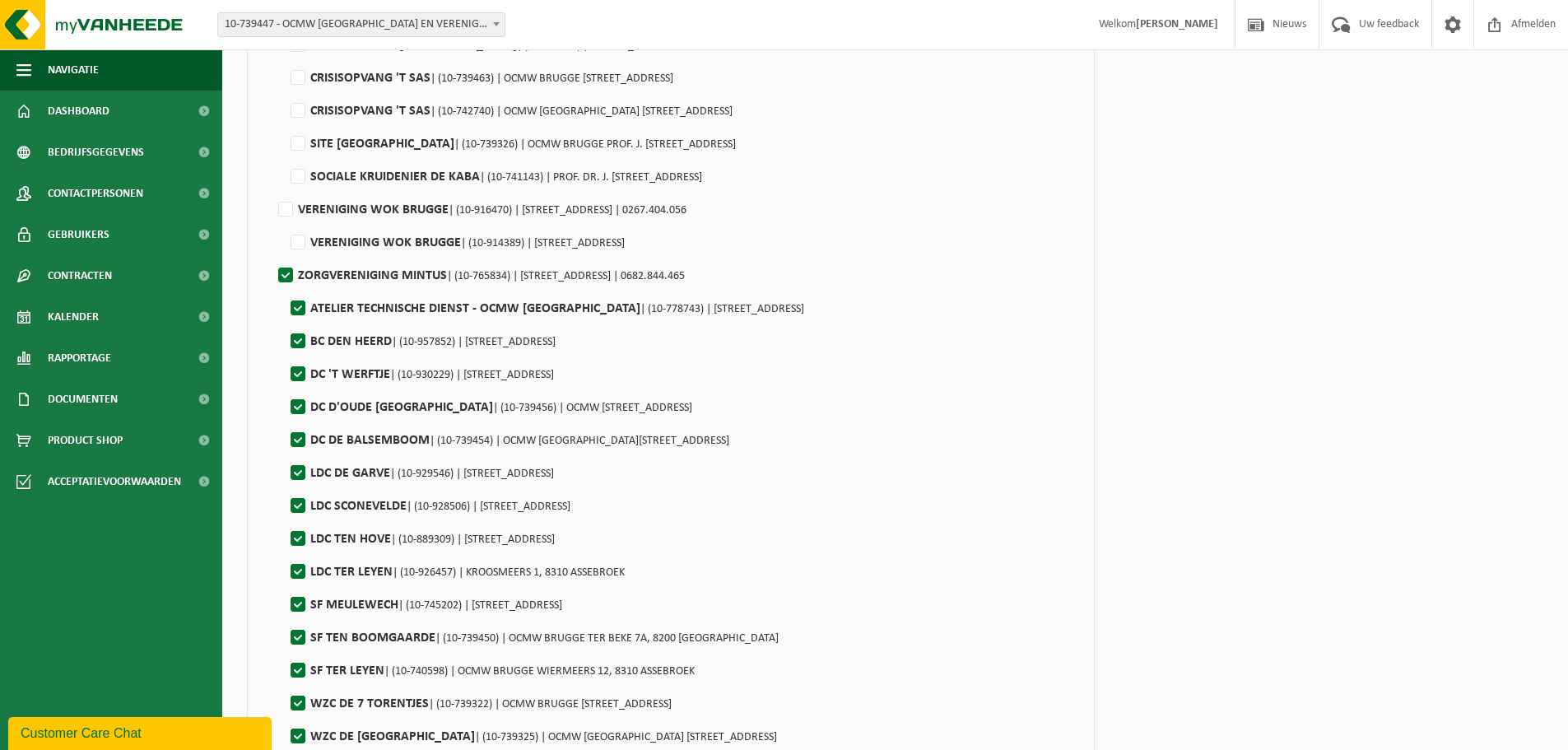
checkbox input "true"
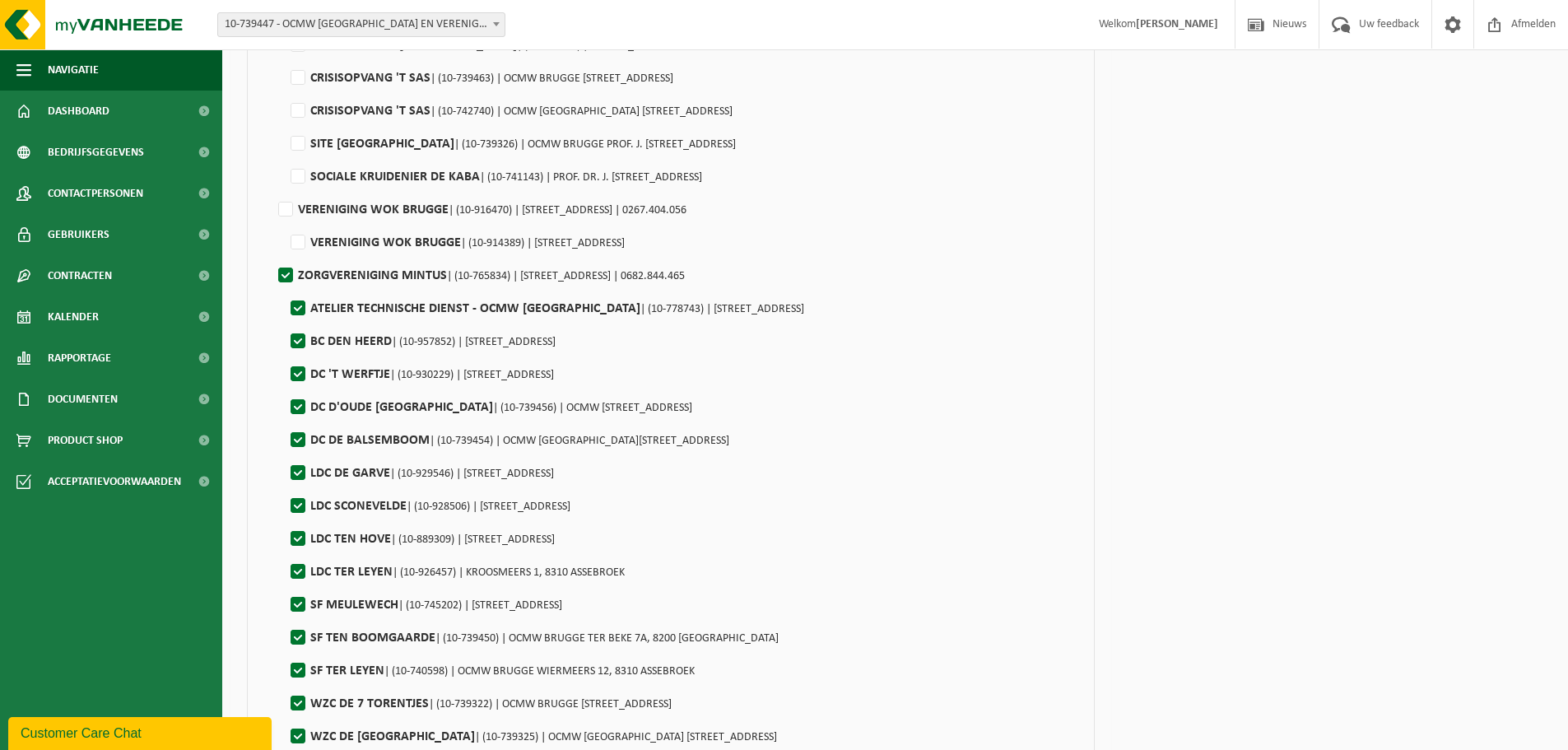
checkbox input "true"
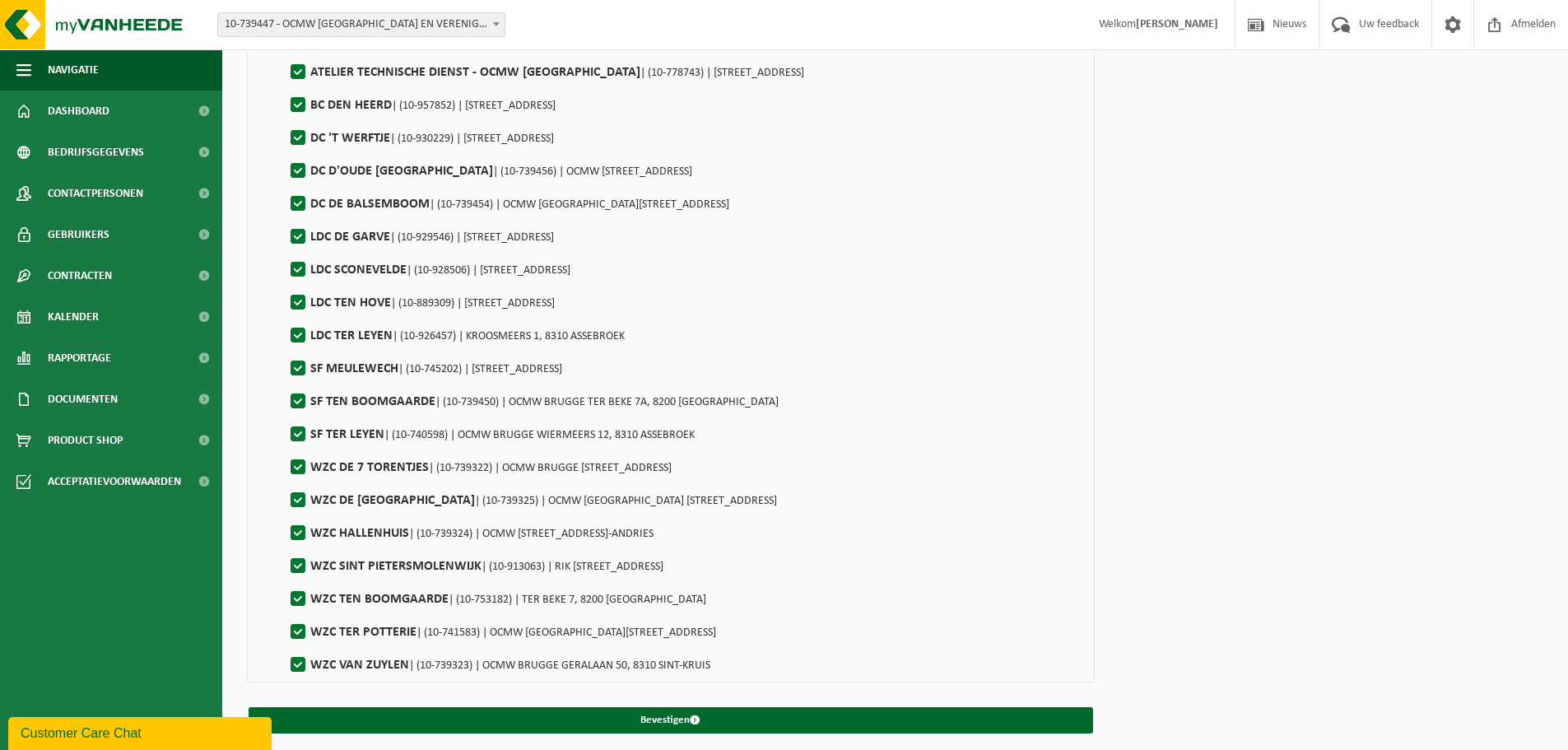
scroll to position [1313, 0]
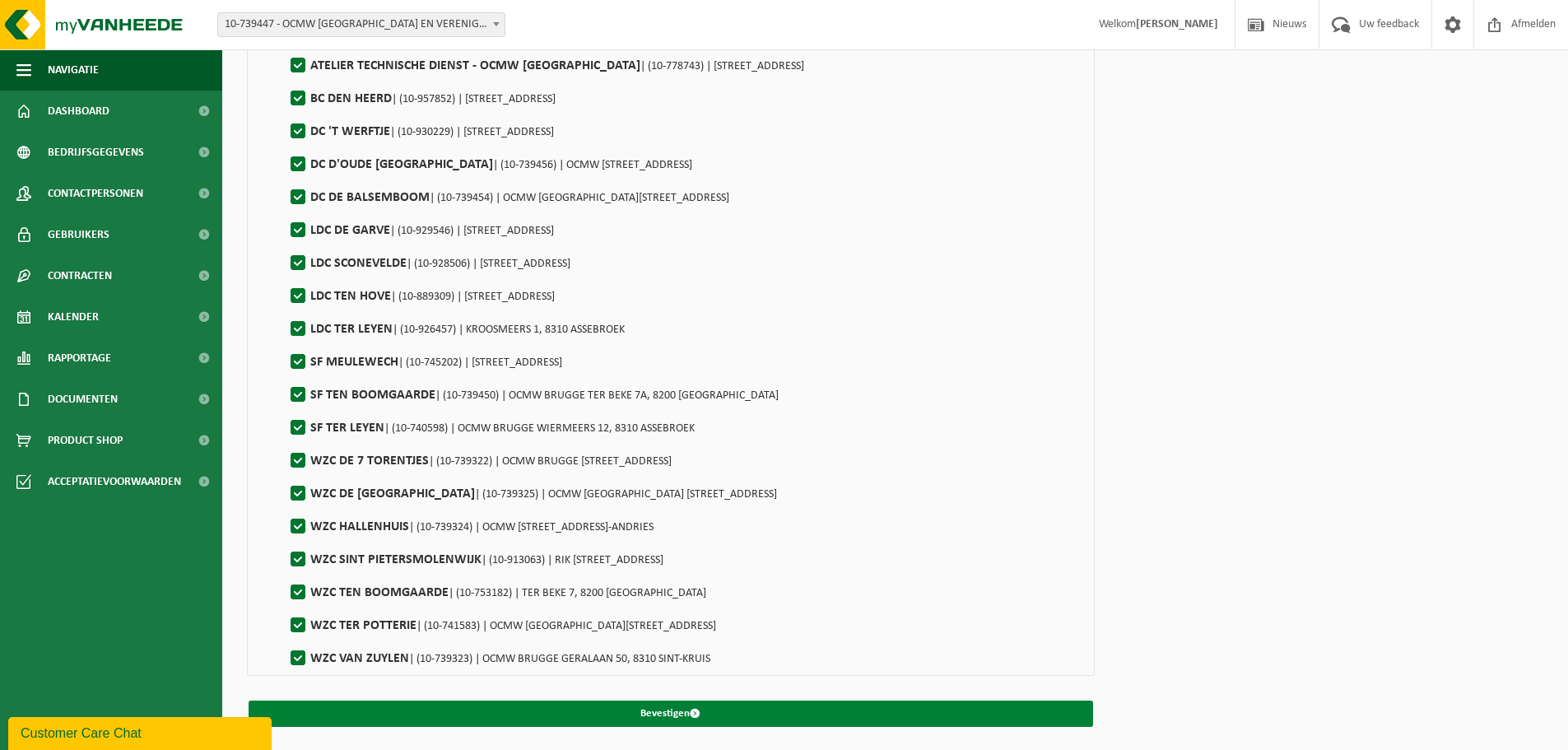
click at [667, 712] on button "Bevestigen" at bounding box center [670, 713] width 845 height 26
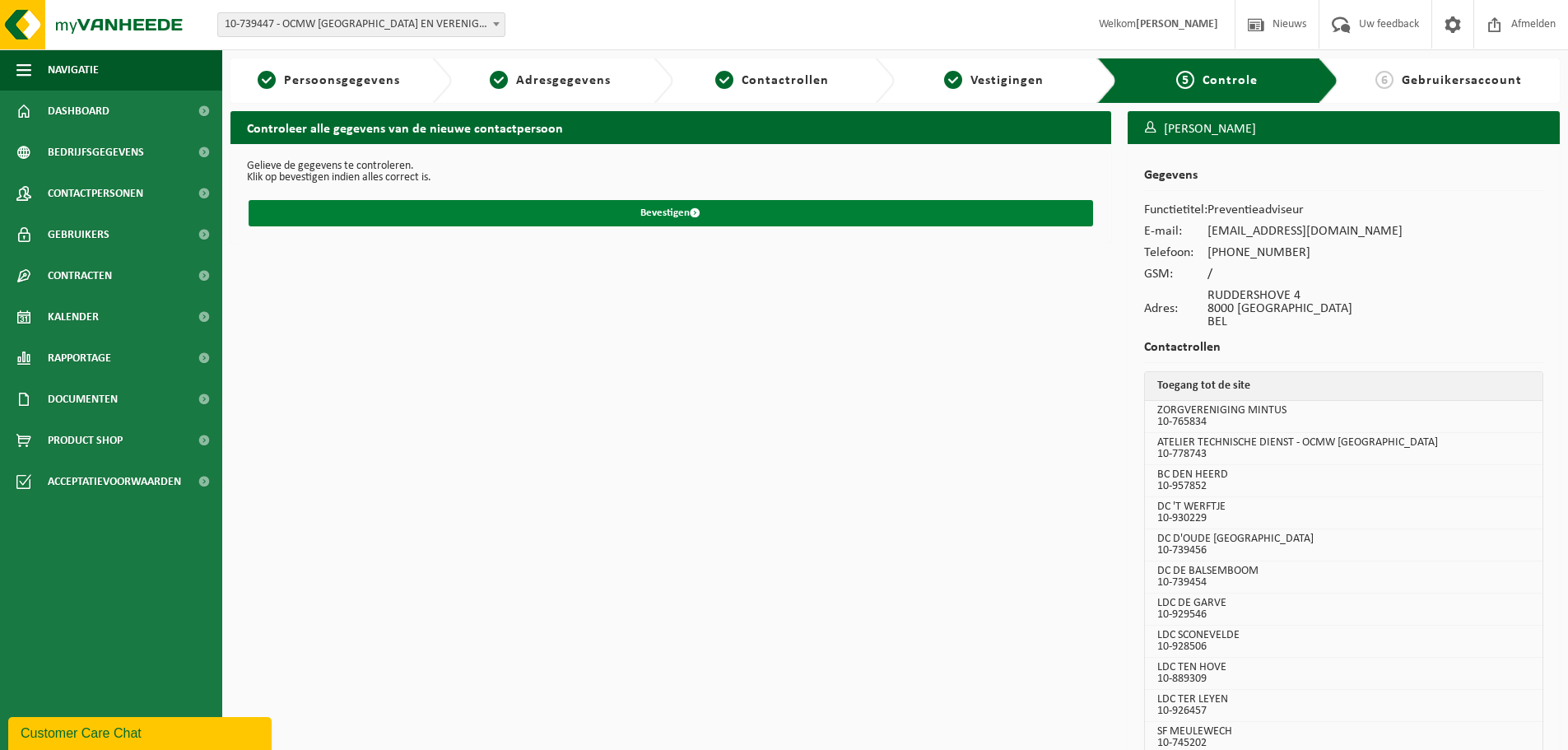
click at [673, 210] on button "Bevestigen" at bounding box center [670, 213] width 845 height 26
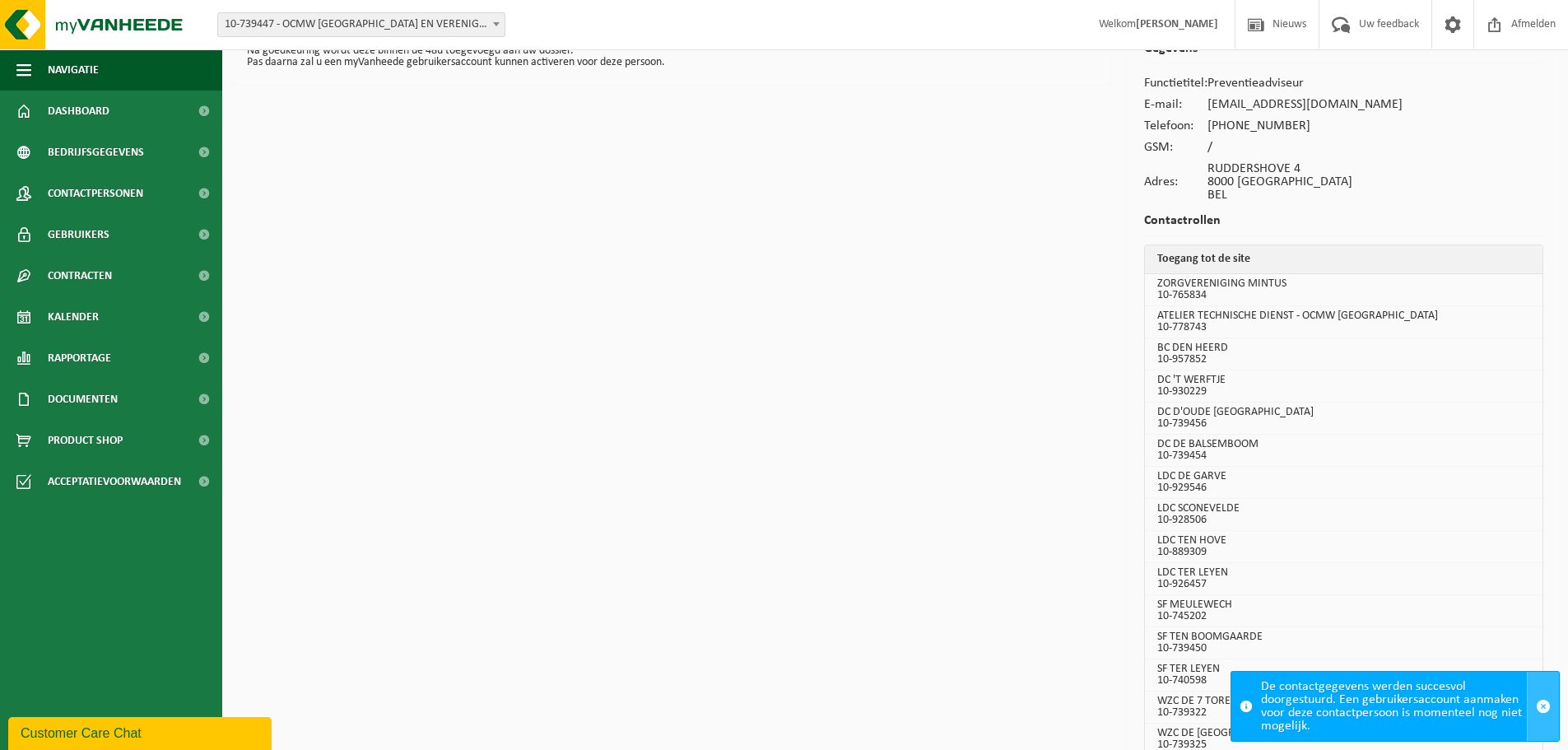
scroll to position [165, 0]
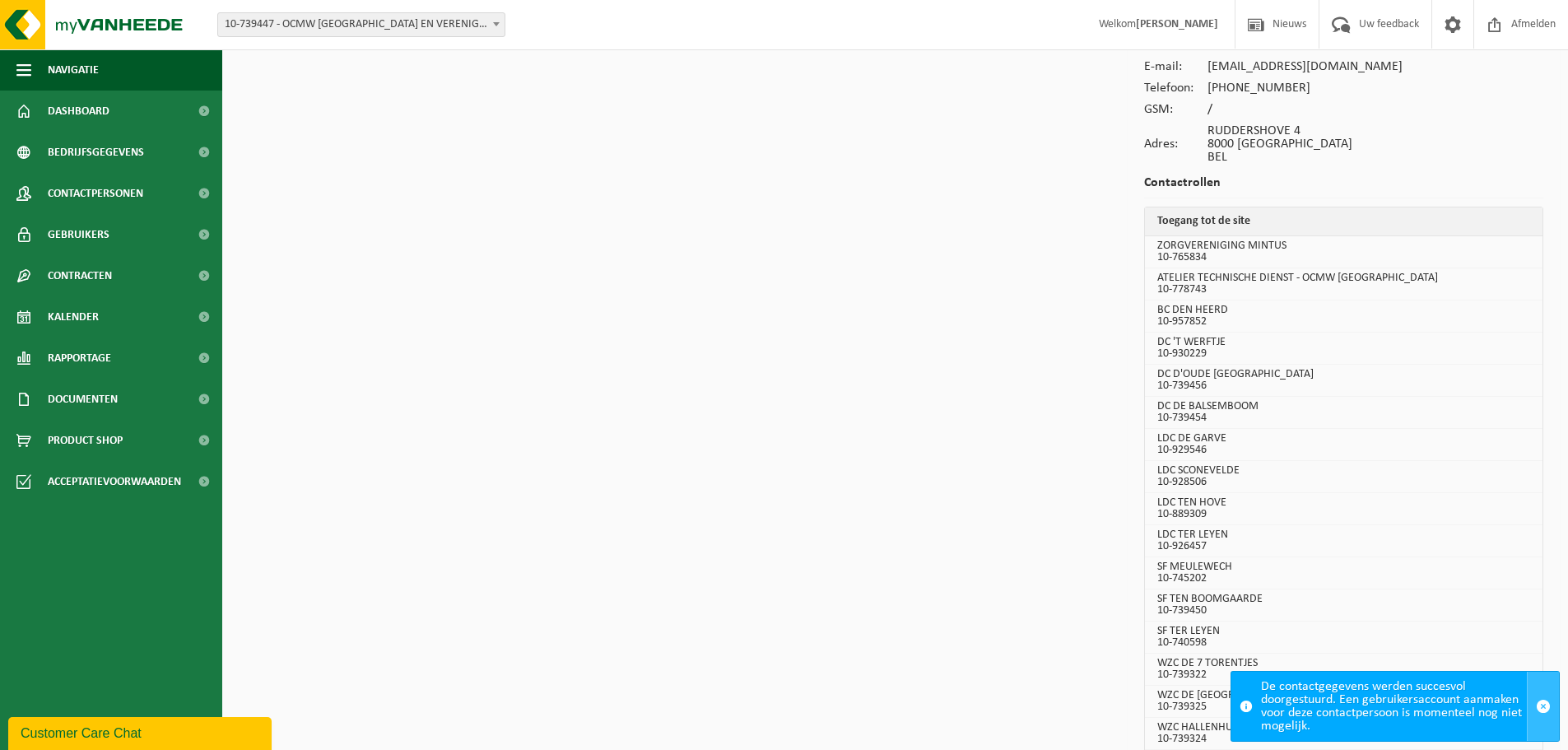
click at [1540, 704] on span "button" at bounding box center [1543, 706] width 15 height 15
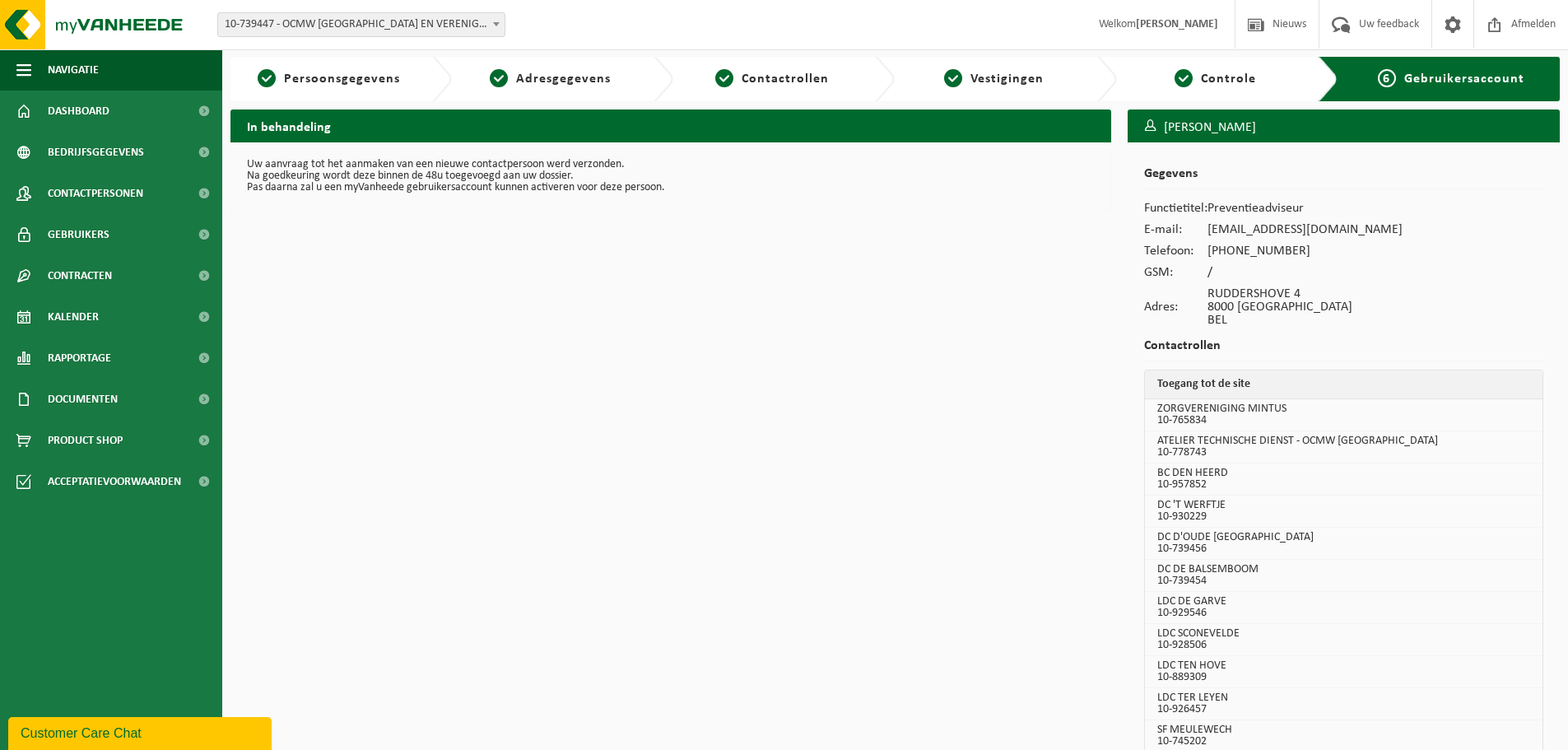
scroll to position [0, 0]
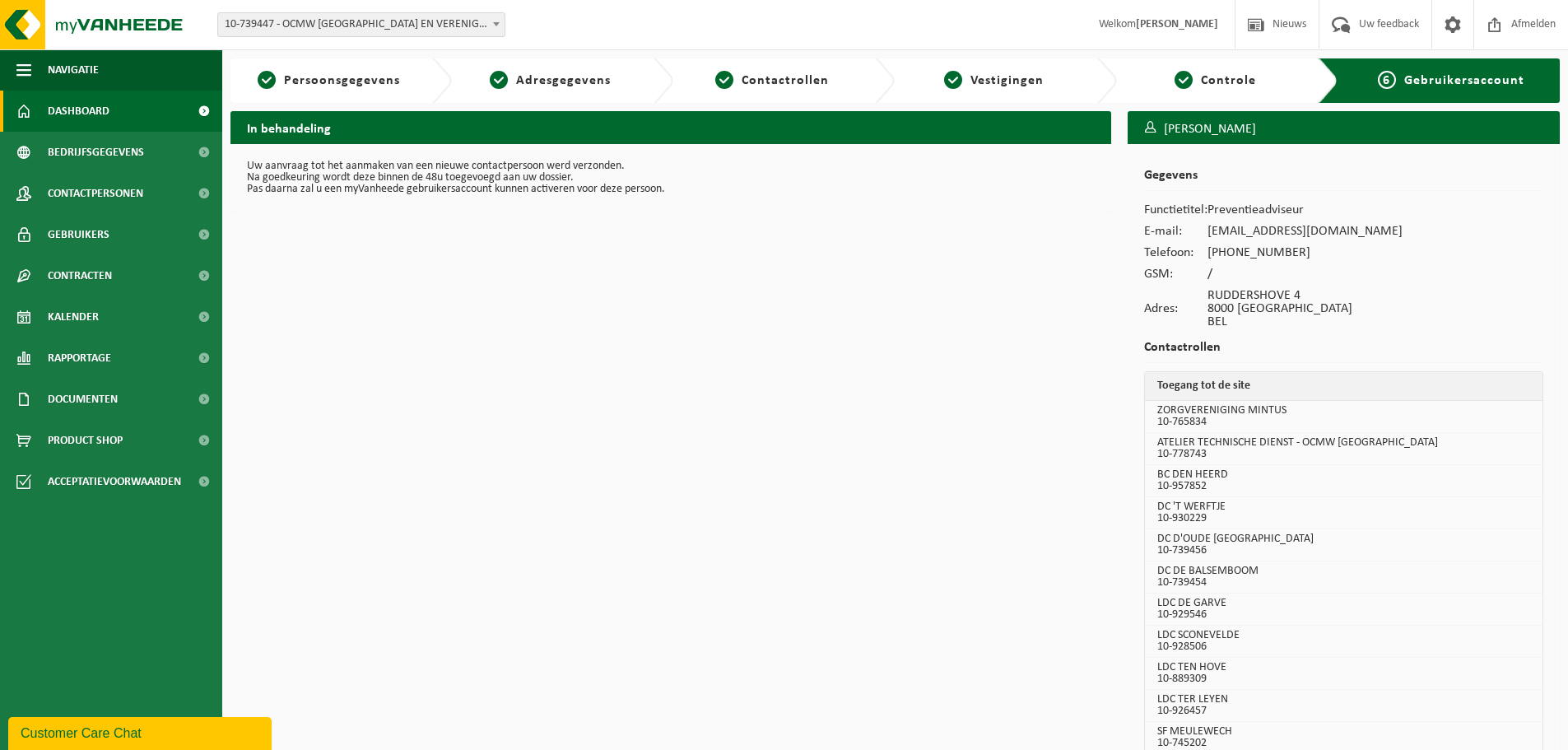
click at [95, 112] on span "Dashboard" at bounding box center [78, 111] width 62 height 41
